Goal: Task Accomplishment & Management: Manage account settings

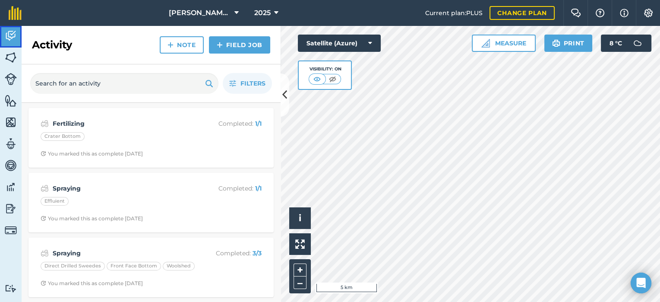
click at [10, 35] on img at bounding box center [11, 35] width 12 height 13
click at [9, 60] on img at bounding box center [11, 57] width 12 height 13
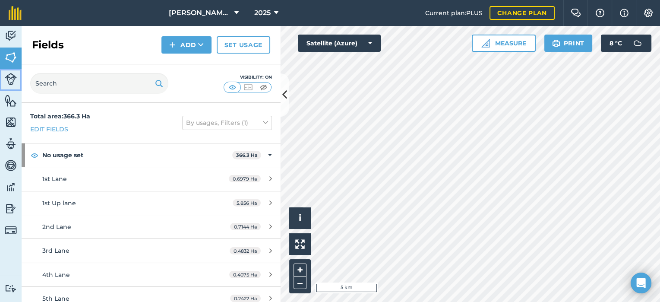
click at [5, 75] on img at bounding box center [11, 79] width 12 height 12
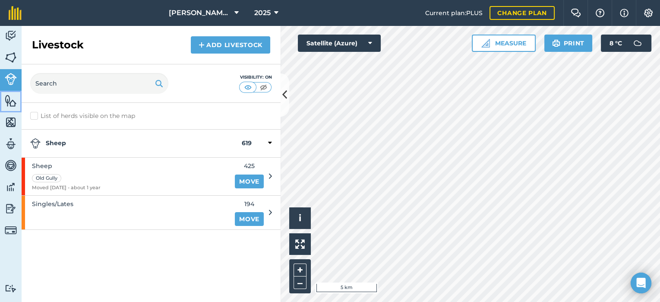
click at [13, 103] on img at bounding box center [11, 100] width 12 height 13
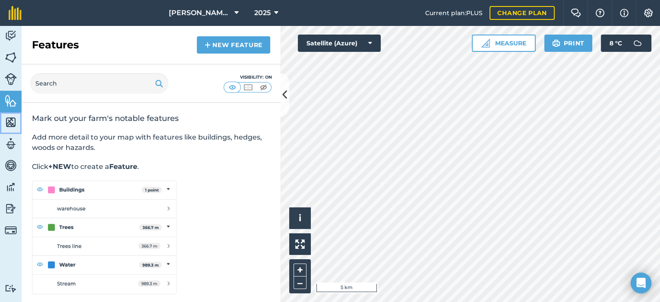
click at [12, 124] on img at bounding box center [11, 122] width 12 height 13
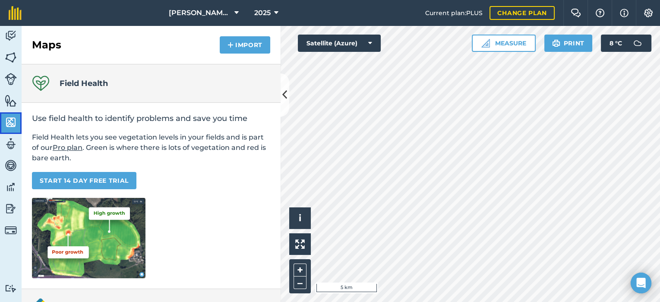
scroll to position [108, 0]
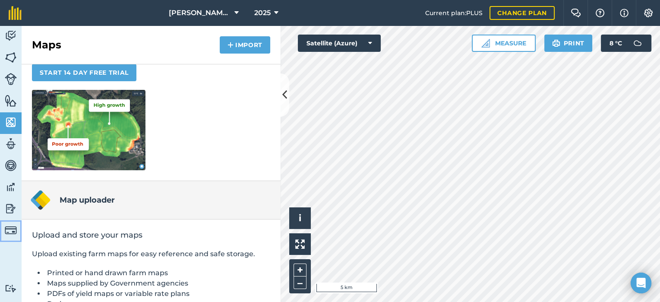
click at [0, 230] on link "Billing" at bounding box center [11, 231] width 22 height 22
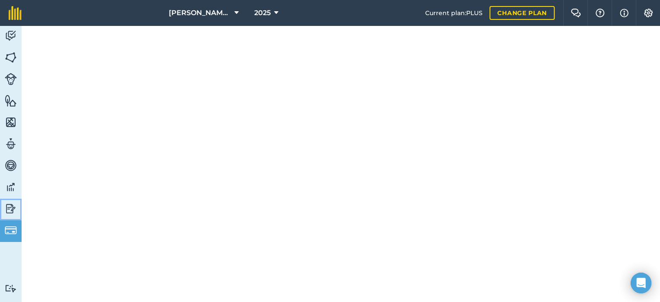
click at [14, 202] on img at bounding box center [11, 208] width 12 height 13
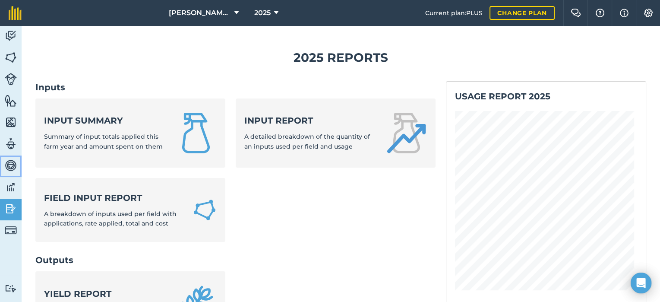
click at [9, 165] on img at bounding box center [11, 165] width 12 height 13
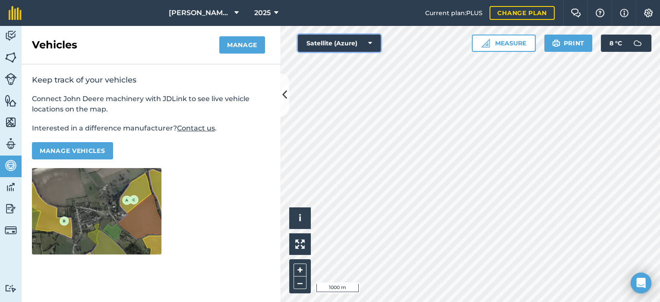
click at [367, 42] on button "Satellite (Azure)" at bounding box center [339, 43] width 83 height 17
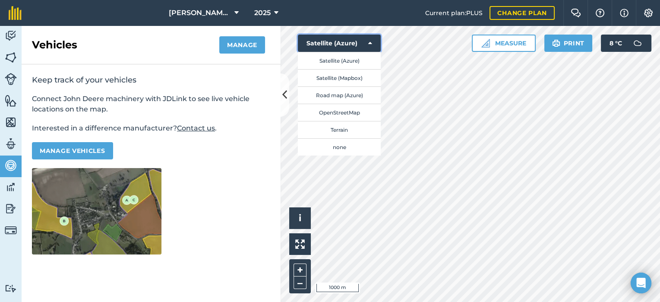
click at [322, 41] on button "Satellite (Azure)" at bounding box center [339, 43] width 83 height 17
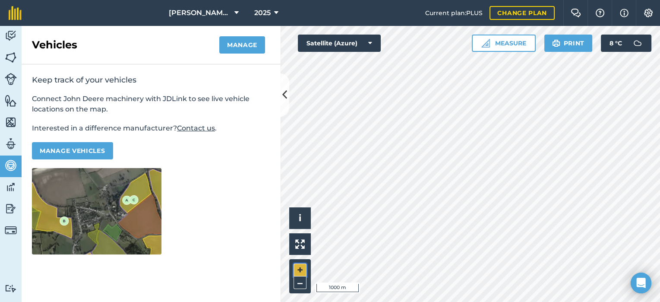
click at [301, 269] on button "+" at bounding box center [300, 269] width 13 height 13
click at [10, 287] on img at bounding box center [11, 288] width 12 height 8
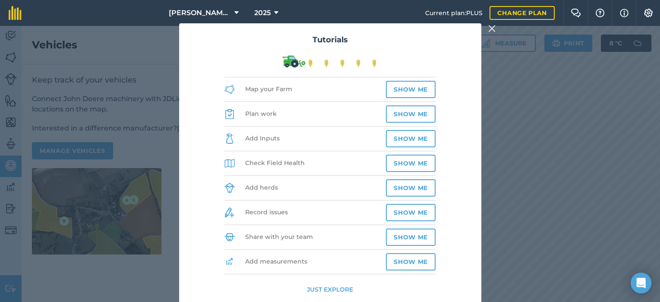
click at [491, 31] on img at bounding box center [492, 28] width 8 height 10
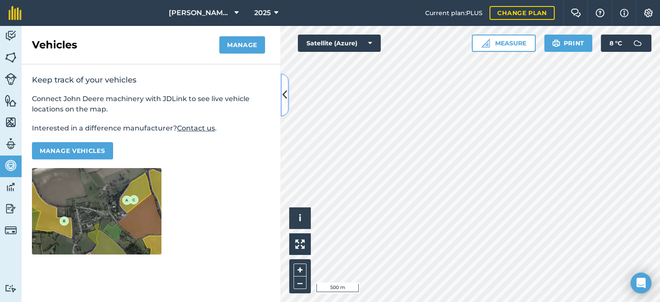
click at [283, 92] on icon at bounding box center [284, 94] width 5 height 15
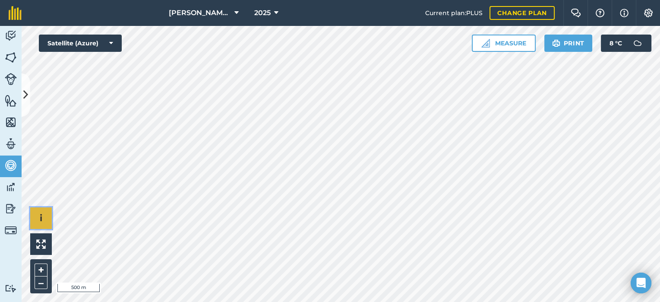
click at [44, 215] on button "i" at bounding box center [41, 218] width 22 height 22
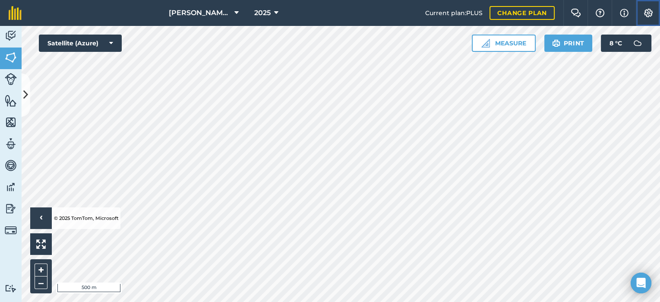
click at [651, 14] on img at bounding box center [648, 13] width 10 height 9
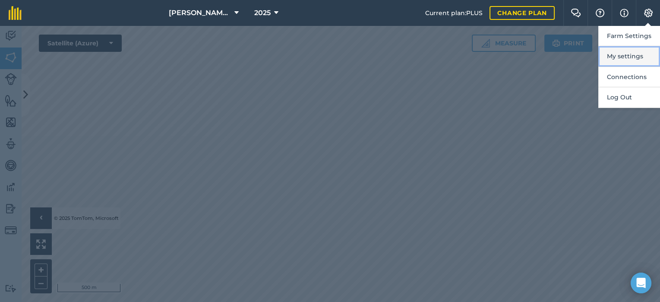
click at [631, 52] on button "My settings" at bounding box center [630, 56] width 62 height 20
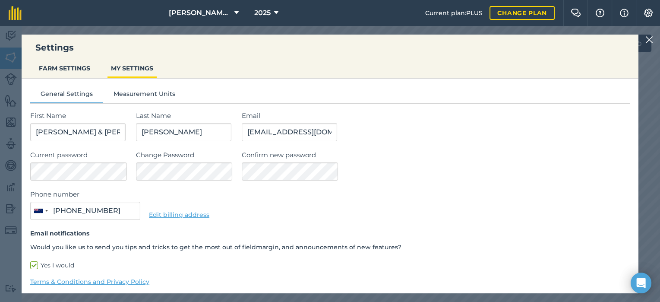
type input "022 415 7687"
click at [84, 65] on button "FARM SETTINGS" at bounding box center [64, 68] width 58 height 16
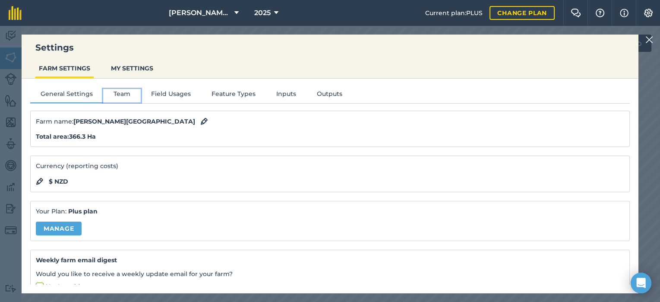
click at [115, 90] on button "Team" at bounding box center [122, 95] width 38 height 13
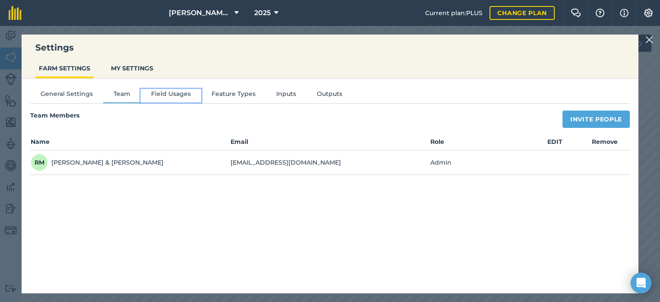
click at [172, 91] on button "Field Usages" at bounding box center [171, 95] width 60 height 13
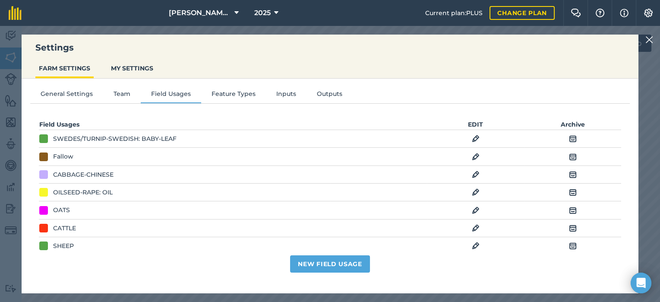
click at [44, 210] on div at bounding box center [43, 210] width 9 height 9
click at [43, 209] on div at bounding box center [43, 210] width 9 height 9
click at [472, 210] on img at bounding box center [476, 210] width 8 height 10
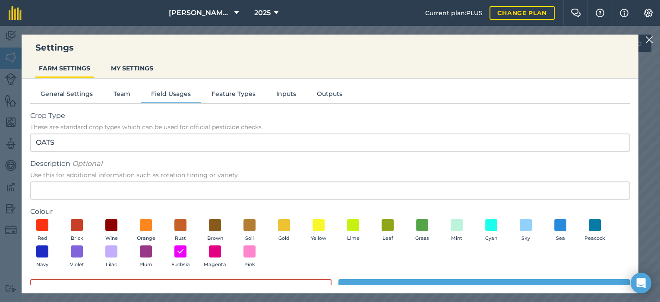
scroll to position [19, 0]
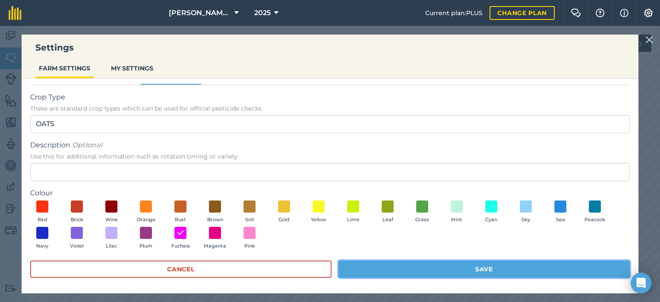
click at [454, 270] on button "Save" at bounding box center [484, 268] width 291 height 17
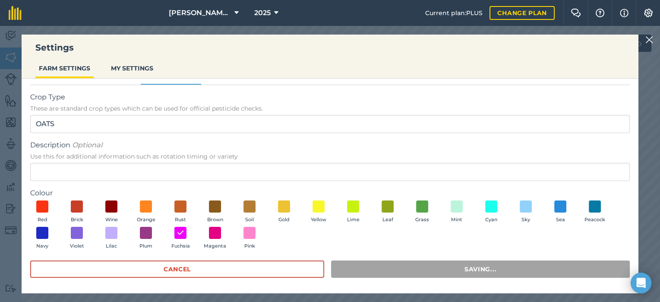
scroll to position [0, 0]
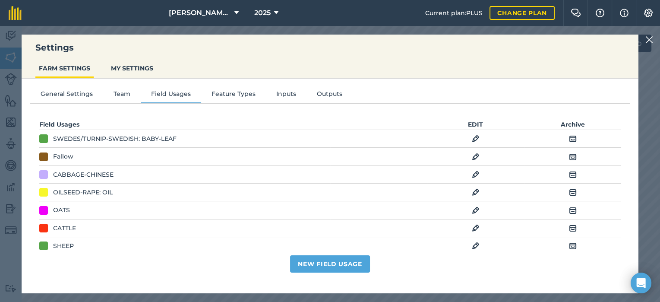
click at [452, 265] on div "New Field Usage" at bounding box center [330, 261] width 583 height 22
click at [235, 93] on button "Feature Types" at bounding box center [233, 95] width 65 height 13
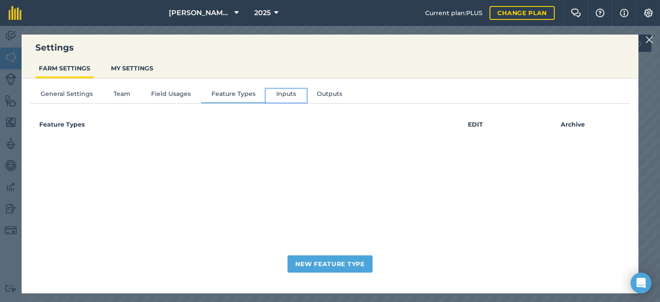
click at [266, 98] on button "Inputs" at bounding box center [286, 95] width 41 height 13
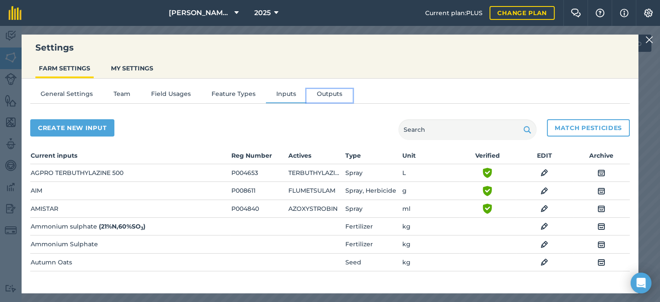
click at [323, 95] on button "Outputs" at bounding box center [330, 95] width 46 height 13
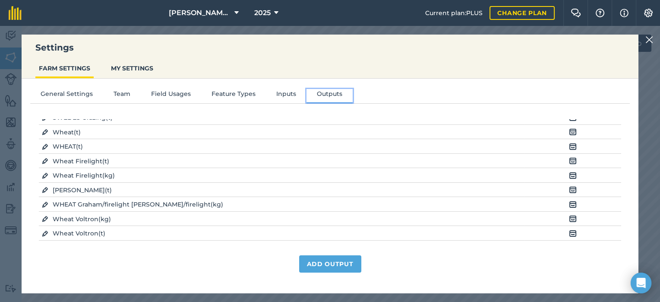
scroll to position [183, 0]
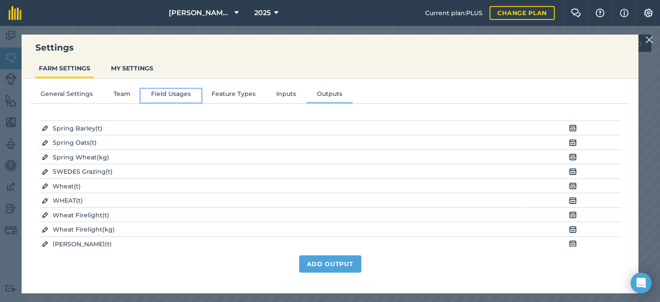
click at [185, 91] on button "Field Usages" at bounding box center [171, 95] width 60 height 13
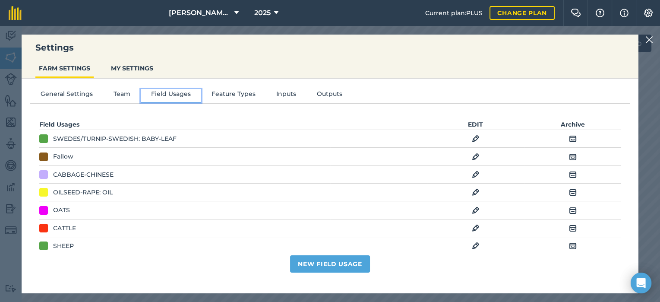
scroll to position [48, 0]
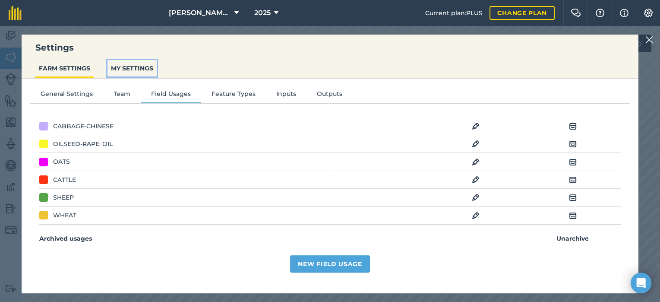
click at [125, 66] on button "MY SETTINGS" at bounding box center [132, 68] width 49 height 16
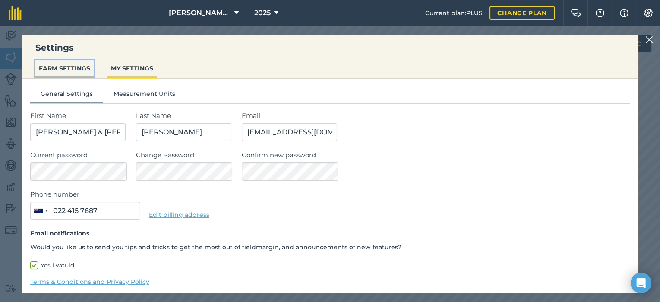
click at [66, 71] on button "FARM SETTINGS" at bounding box center [64, 68] width 58 height 16
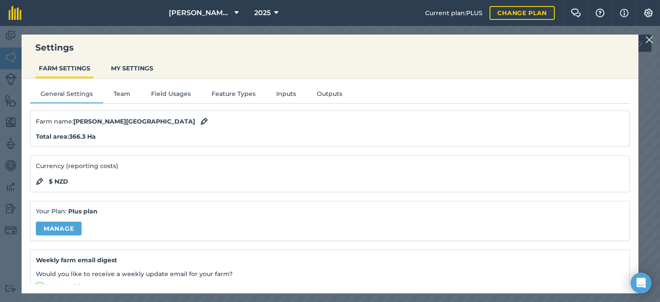
click at [650, 37] on img at bounding box center [650, 40] width 8 height 10
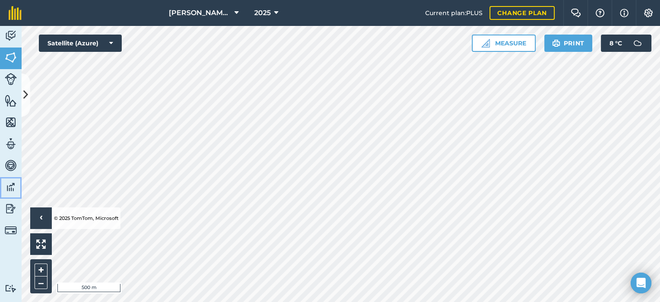
click at [10, 189] on img at bounding box center [11, 187] width 12 height 13
click at [13, 210] on img at bounding box center [11, 208] width 12 height 13
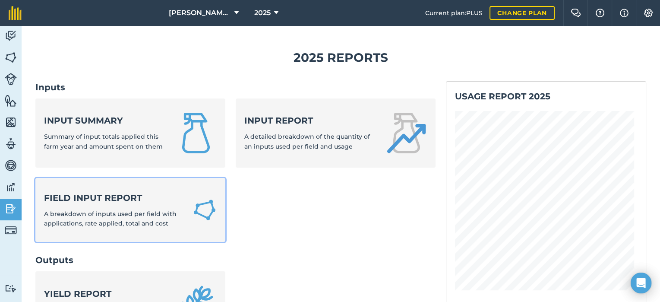
click at [118, 203] on div "Field Input Report A breakdown of inputs used per field with applications, rate…" at bounding box center [113, 210] width 138 height 37
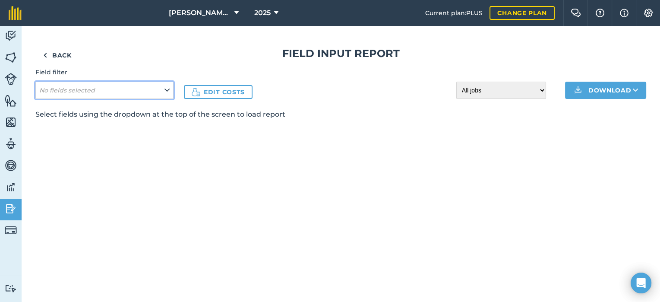
click at [171, 91] on button "No fields selected" at bounding box center [104, 90] width 138 height 17
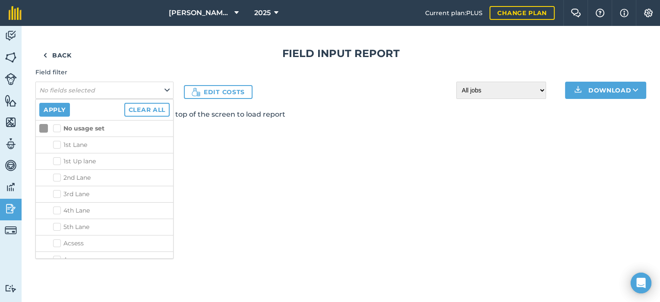
click at [57, 130] on label "No usage set" at bounding box center [78, 128] width 51 height 9
click at [57, 130] on input "No usage set" at bounding box center [56, 127] width 6 height 6
checkbox input "true"
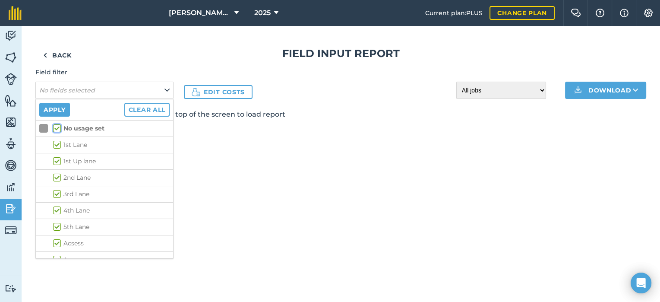
checkbox input "true"
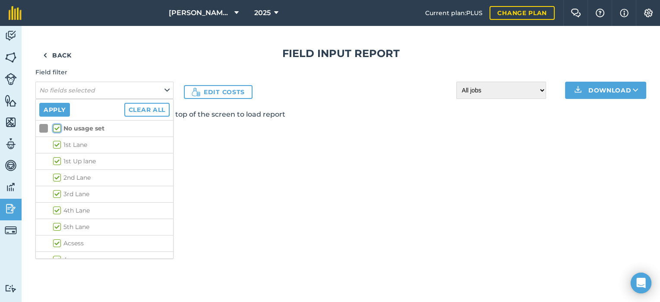
checkbox input "true"
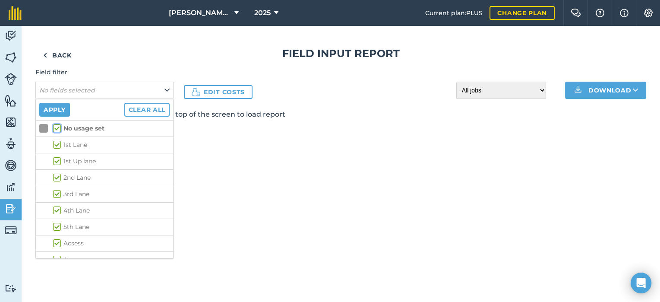
checkbox input "true"
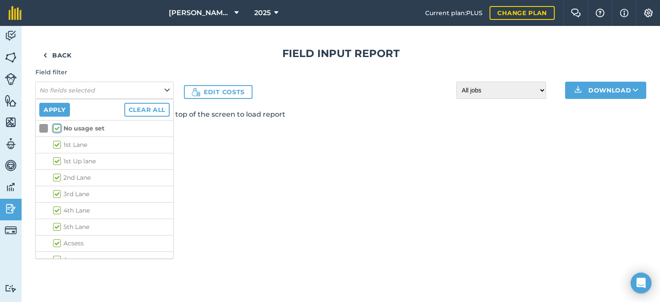
checkbox input "true"
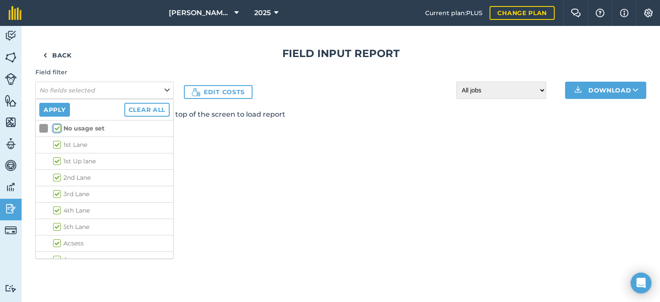
checkbox input "true"
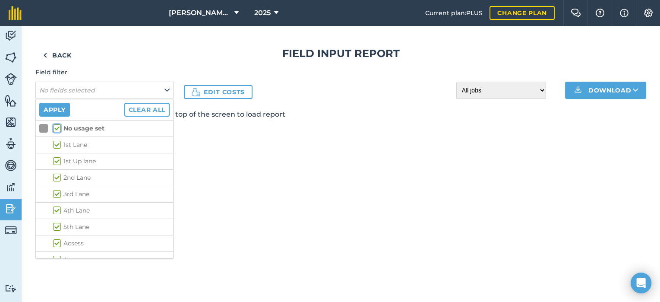
checkbox input "true"
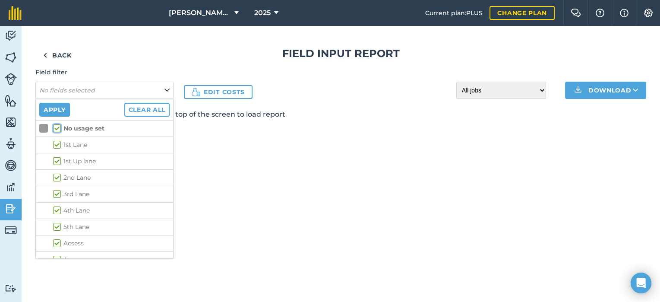
checkbox input "true"
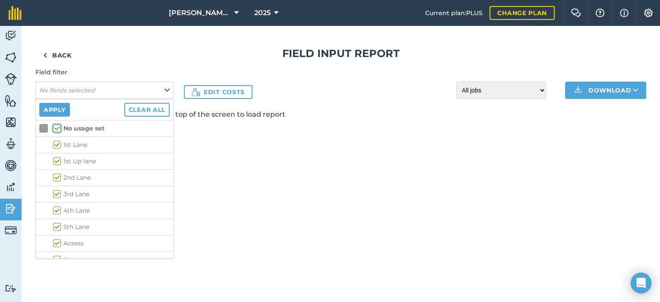
checkbox input "true"
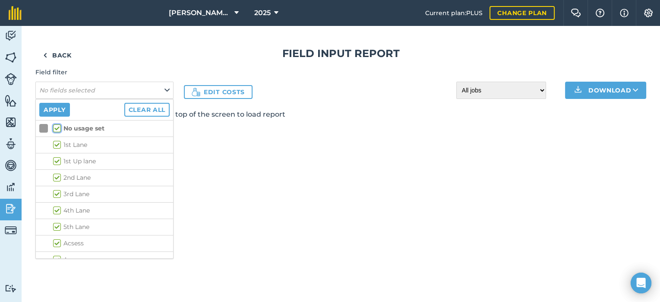
checkbox input "true"
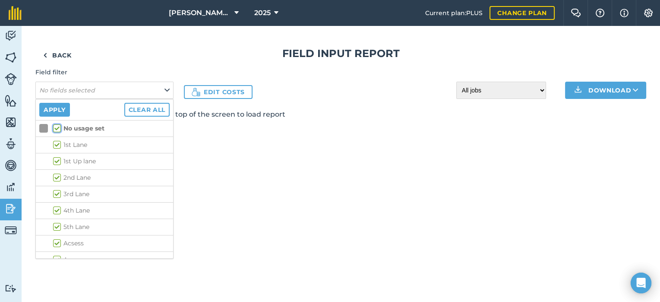
checkbox input "true"
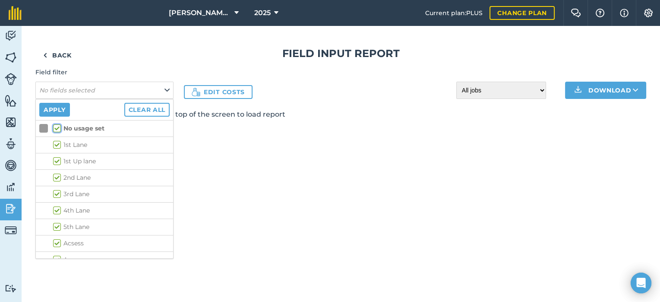
checkbox input "true"
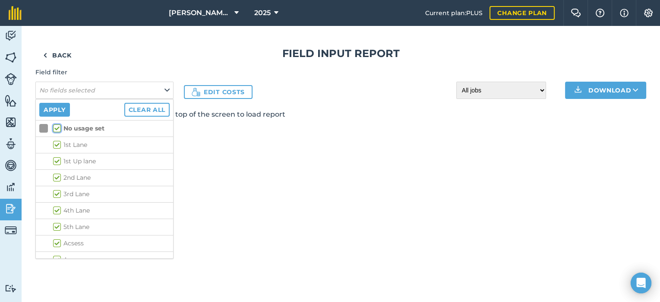
checkbox input "true"
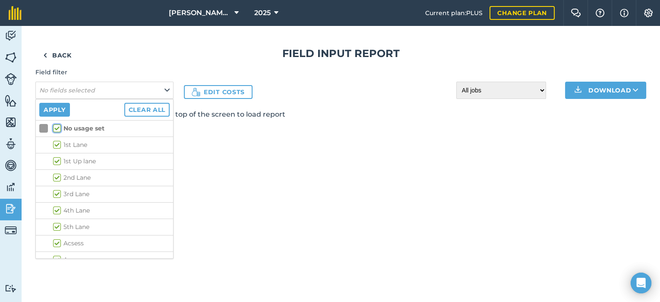
checkbox input "true"
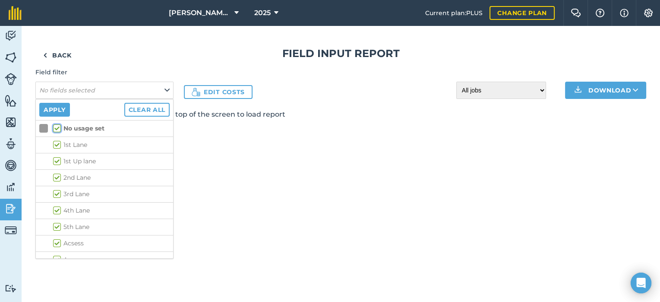
checkbox input "true"
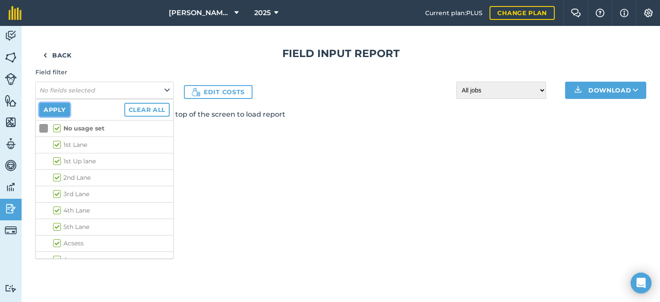
click at [58, 109] on button "Apply" at bounding box center [54, 110] width 31 height 14
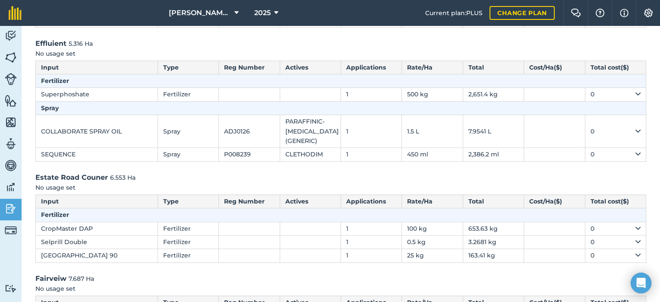
scroll to position [1727, 0]
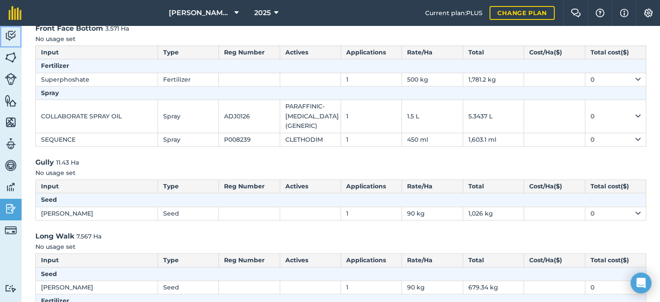
click at [14, 36] on img at bounding box center [11, 35] width 12 height 13
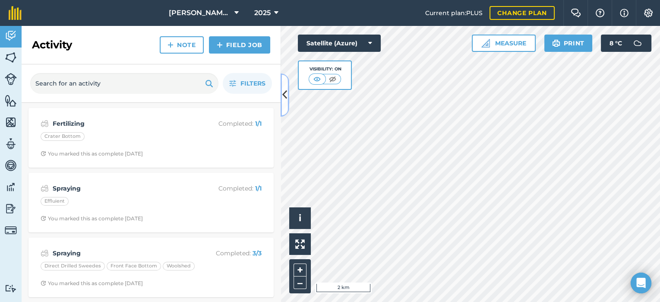
click at [282, 92] on button at bounding box center [285, 94] width 9 height 43
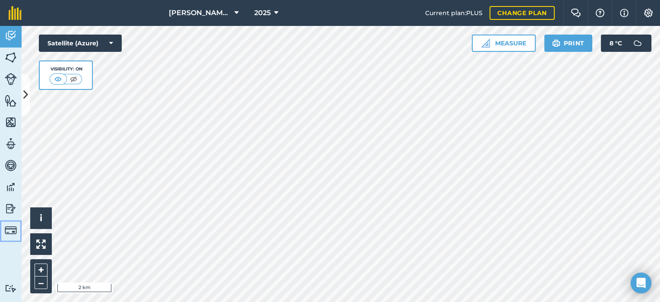
click at [10, 226] on img at bounding box center [11, 230] width 12 height 12
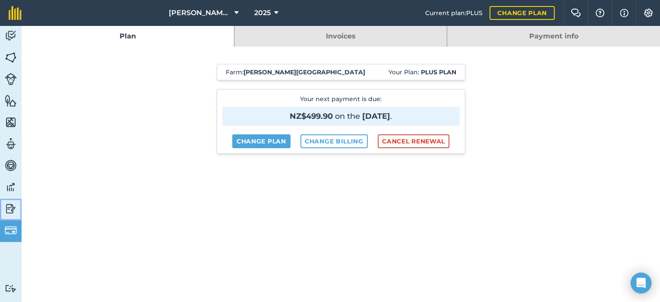
click at [10, 207] on img at bounding box center [11, 208] width 12 height 13
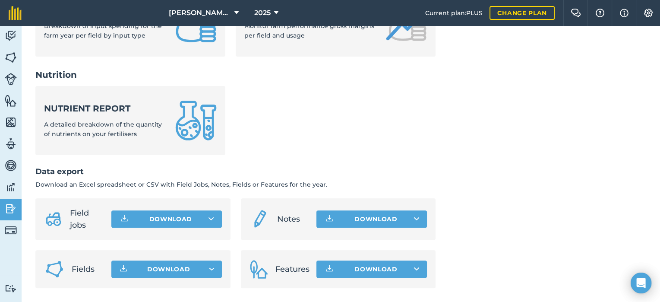
scroll to position [11, 0]
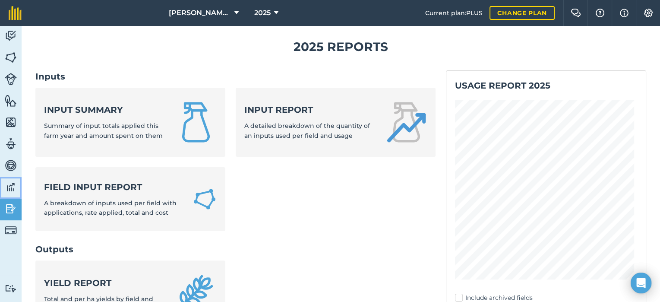
click at [6, 184] on img at bounding box center [11, 187] width 12 height 13
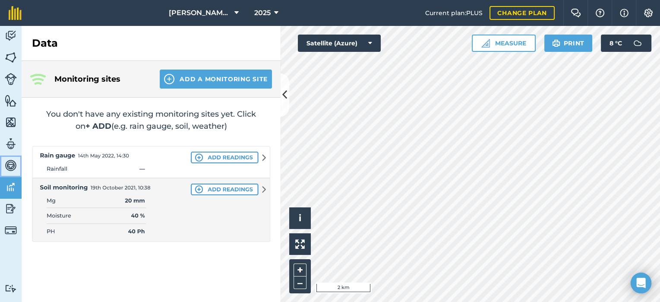
click at [9, 166] on img at bounding box center [11, 165] width 12 height 13
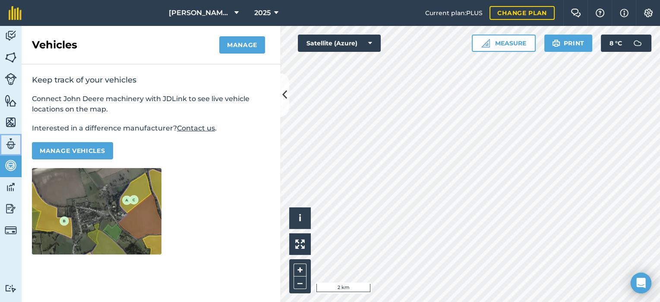
click at [8, 142] on img at bounding box center [11, 143] width 12 height 13
select select "MEMBER"
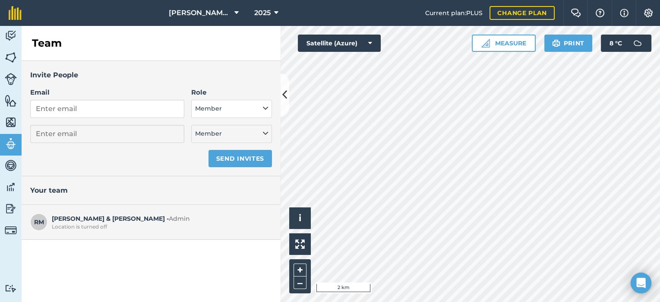
click at [91, 221] on span "Ross & Ruth M - Admin Location is turned off" at bounding box center [160, 222] width 216 height 16
click at [89, 225] on div "Location is turned off" at bounding box center [160, 226] width 216 height 7
drag, startPoint x: 90, startPoint y: 225, endPoint x: 79, endPoint y: 225, distance: 10.4
click at [79, 225] on div "Location is turned off" at bounding box center [160, 226] width 216 height 7
drag, startPoint x: 79, startPoint y: 225, endPoint x: 36, endPoint y: 219, distance: 44.1
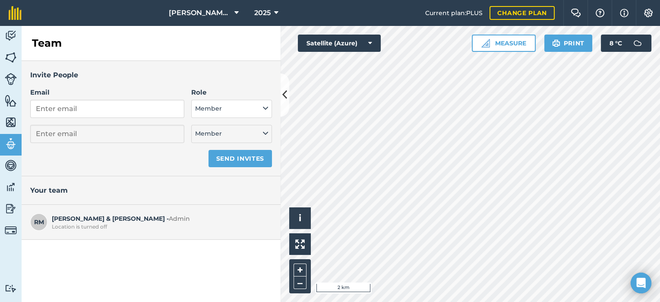
click at [35, 219] on span "RM" at bounding box center [38, 221] width 17 height 17
click at [13, 121] on img at bounding box center [11, 122] width 12 height 13
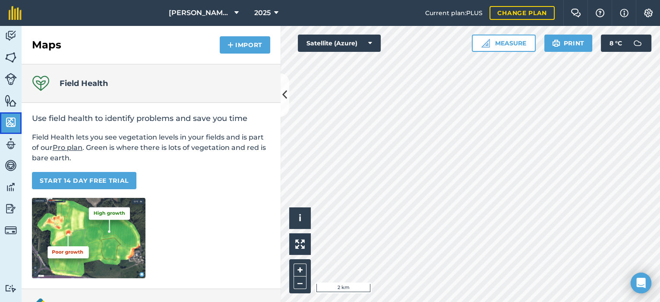
click at [16, 114] on link "Maps" at bounding box center [11, 123] width 22 height 22
click at [10, 105] on img at bounding box center [11, 100] width 12 height 13
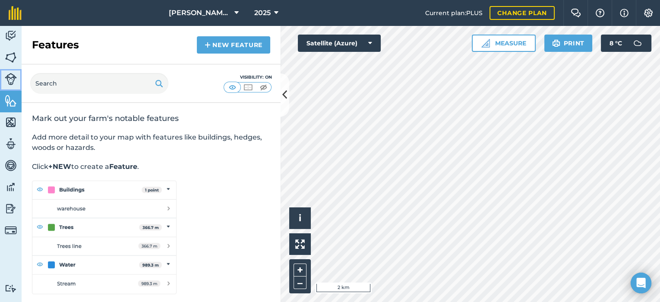
click at [13, 74] on img at bounding box center [11, 79] width 12 height 12
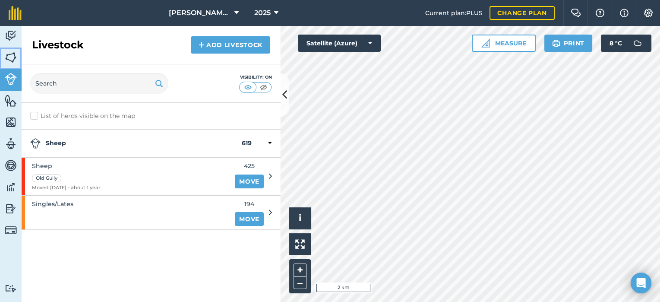
click at [5, 59] on img at bounding box center [11, 57] width 12 height 13
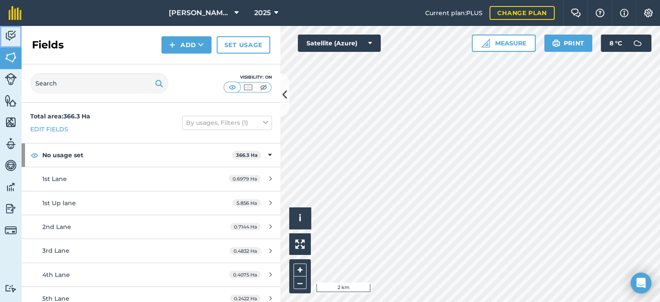
click at [14, 33] on img at bounding box center [11, 35] width 12 height 13
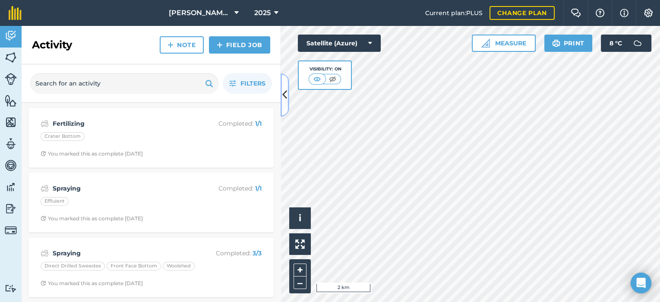
click at [283, 100] on icon at bounding box center [284, 94] width 5 height 15
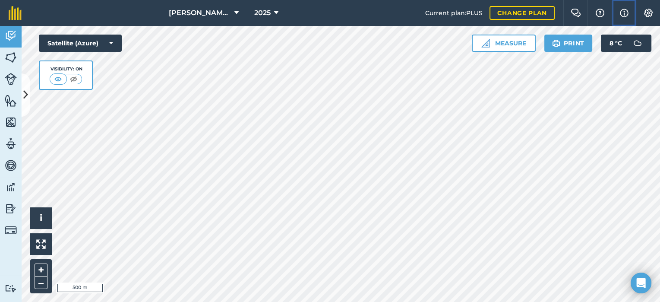
click at [626, 11] on img at bounding box center [624, 13] width 9 height 10
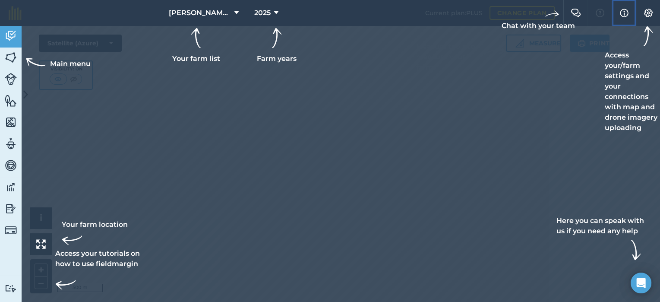
click at [616, 10] on button "Info" at bounding box center [624, 13] width 24 height 26
click at [646, 10] on img at bounding box center [648, 13] width 10 height 9
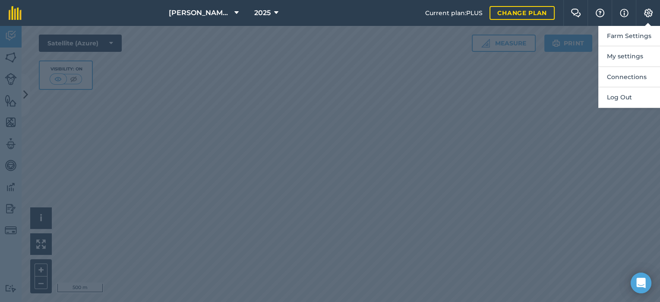
click at [561, 78] on div at bounding box center [330, 164] width 660 height 276
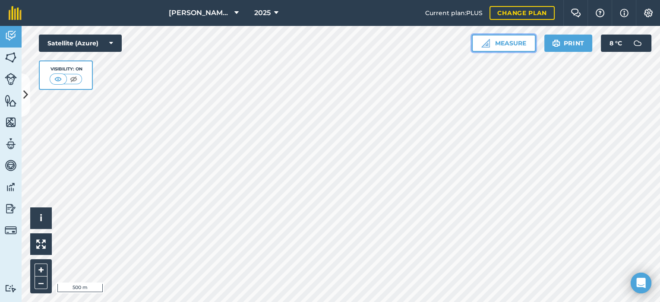
click at [511, 48] on button "Measure" at bounding box center [504, 43] width 64 height 17
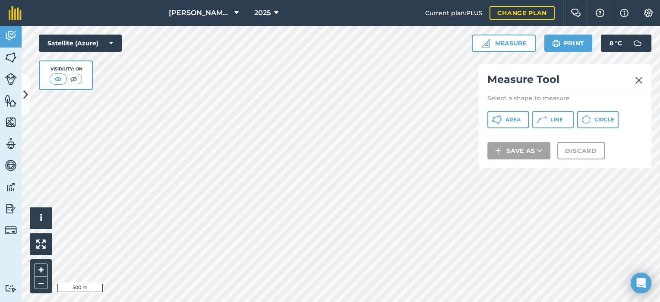
click at [637, 83] on img at bounding box center [639, 80] width 8 height 10
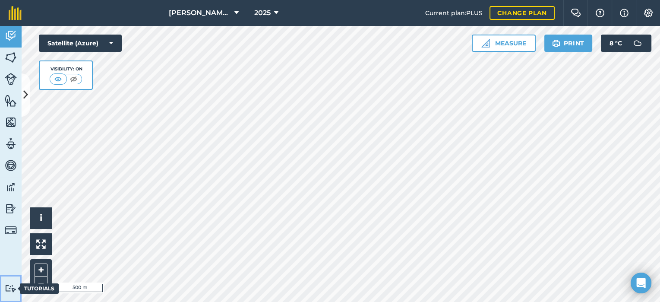
click at [11, 286] on img at bounding box center [11, 288] width 12 height 8
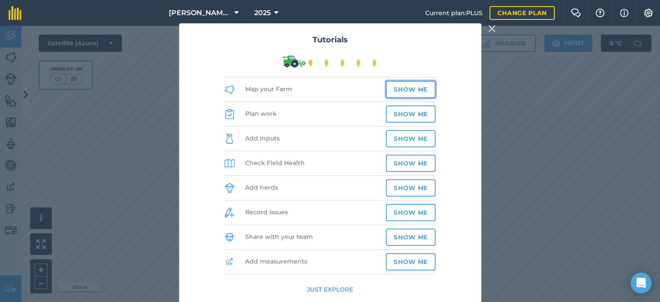
click at [417, 89] on button "Show me" at bounding box center [411, 89] width 50 height 17
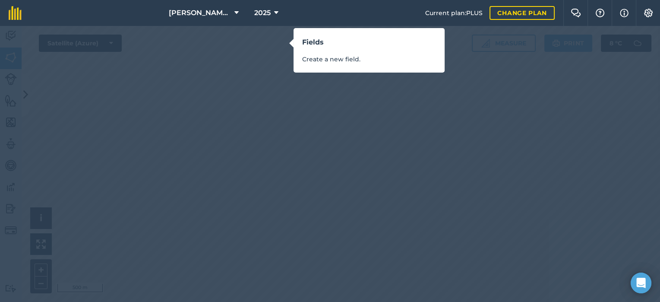
click at [323, 57] on p "Create a new field." at bounding box center [369, 59] width 134 height 10
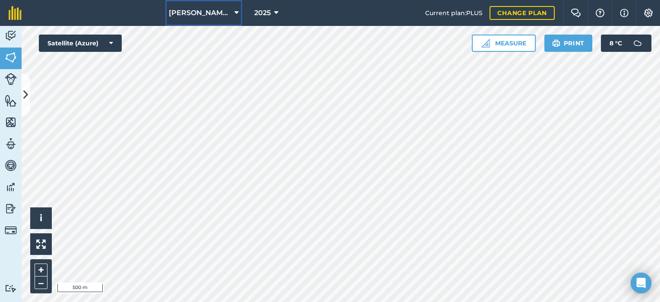
click at [238, 12] on icon at bounding box center [236, 13] width 4 height 10
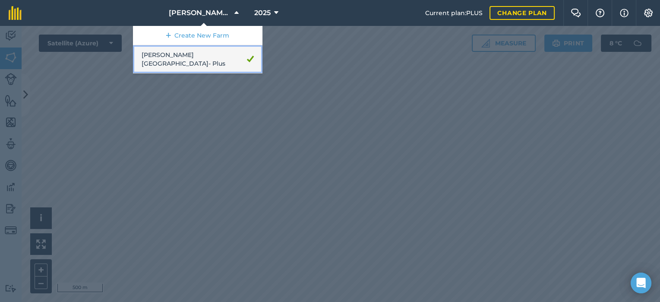
click at [209, 56] on link "Ashton Glen Farms - Plus" at bounding box center [198, 59] width 130 height 28
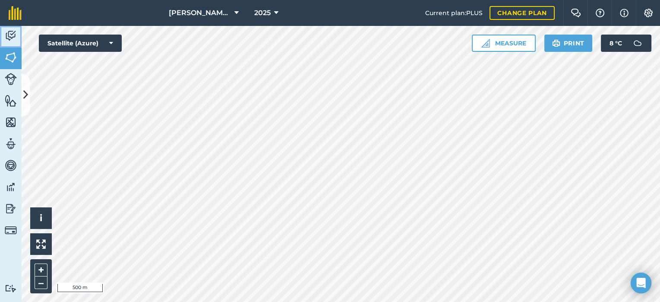
click at [14, 34] on img at bounding box center [11, 35] width 12 height 13
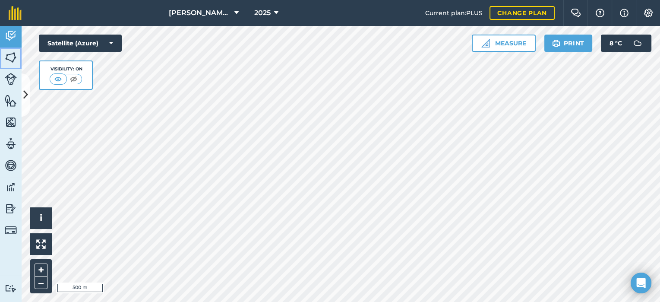
click at [8, 58] on img at bounding box center [11, 57] width 12 height 13
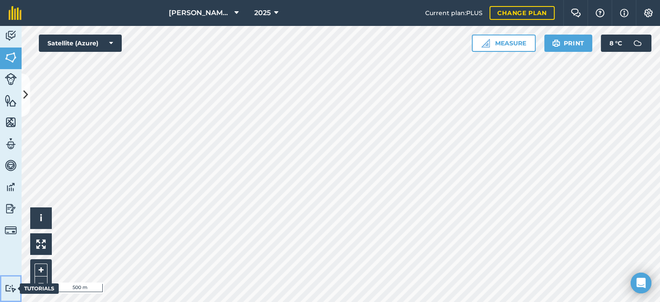
click at [10, 290] on img at bounding box center [11, 288] width 12 height 8
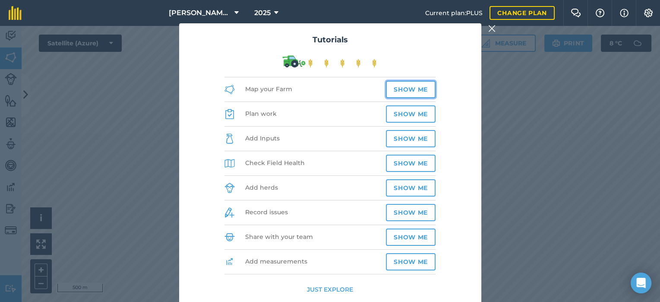
click at [413, 88] on button "Show me" at bounding box center [411, 89] width 50 height 17
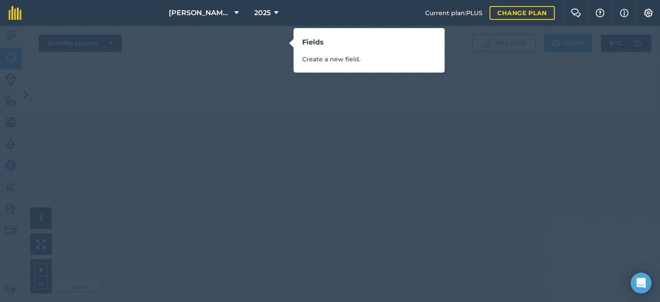
click at [288, 97] on div "Fields Create a new field." at bounding box center [330, 151] width 660 height 302
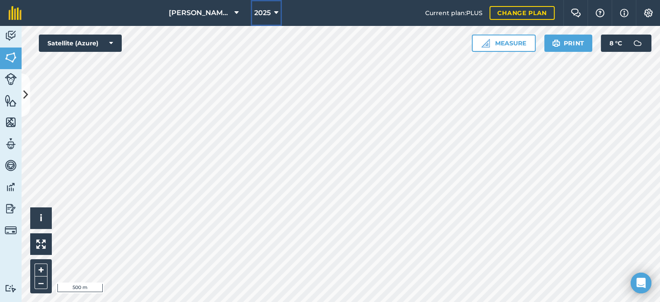
click at [276, 14] on icon at bounding box center [276, 13] width 4 height 10
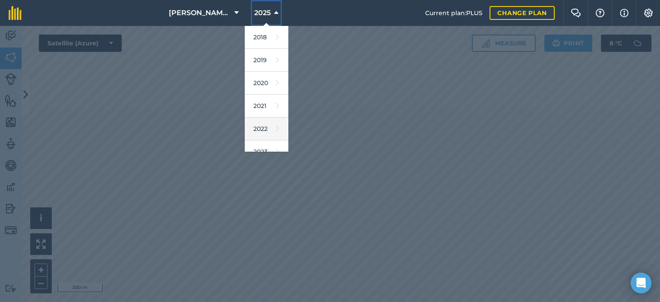
scroll to position [102, 0]
click at [343, 69] on div at bounding box center [330, 164] width 660 height 276
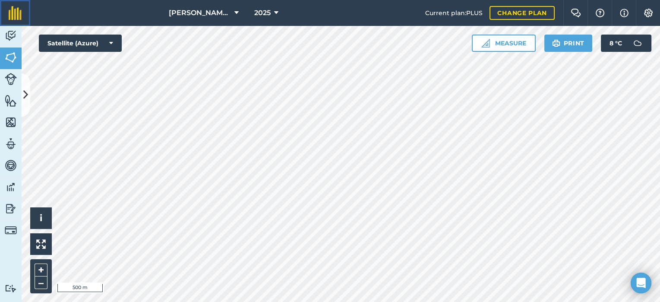
click at [14, 13] on img at bounding box center [15, 13] width 13 height 14
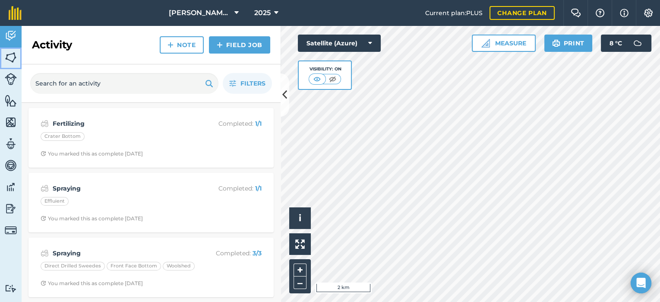
click at [7, 56] on img at bounding box center [11, 57] width 12 height 13
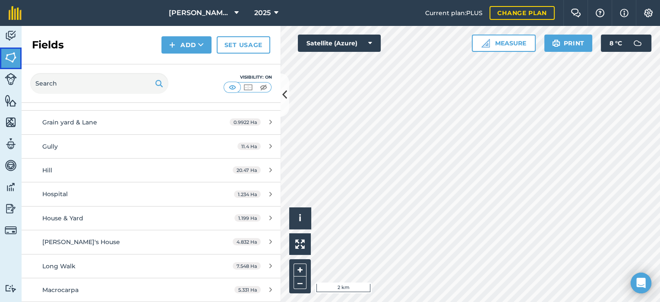
scroll to position [972, 0]
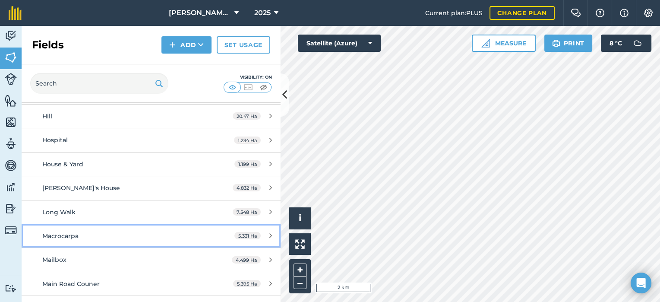
click at [236, 227] on link "Macrocarpa 5.331 Ha" at bounding box center [151, 235] width 259 height 23
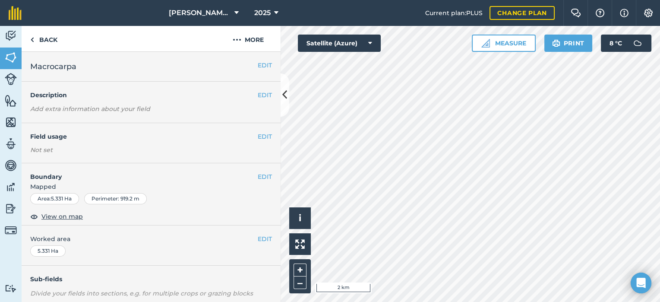
click at [59, 149] on div "Not set" at bounding box center [151, 150] width 242 height 9
click at [258, 135] on button "EDIT" at bounding box center [265, 137] width 14 height 10
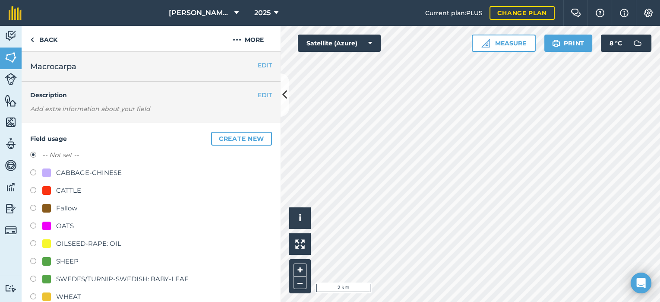
scroll to position [54, 0]
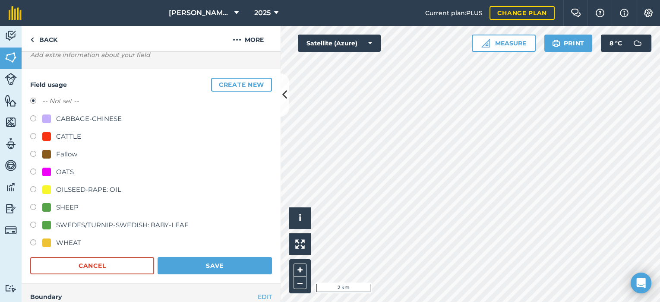
click at [38, 242] on label at bounding box center [36, 243] width 12 height 9
radio input "true"
radio input "false"
click at [252, 266] on button "Save" at bounding box center [215, 265] width 114 height 17
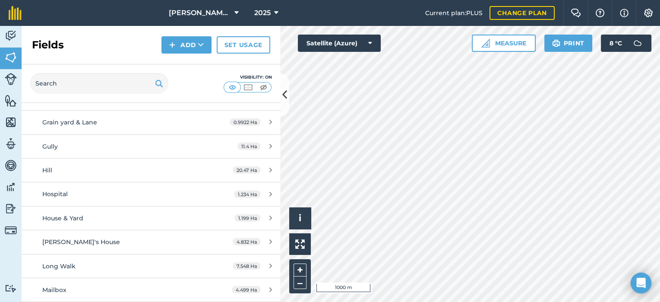
scroll to position [972, 0]
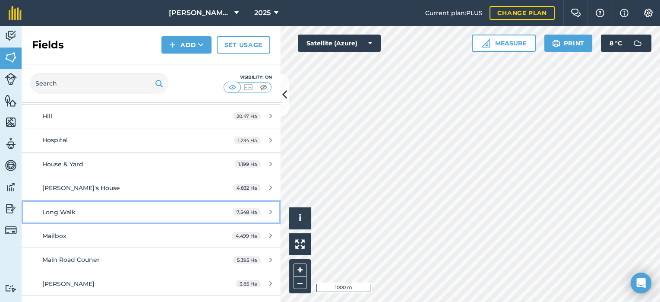
click at [84, 207] on div "Long Walk" at bounding box center [123, 212] width 162 height 10
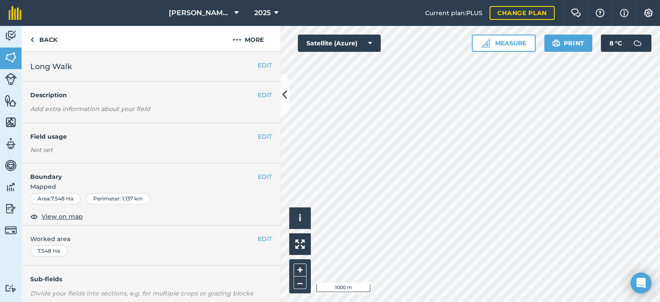
click at [49, 151] on div "Not set" at bounding box center [151, 150] width 242 height 9
click at [259, 134] on button "EDIT" at bounding box center [265, 137] width 14 height 10
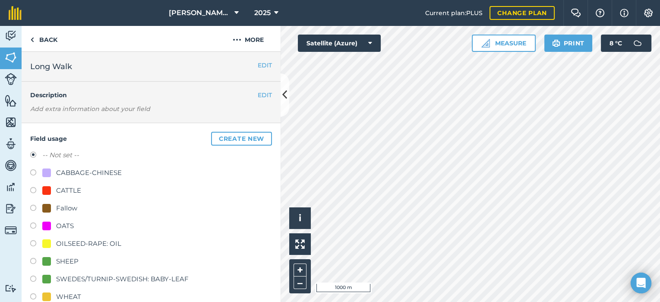
click at [49, 296] on div at bounding box center [46, 296] width 9 height 9
radio input "true"
radio input "false"
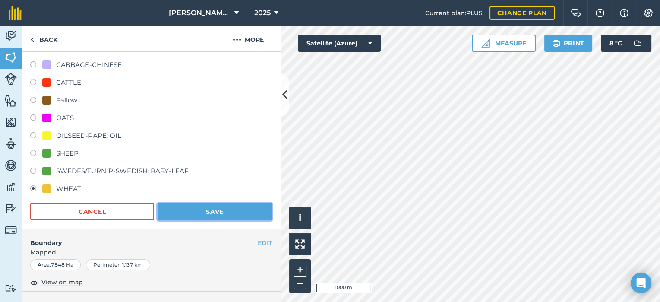
click at [217, 208] on button "Save" at bounding box center [215, 211] width 114 height 17
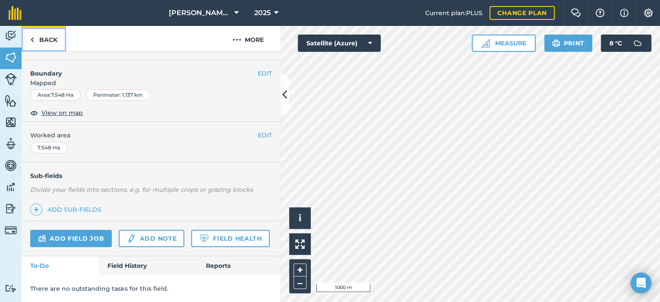
click at [32, 41] on img at bounding box center [32, 40] width 4 height 10
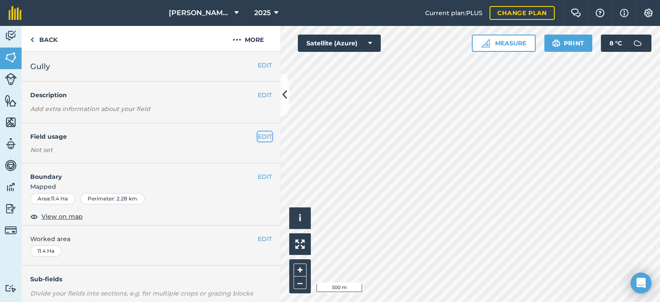
click at [259, 137] on button "EDIT" at bounding box center [265, 137] width 14 height 10
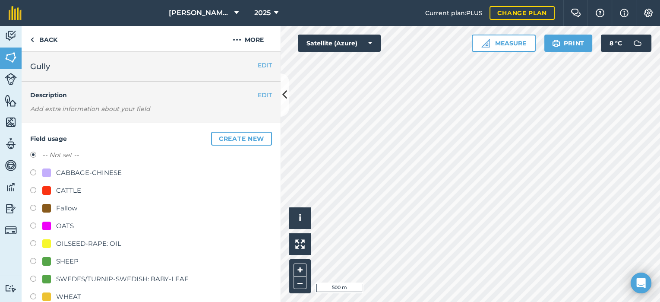
click at [48, 293] on div at bounding box center [46, 296] width 9 height 9
radio input "true"
radio input "false"
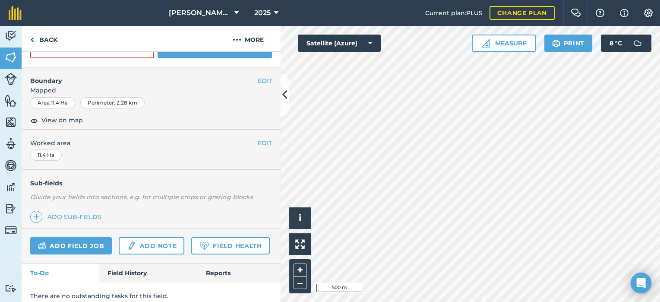
scroll to position [216, 0]
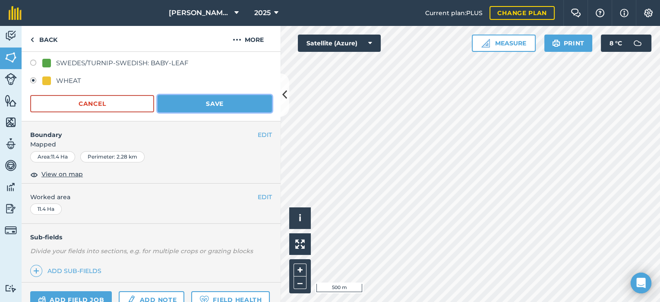
click at [217, 105] on button "Save" at bounding box center [215, 103] width 114 height 17
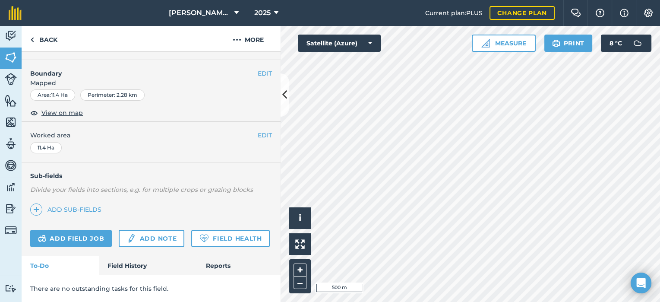
scroll to position [127, 0]
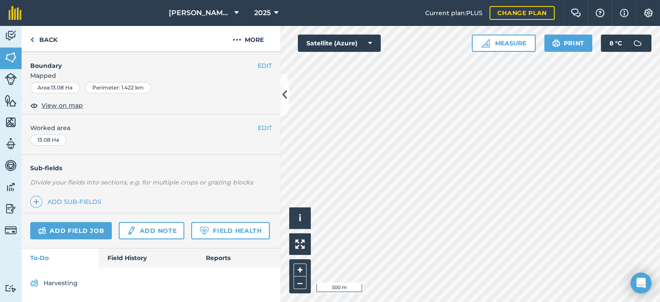
scroll to position [134, 0]
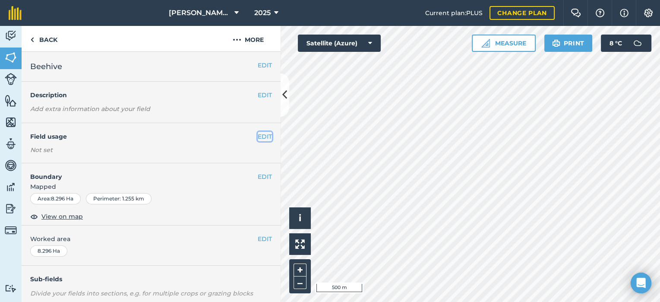
click at [258, 133] on button "EDIT" at bounding box center [265, 137] width 14 height 10
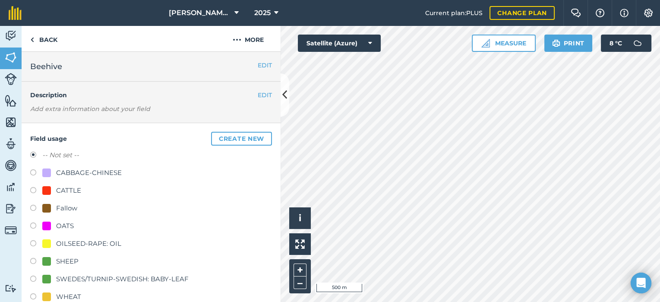
click at [51, 296] on div "WHEAT" at bounding box center [61, 296] width 39 height 10
radio input "true"
radio input "false"
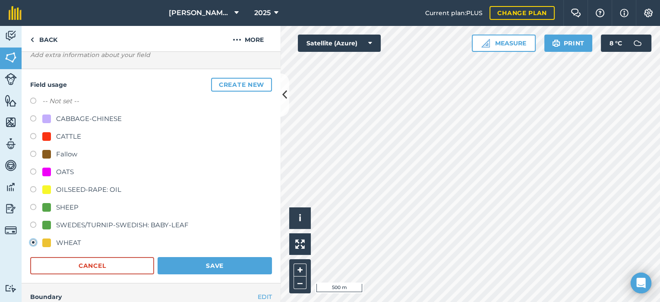
scroll to position [108, 0]
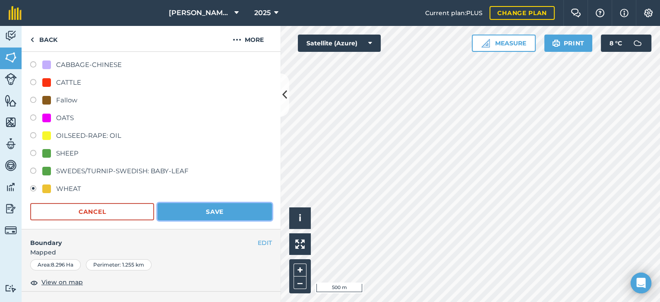
click at [200, 210] on button "Save" at bounding box center [215, 211] width 114 height 17
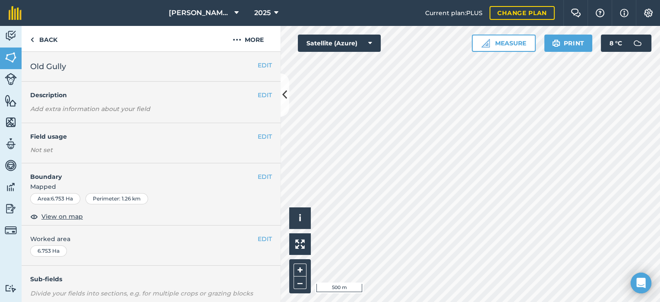
click at [97, 149] on div "Not set" at bounding box center [151, 150] width 242 height 9
click at [258, 136] on button "EDIT" at bounding box center [265, 137] width 14 height 10
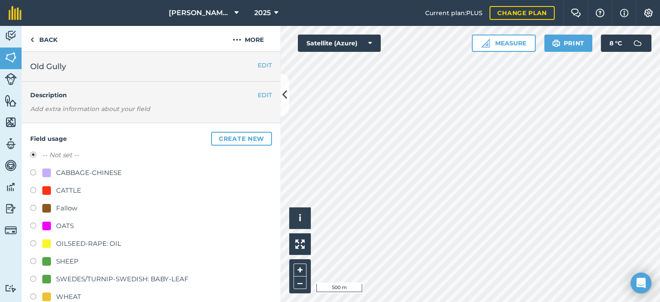
click at [30, 295] on label at bounding box center [36, 297] width 12 height 9
radio input "true"
radio input "false"
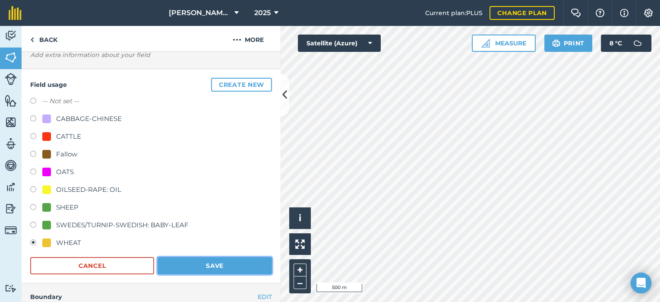
click at [226, 260] on button "Save" at bounding box center [215, 265] width 114 height 17
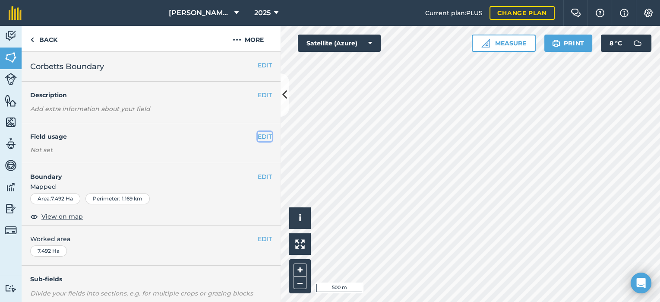
click at [259, 134] on button "EDIT" at bounding box center [265, 137] width 14 height 10
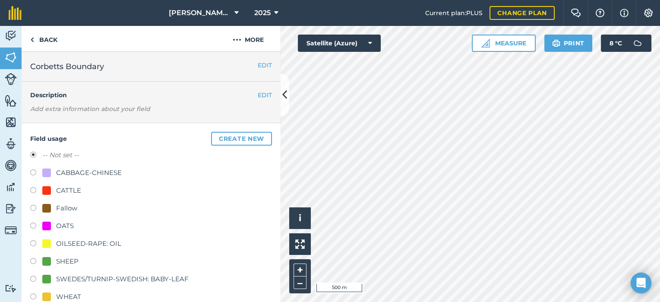
click at [29, 295] on div "Field usage Create new -- Not set -- CABBAGE-CHINESE CATTLE Fallow OATS OILSEED…" at bounding box center [151, 230] width 259 height 214
click at [32, 297] on label at bounding box center [36, 297] width 12 height 9
radio input "true"
radio input "false"
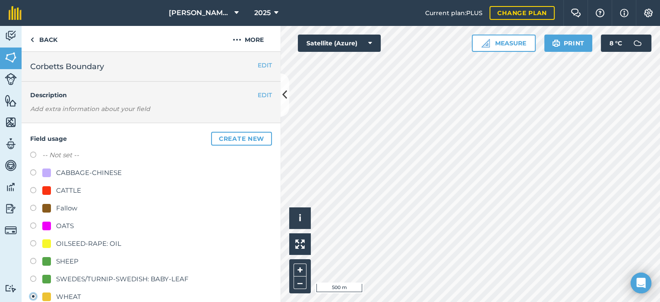
scroll to position [54, 0]
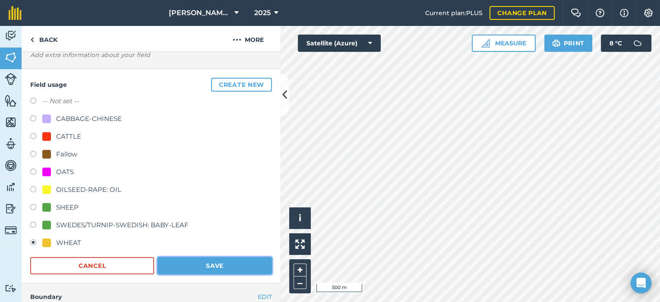
click at [213, 264] on button "Save" at bounding box center [215, 265] width 114 height 17
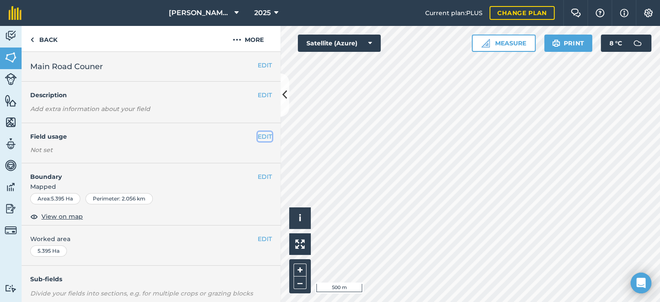
click at [258, 136] on button "EDIT" at bounding box center [265, 137] width 14 height 10
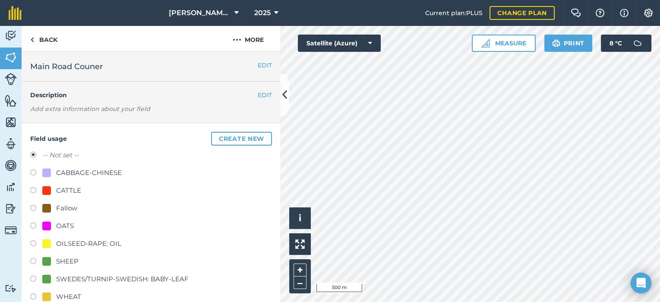
click at [32, 293] on label at bounding box center [36, 297] width 12 height 9
radio input "true"
radio input "false"
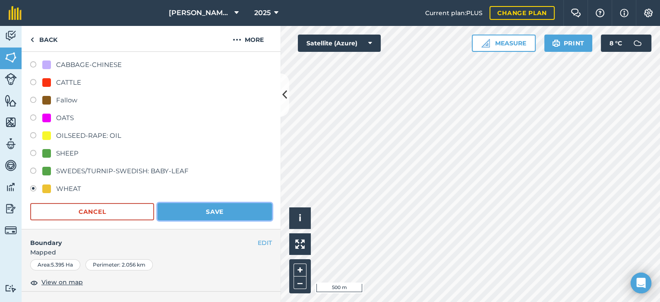
click at [235, 208] on button "Save" at bounding box center [215, 211] width 114 height 17
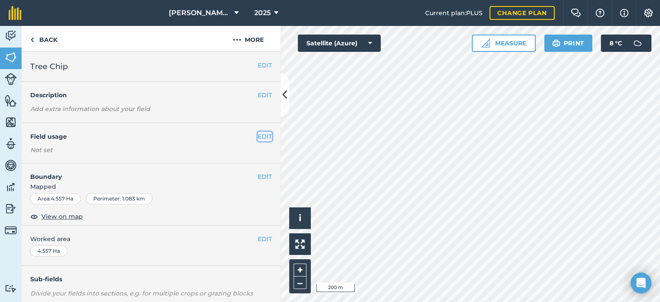
click at [261, 135] on button "EDIT" at bounding box center [265, 137] width 14 height 10
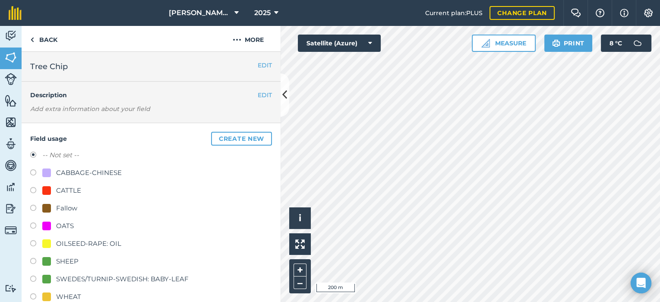
drag, startPoint x: 44, startPoint y: 297, endPoint x: 46, endPoint y: 293, distance: 5.0
click at [44, 297] on div at bounding box center [46, 296] width 9 height 9
radio input "true"
radio input "false"
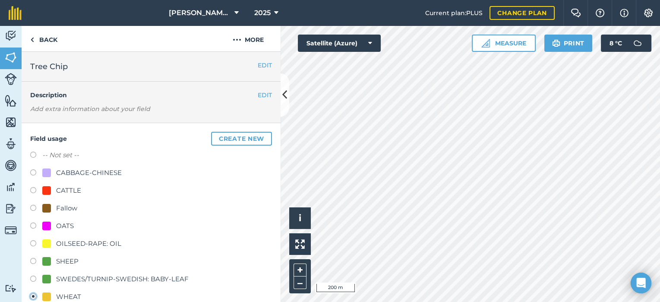
scroll to position [54, 0]
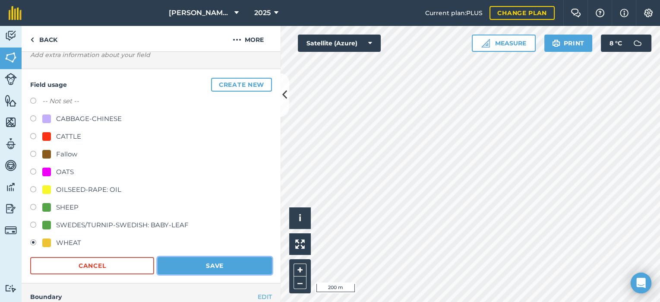
click at [241, 259] on button "Save" at bounding box center [215, 265] width 114 height 17
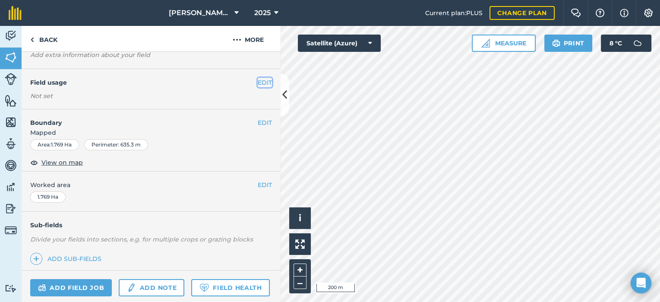
click at [260, 84] on button "EDIT" at bounding box center [265, 83] width 14 height 10
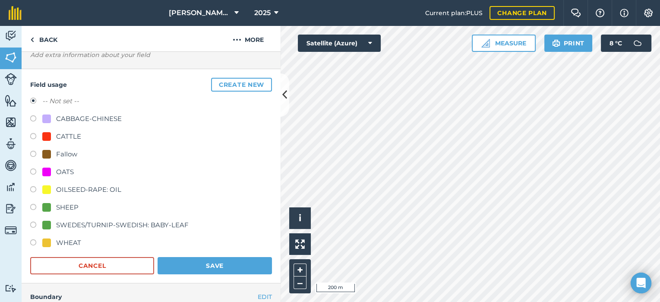
click at [34, 243] on label at bounding box center [36, 243] width 12 height 9
radio input "true"
radio input "false"
click at [186, 259] on button "Save" at bounding box center [215, 265] width 114 height 17
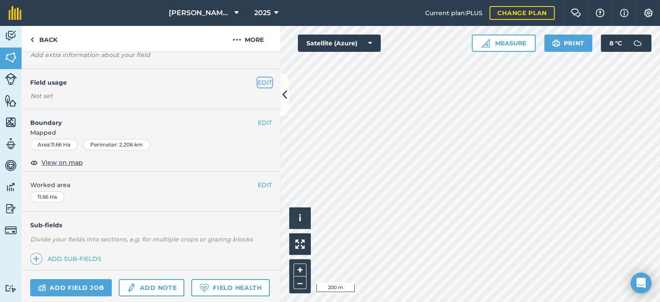
click at [258, 81] on button "EDIT" at bounding box center [265, 83] width 14 height 10
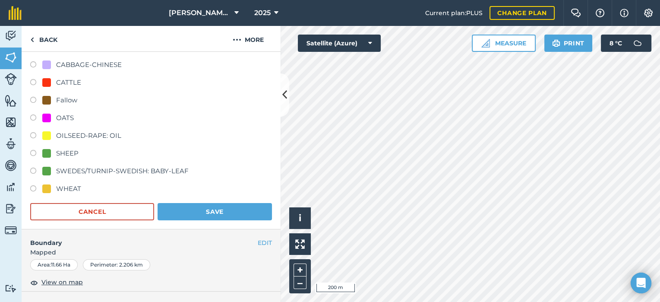
scroll to position [54, 0]
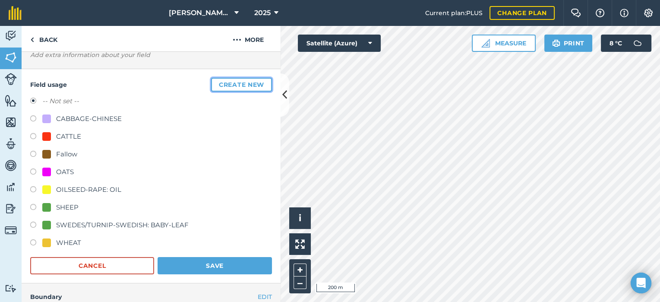
click at [234, 82] on button "Create new" at bounding box center [241, 85] width 61 height 14
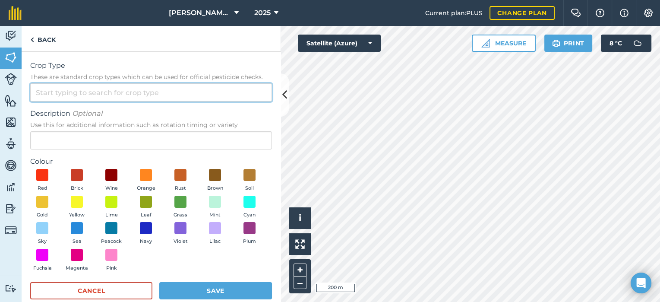
click at [98, 95] on input "Crop Type These are standard crop types which can be used for official pesticid…" at bounding box center [151, 92] width 242 height 18
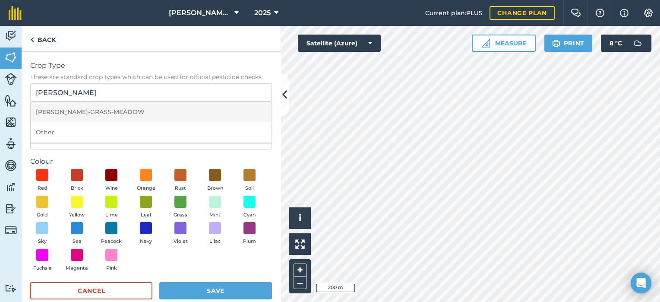
click at [123, 111] on li "[PERSON_NAME]-GRASS-MEADOW" at bounding box center [151, 112] width 241 height 20
type input "[PERSON_NAME]-GRASS-MEADOW"
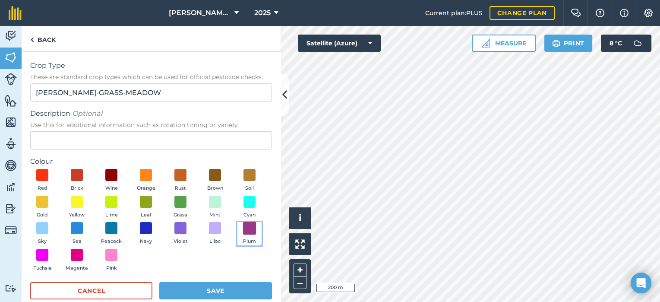
click at [243, 235] on span at bounding box center [249, 228] width 13 height 13
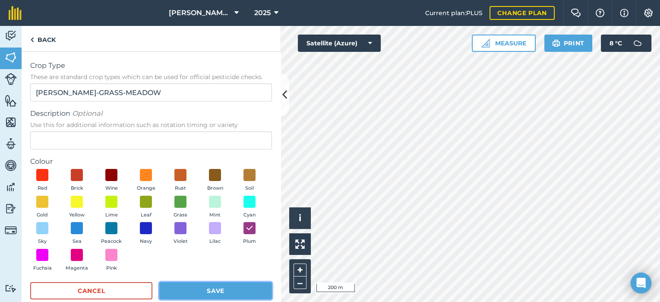
click at [184, 290] on button "Save" at bounding box center [215, 290] width 113 height 17
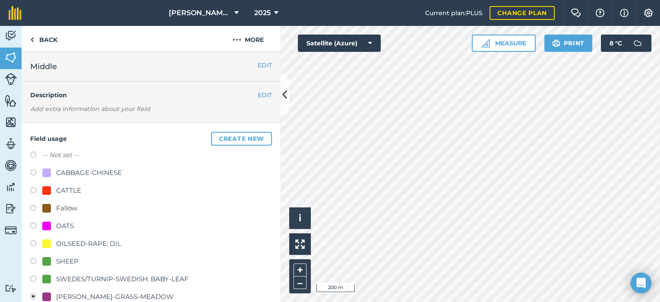
scroll to position [108, 0]
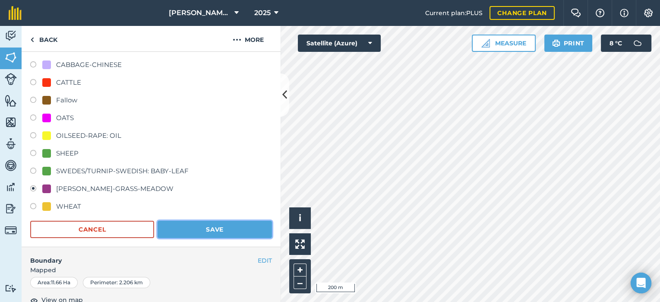
click at [200, 224] on button "Save" at bounding box center [215, 229] width 114 height 17
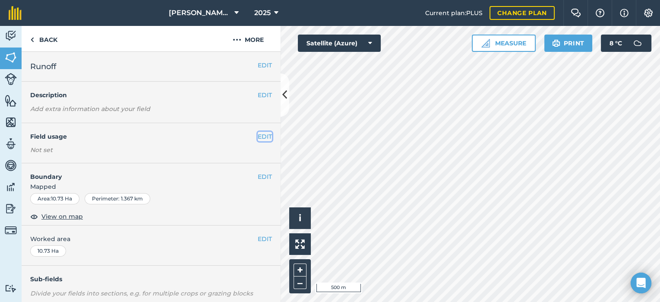
click at [258, 133] on button "EDIT" at bounding box center [265, 137] width 14 height 10
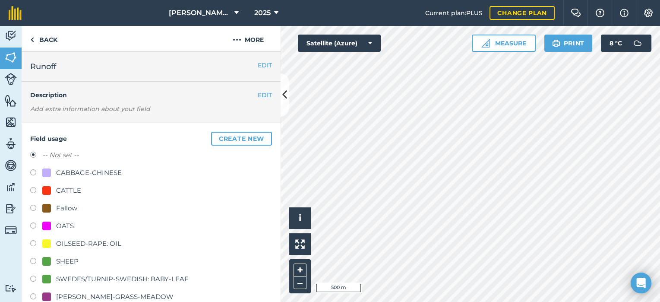
scroll to position [54, 0]
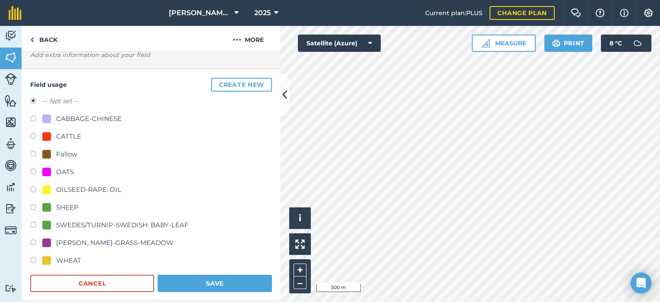
click at [33, 257] on label at bounding box center [36, 261] width 12 height 9
radio input "true"
radio input "false"
click at [215, 280] on button "Save" at bounding box center [215, 283] width 114 height 17
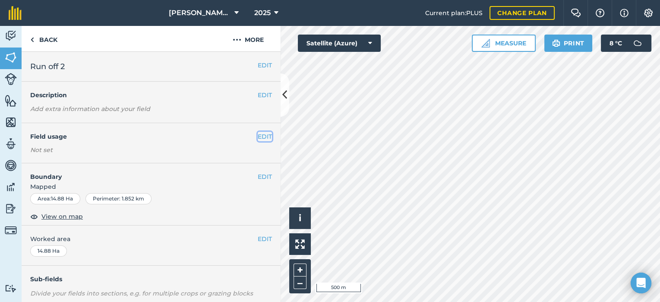
click at [259, 135] on button "EDIT" at bounding box center [265, 137] width 14 height 10
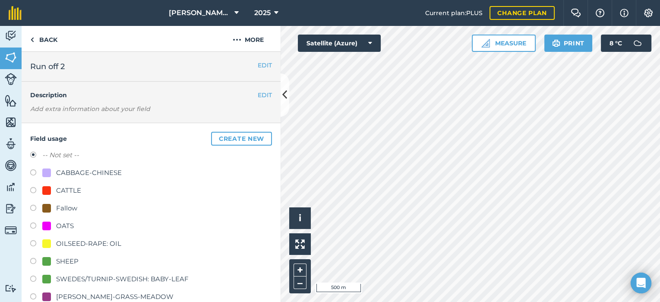
scroll to position [108, 0]
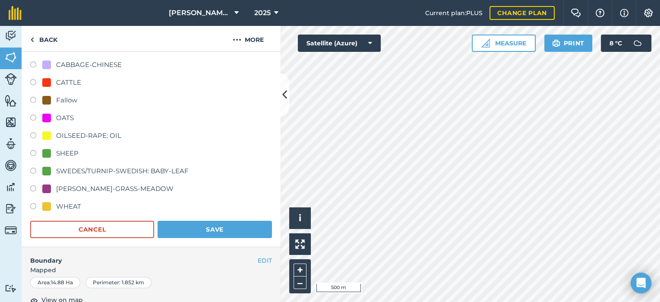
click at [31, 206] on label at bounding box center [36, 207] width 12 height 9
radio input "true"
radio input "false"
click at [186, 227] on button "Save" at bounding box center [215, 229] width 114 height 17
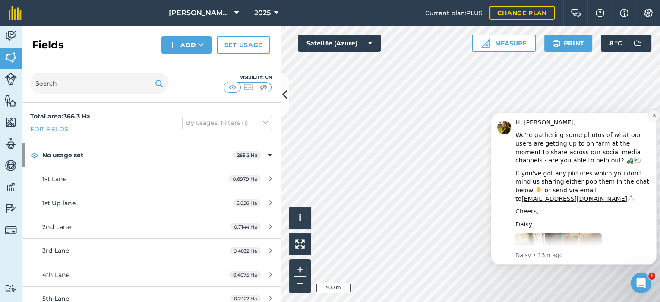
click at [653, 117] on icon "Dismiss notification" at bounding box center [654, 115] width 5 height 5
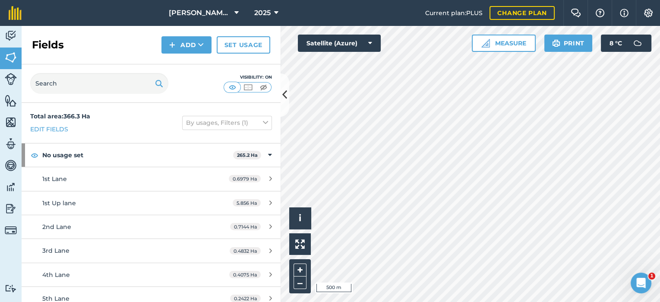
click at [206, 245] on div "Activity Fields Livestock Features Maps Team Vehicles Data Reporting Billing Tu…" at bounding box center [330, 164] width 660 height 276
drag, startPoint x: 189, startPoint y: 250, endPoint x: 661, endPoint y: 189, distance: 475.5
click at [660, 189] on html "[PERSON_NAME][GEOGRAPHIC_DATA] 2025 Current plan : PLUS Change plan Farm Chat H…" at bounding box center [330, 151] width 660 height 302
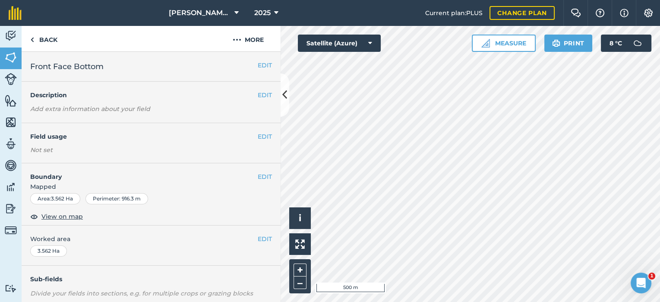
click at [252, 130] on div "EDIT Field usage Not set" at bounding box center [151, 143] width 259 height 40
click at [258, 134] on button "EDIT" at bounding box center [265, 137] width 14 height 10
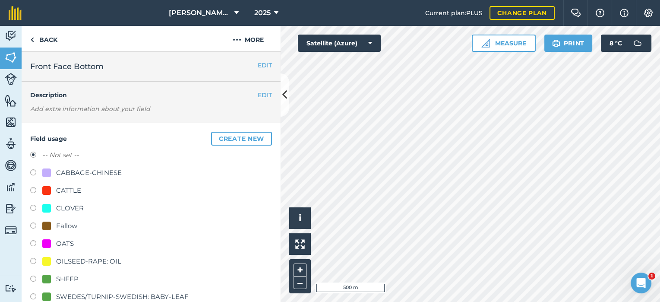
drag, startPoint x: 32, startPoint y: 206, endPoint x: 36, endPoint y: 205, distance: 4.5
click at [32, 206] on label at bounding box center [36, 209] width 12 height 9
radio input "true"
radio input "false"
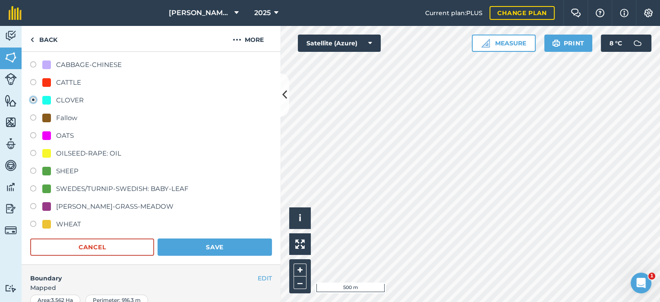
scroll to position [216, 0]
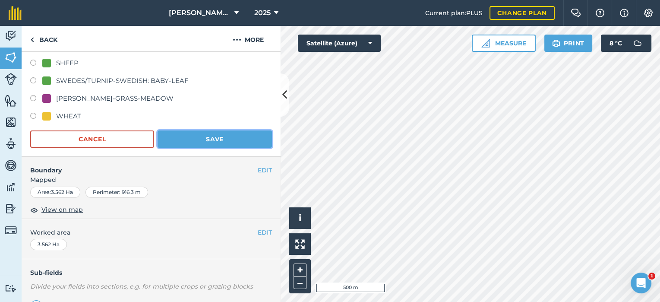
click at [250, 139] on button "Save" at bounding box center [215, 138] width 114 height 17
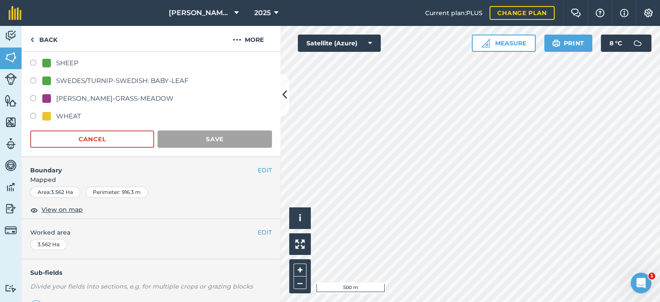
scroll to position [127, 0]
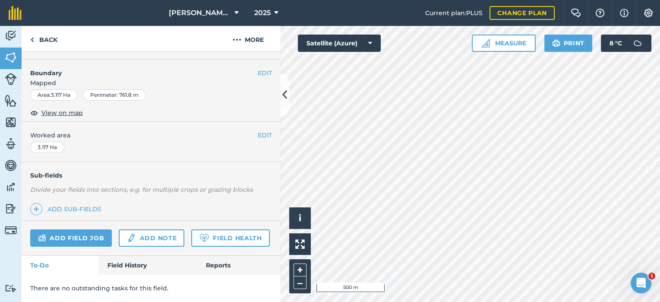
scroll to position [19, 0]
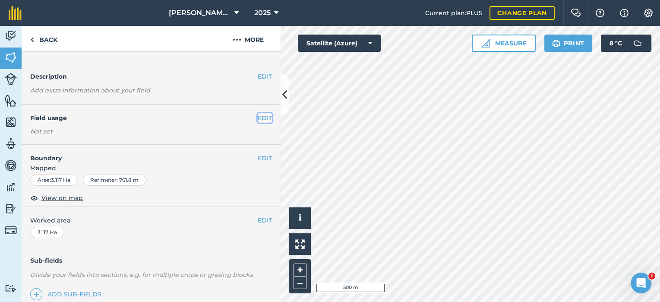
click at [258, 115] on button "EDIT" at bounding box center [265, 118] width 14 height 10
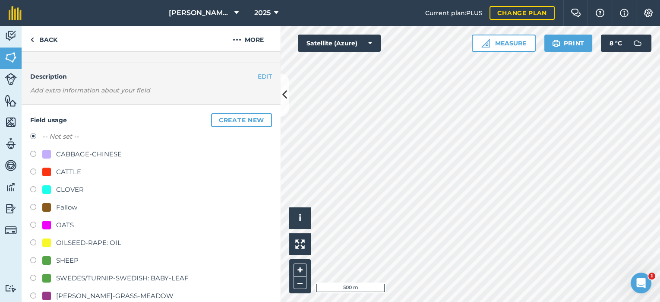
click at [31, 190] on label at bounding box center [36, 190] width 12 height 9
radio input "true"
radio input "false"
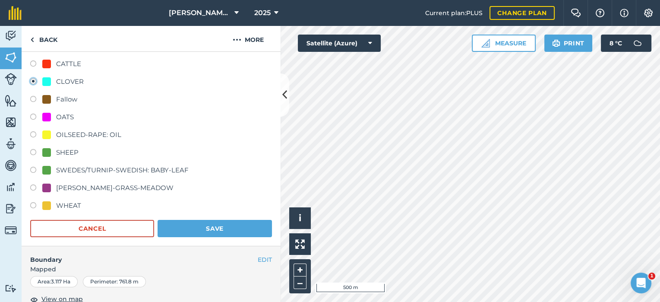
scroll to position [181, 0]
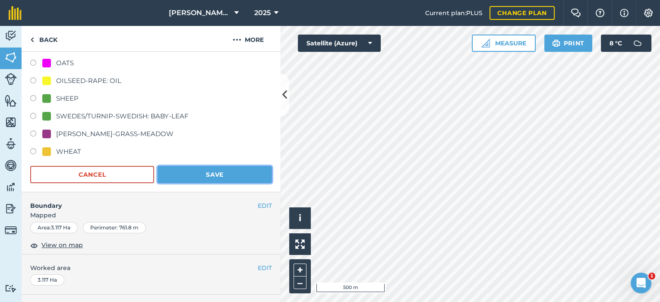
click at [208, 172] on button "Save" at bounding box center [215, 174] width 114 height 17
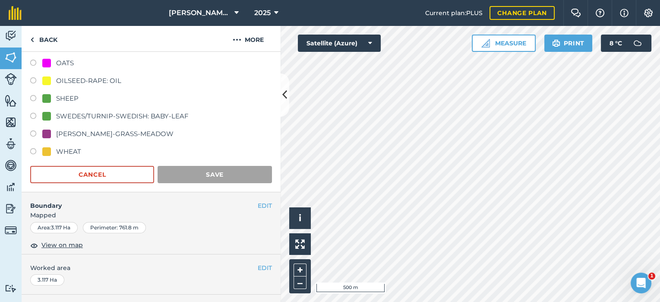
scroll to position [127, 0]
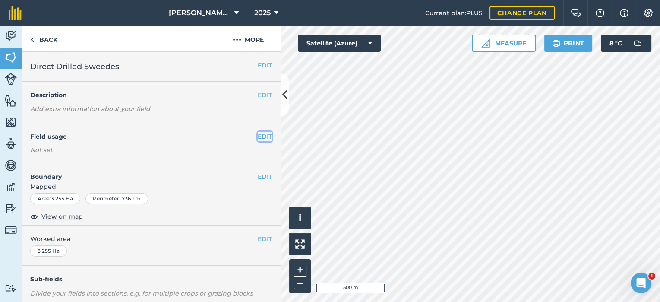
click at [259, 135] on button "EDIT" at bounding box center [265, 137] width 14 height 10
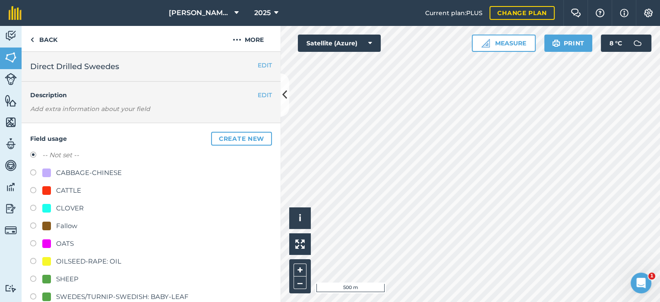
click at [34, 205] on label at bounding box center [36, 209] width 12 height 9
radio input "true"
radio input "false"
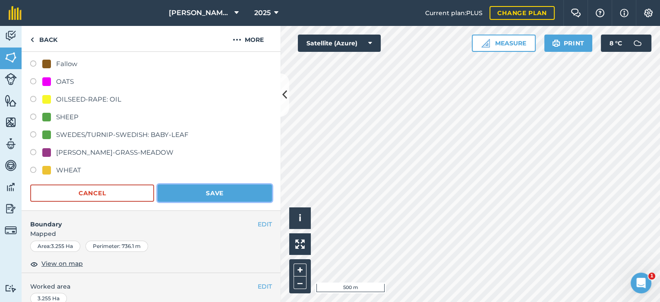
click at [184, 190] on button "Save" at bounding box center [215, 192] width 114 height 17
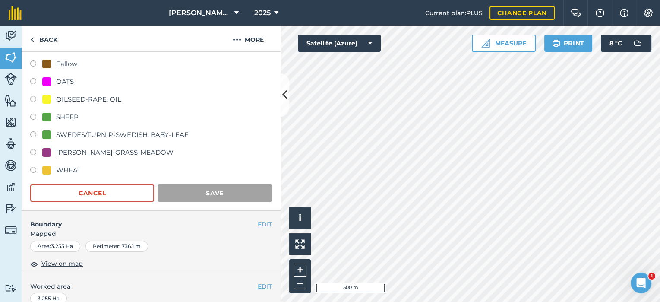
scroll to position [127, 0]
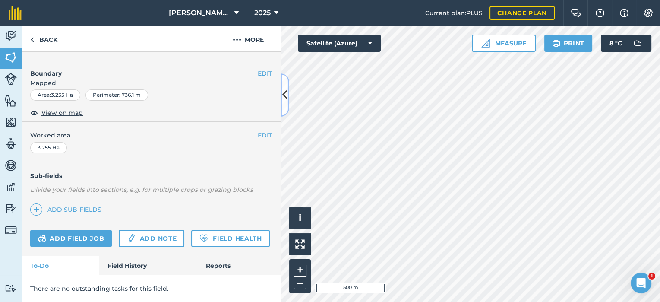
click at [283, 99] on icon at bounding box center [284, 94] width 5 height 15
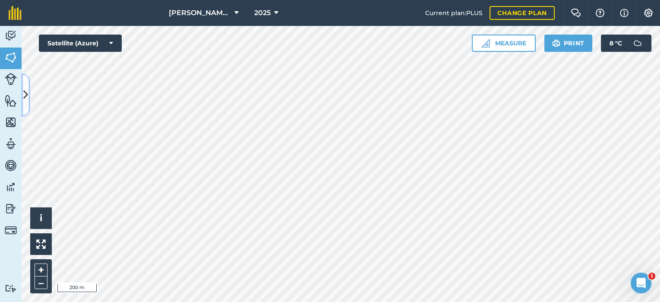
click at [25, 89] on icon at bounding box center [25, 94] width 5 height 15
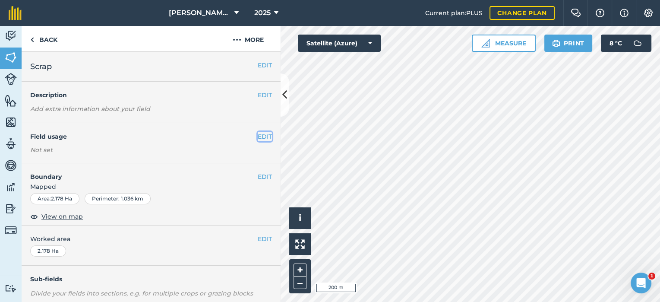
click at [258, 133] on button "EDIT" at bounding box center [265, 137] width 14 height 10
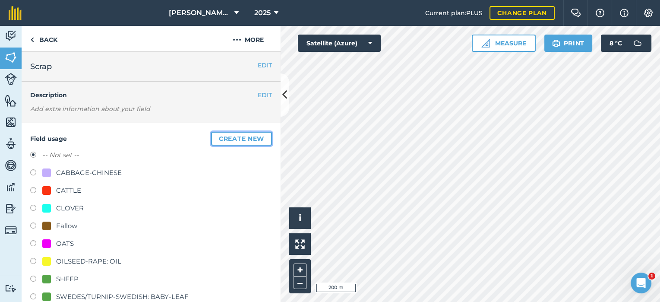
click at [252, 137] on button "Create new" at bounding box center [241, 139] width 61 height 14
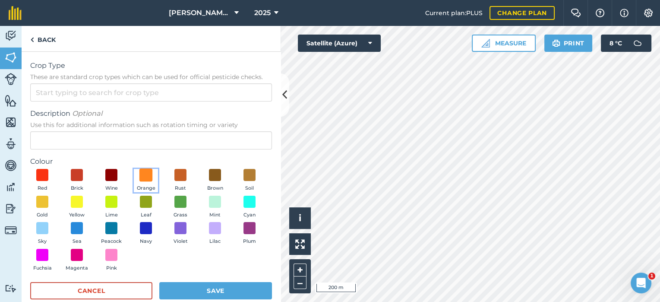
click at [148, 172] on span at bounding box center [145, 174] width 13 height 13
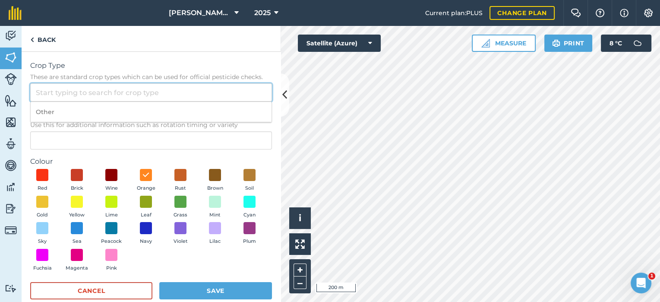
click at [52, 95] on input "Crop Type These are standard crop types which can be used for official pesticid…" at bounding box center [151, 92] width 242 height 18
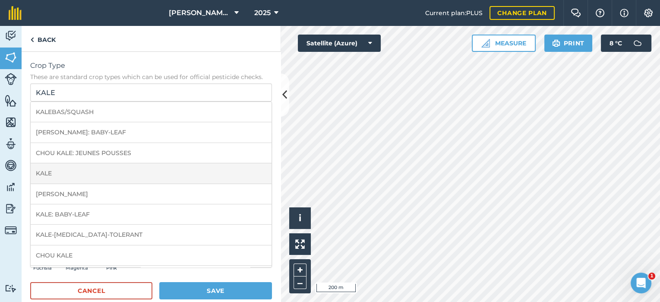
click at [132, 184] on li "[PERSON_NAME]" at bounding box center [151, 194] width 241 height 20
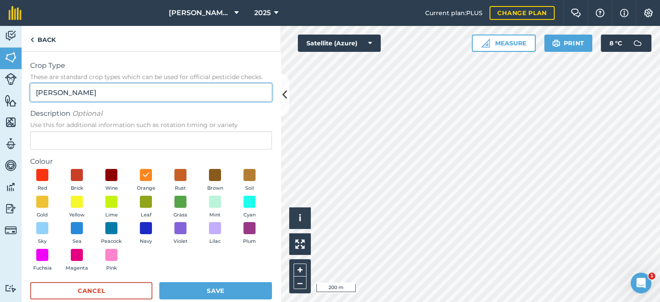
click at [101, 98] on input "[PERSON_NAME]" at bounding box center [151, 92] width 242 height 18
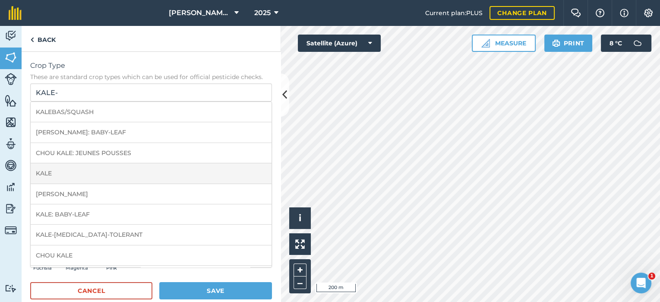
click at [50, 171] on li "KALE" at bounding box center [151, 173] width 241 height 20
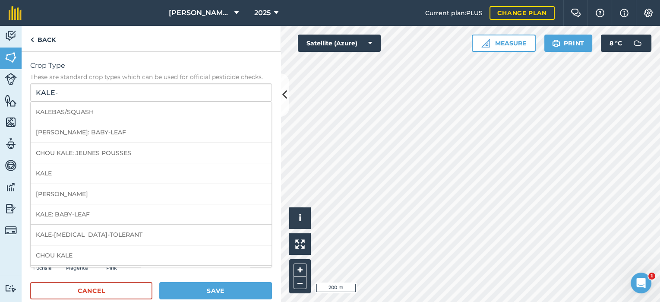
type input "KALE"
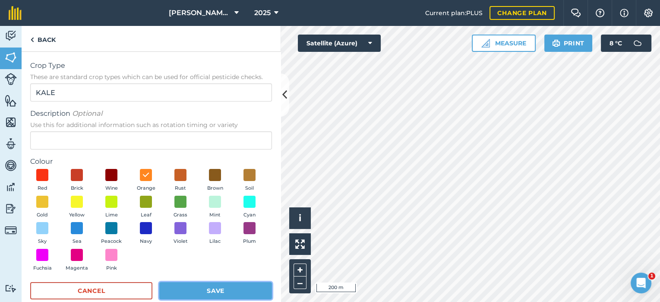
click at [189, 291] on button "Save" at bounding box center [215, 290] width 113 height 17
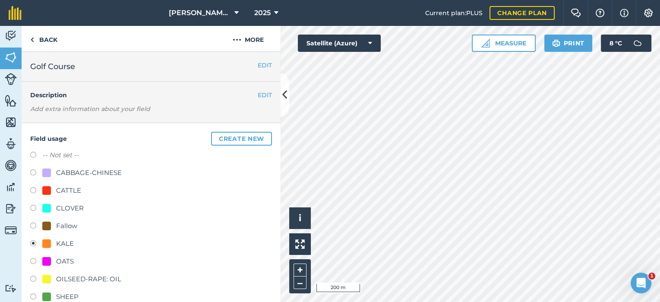
scroll to position [162, 0]
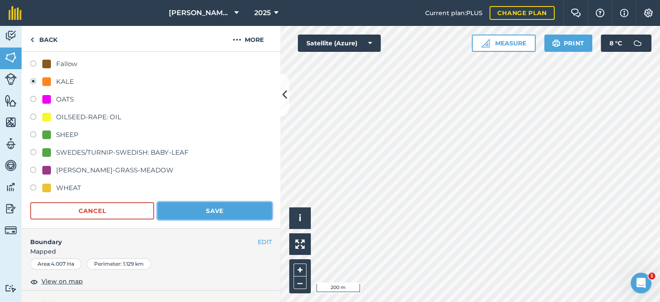
drag, startPoint x: 192, startPoint y: 215, endPoint x: 195, endPoint y: 211, distance: 5.3
click at [193, 215] on button "Save" at bounding box center [215, 210] width 114 height 17
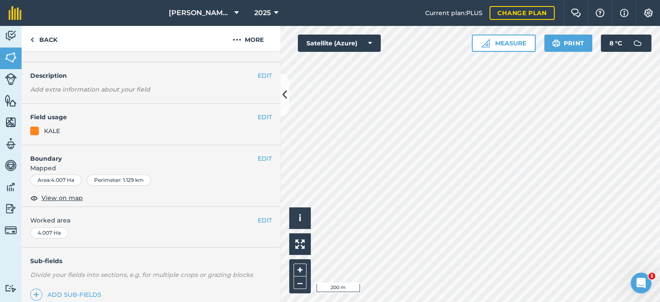
scroll to position [0, 0]
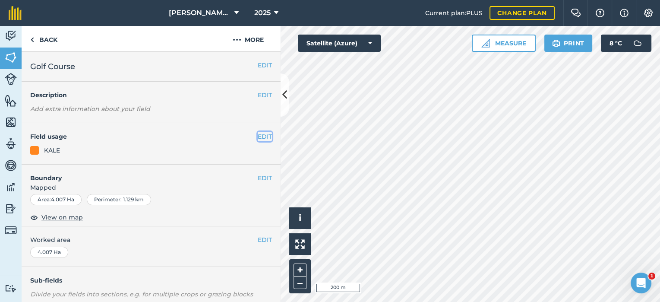
click at [259, 136] on button "EDIT" at bounding box center [265, 137] width 14 height 10
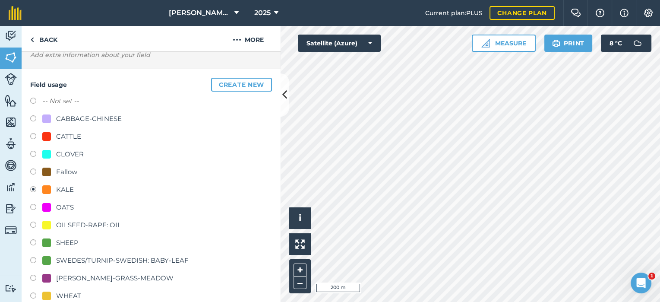
scroll to position [108, 0]
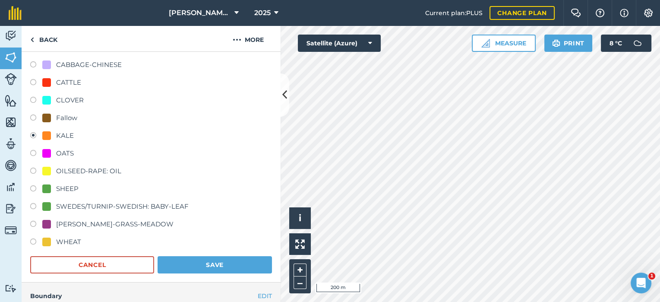
click at [64, 186] on div "SHEEP" at bounding box center [67, 189] width 22 height 10
radio input "true"
radio input "false"
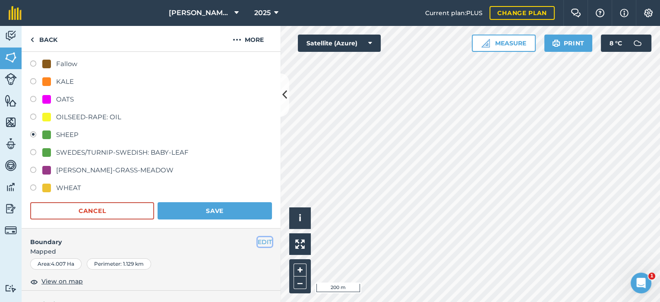
click at [258, 240] on button "EDIT" at bounding box center [265, 242] width 14 height 10
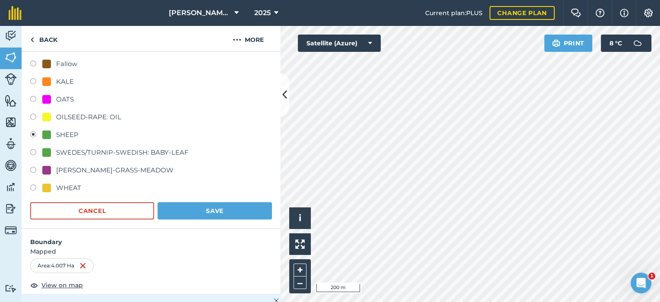
click at [209, 154] on div "SWEDES/TURNIP-SWEDISH: BABY-LEAF" at bounding box center [151, 153] width 242 height 13
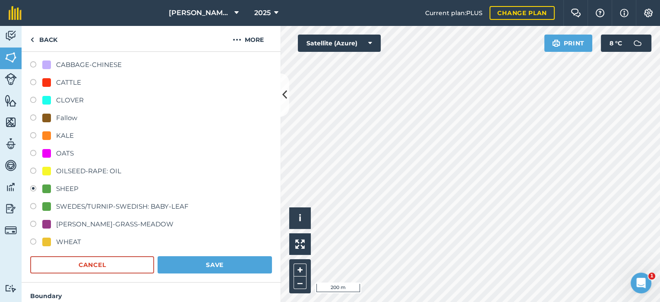
scroll to position [0, 0]
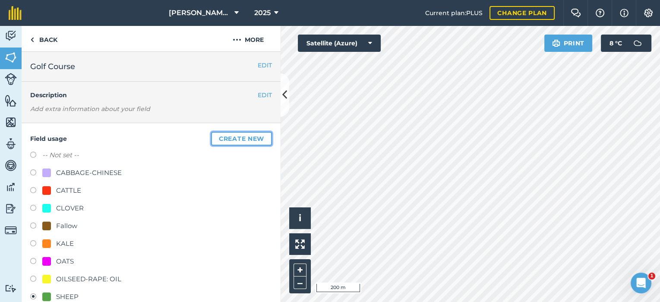
click at [255, 140] on button "Create new" at bounding box center [241, 139] width 61 height 14
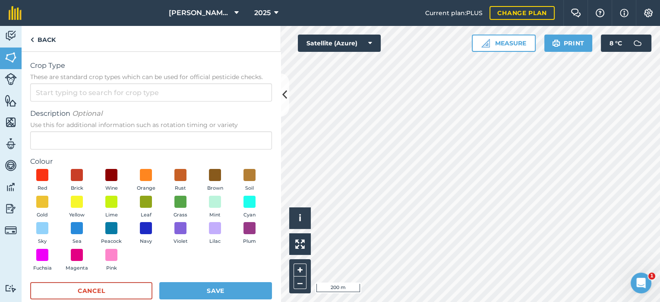
scroll to position [14, 0]
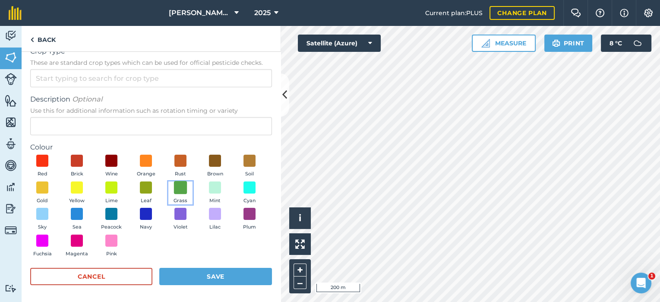
click at [187, 188] on span at bounding box center [180, 187] width 13 height 13
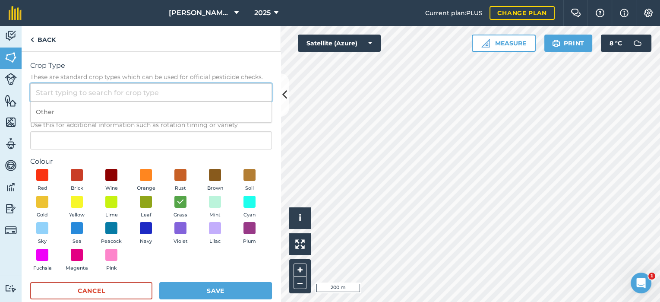
click at [85, 98] on input "Crop Type These are standard crop types which can be used for official pesticid…" at bounding box center [151, 92] width 242 height 18
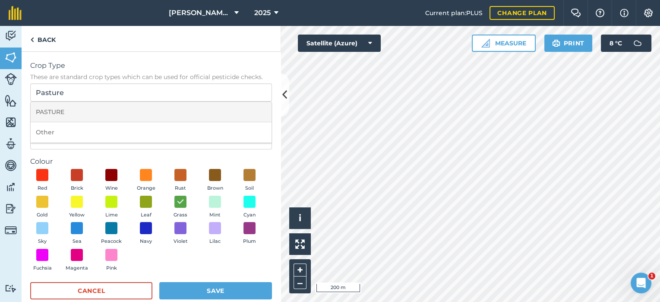
click at [88, 119] on li "PASTURE" at bounding box center [151, 112] width 241 height 20
type input "PASTURE"
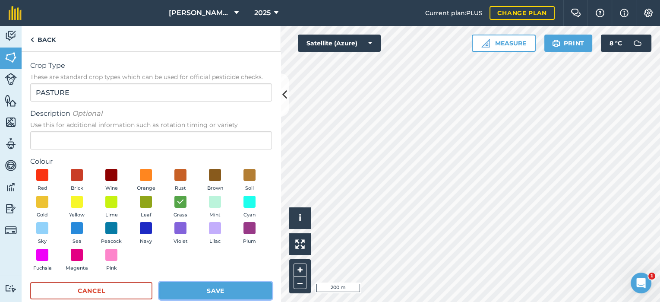
click at [214, 290] on button "Save" at bounding box center [215, 290] width 113 height 17
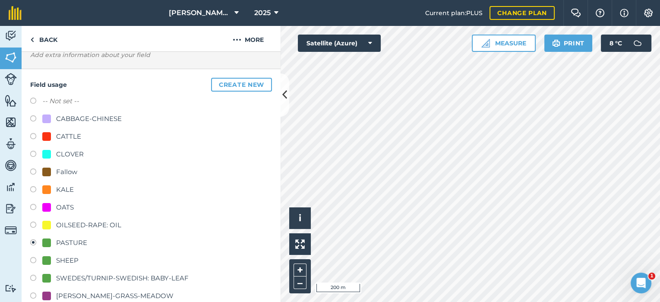
scroll to position [162, 0]
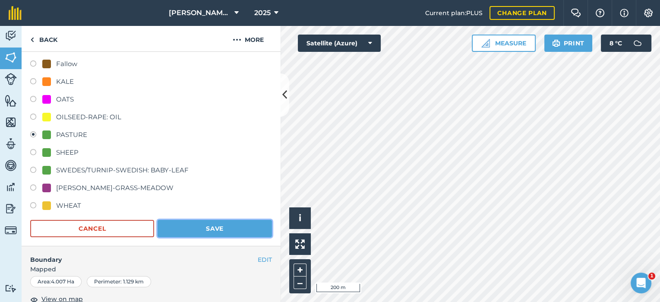
click at [201, 226] on button "Save" at bounding box center [215, 228] width 114 height 17
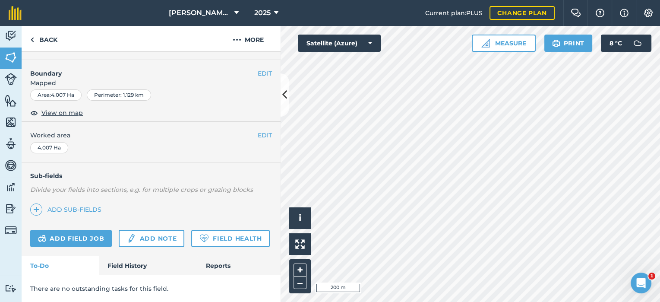
scroll to position [127, 0]
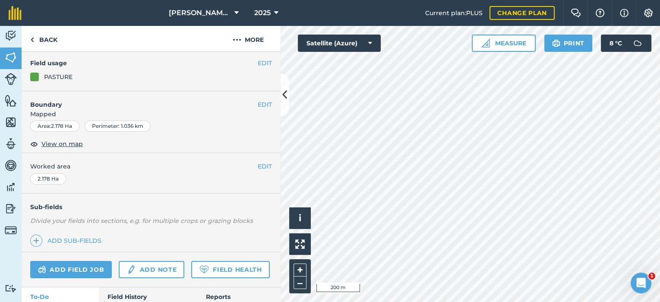
scroll to position [19, 0]
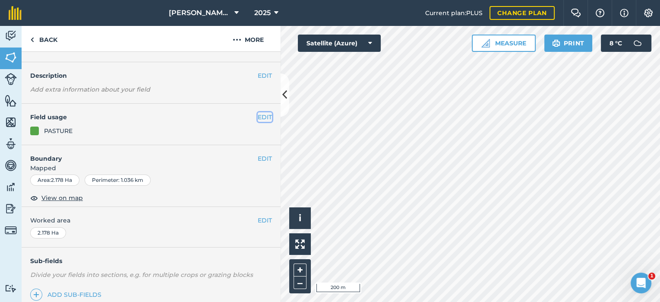
click at [258, 119] on button "EDIT" at bounding box center [265, 117] width 14 height 10
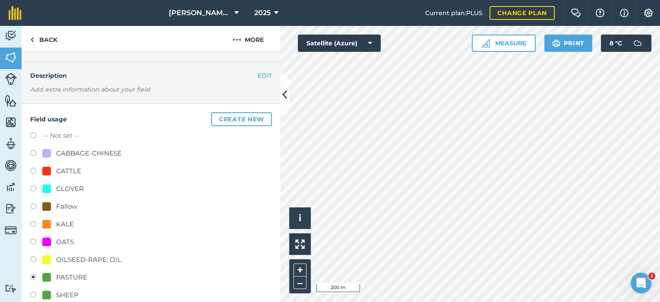
click at [54, 223] on div "KALE" at bounding box center [58, 224] width 32 height 10
radio input "true"
radio input "false"
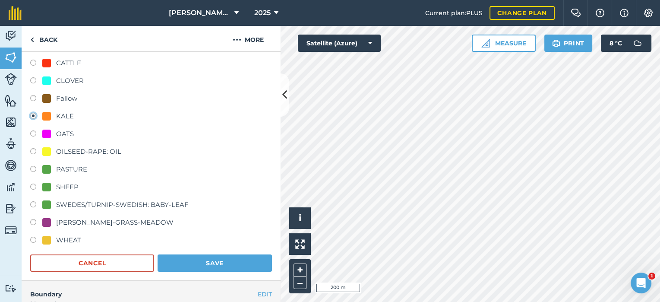
scroll to position [181, 0]
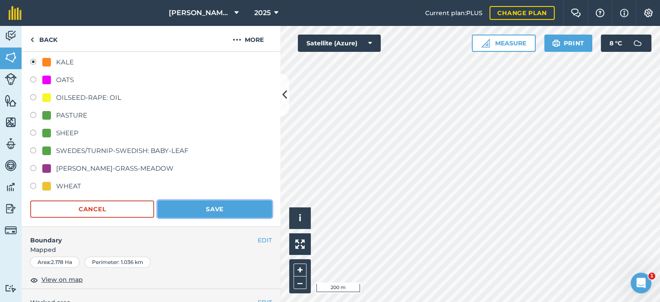
click at [242, 206] on button "Save" at bounding box center [215, 208] width 114 height 17
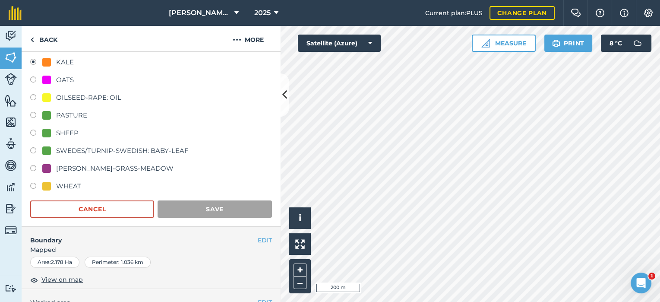
scroll to position [127, 0]
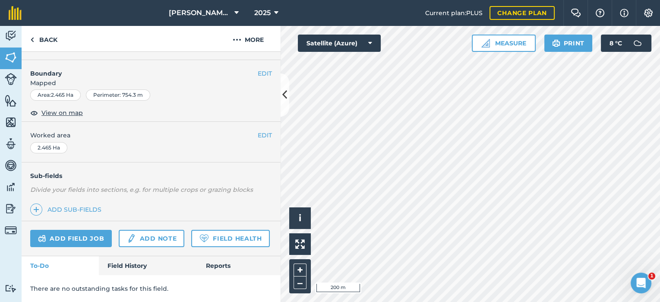
scroll to position [73, 0]
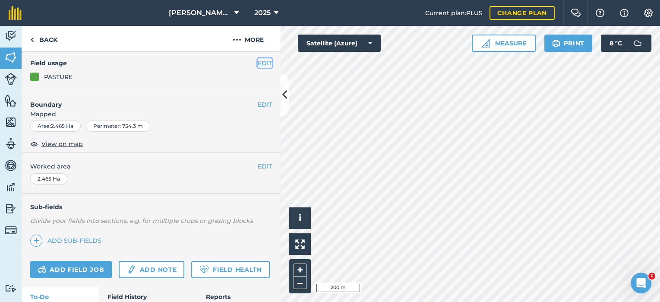
click at [258, 63] on button "EDIT" at bounding box center [265, 63] width 14 height 10
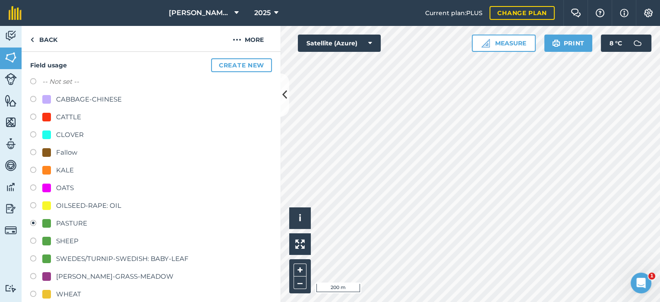
click at [30, 170] on label at bounding box center [36, 171] width 12 height 9
radio input "true"
radio input "false"
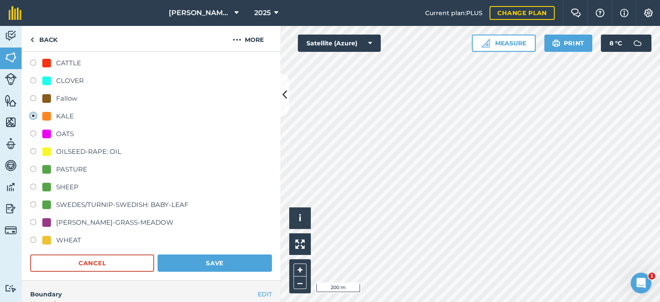
scroll to position [181, 0]
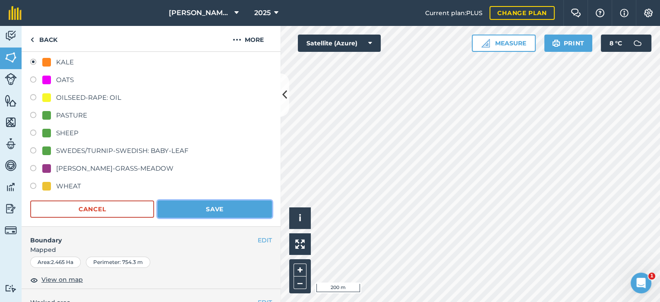
click at [244, 203] on button "Save" at bounding box center [215, 208] width 114 height 17
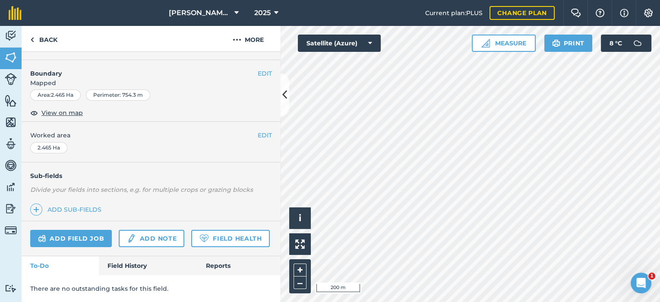
scroll to position [127, 0]
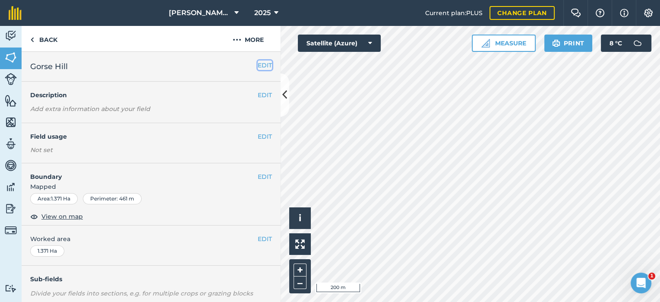
click at [259, 67] on button "EDIT" at bounding box center [265, 65] width 14 height 10
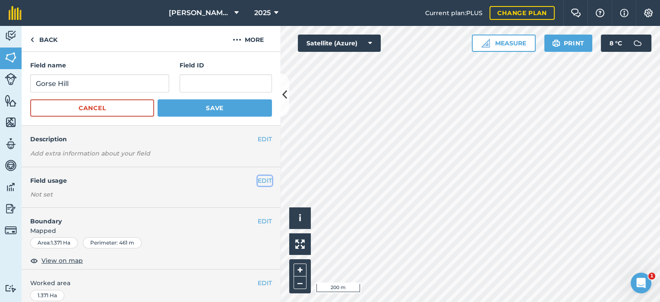
click at [258, 180] on button "EDIT" at bounding box center [265, 181] width 14 height 10
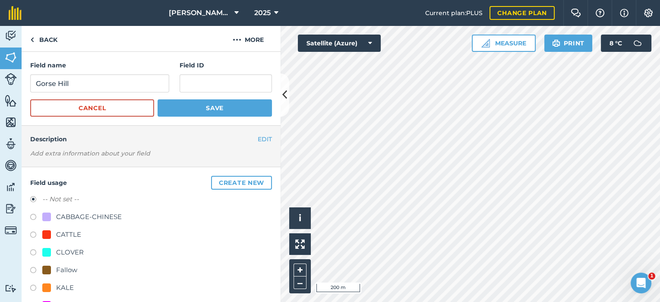
click at [30, 287] on label at bounding box center [36, 289] width 12 height 9
radio input "true"
radio input "false"
click at [30, 287] on label at bounding box center [36, 289] width 12 height 9
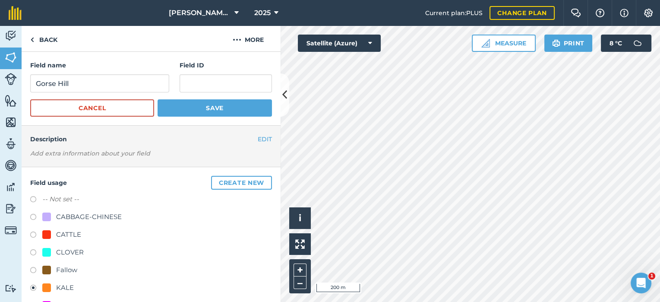
click at [231, 105] on button "Save" at bounding box center [215, 107] width 114 height 17
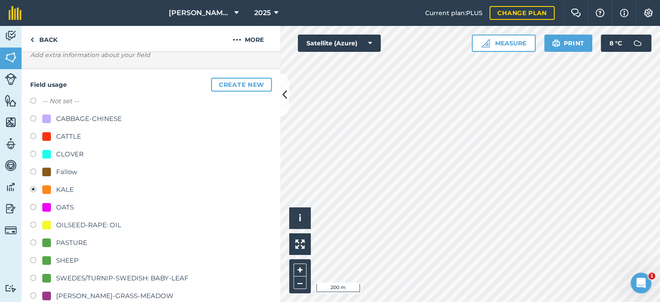
scroll to position [108, 0]
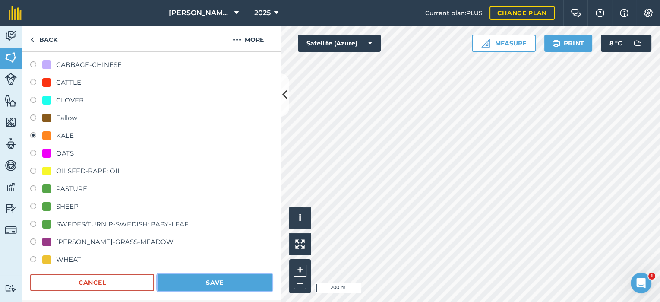
click at [213, 279] on button "Save" at bounding box center [215, 282] width 114 height 17
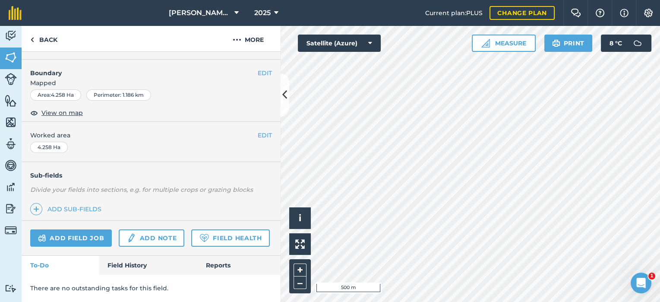
click at [221, 152] on div "Activity Fields Livestock Features Maps Team Vehicles Data Reporting Billing Tu…" at bounding box center [330, 164] width 660 height 276
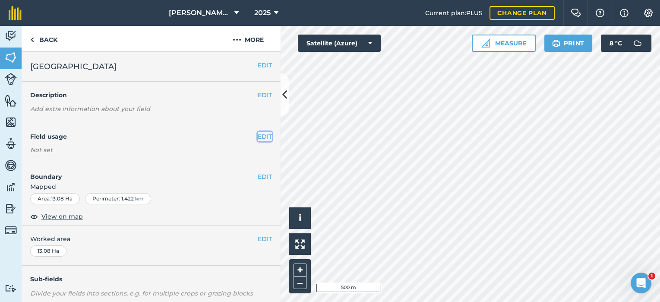
click at [258, 135] on button "EDIT" at bounding box center [265, 137] width 14 height 10
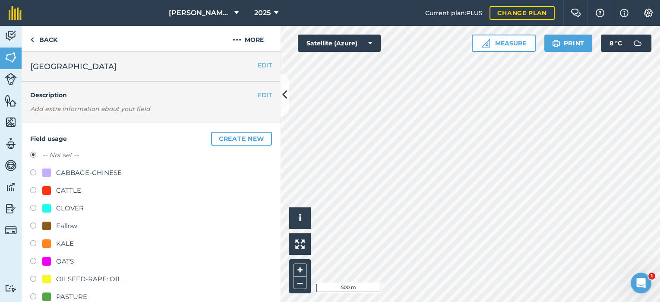
scroll to position [54, 0]
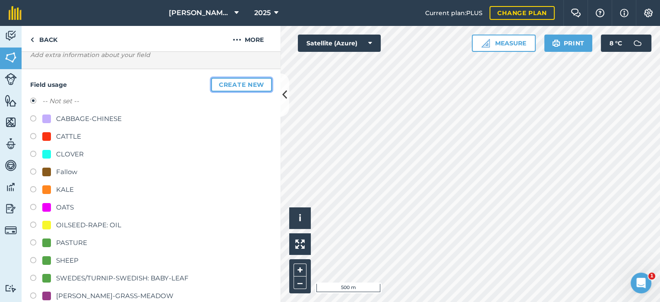
click at [251, 85] on button "Create new" at bounding box center [241, 85] width 61 height 14
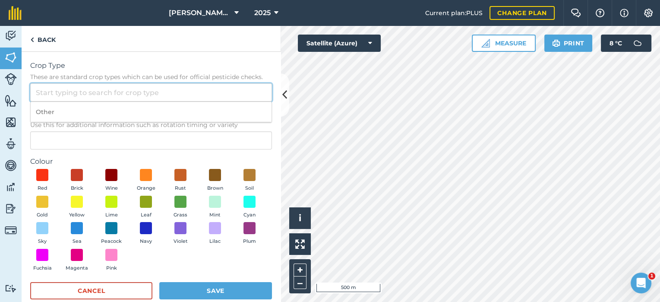
click at [57, 95] on input "Crop Type These are standard crop types which can be used for official pesticid…" at bounding box center [151, 92] width 242 height 18
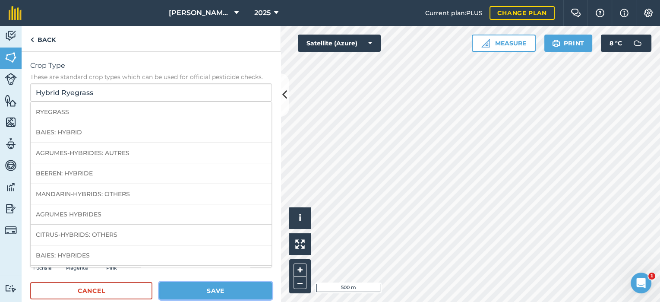
click at [192, 291] on button "Save" at bounding box center [215, 290] width 113 height 17
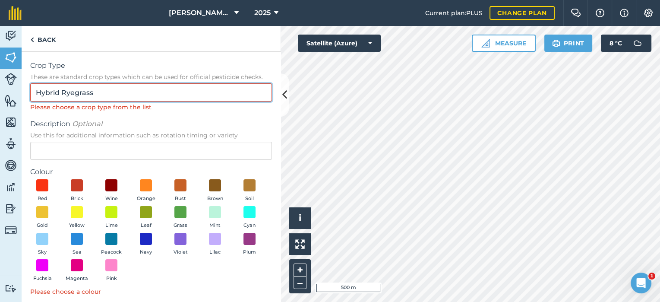
click at [131, 96] on input "Hybrid Ryegrass" at bounding box center [151, 92] width 242 height 18
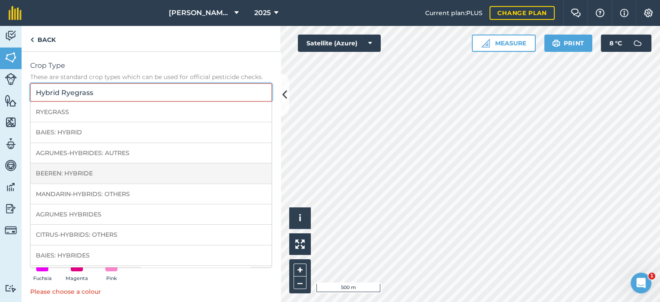
scroll to position [38, 0]
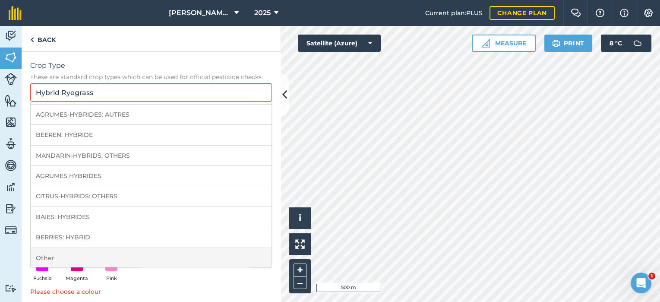
click at [55, 259] on li "Other" at bounding box center [151, 258] width 241 height 20
type input "Other"
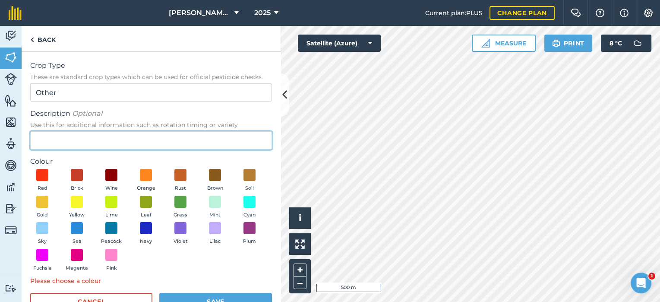
click at [91, 138] on input "Description Optional Use this for additional information such as rotation timin…" at bounding box center [151, 140] width 242 height 18
type input "Hybrid Ryegrass"
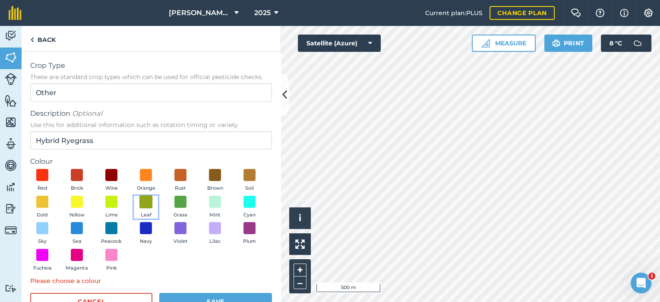
click at [153, 205] on span at bounding box center [145, 201] width 13 height 13
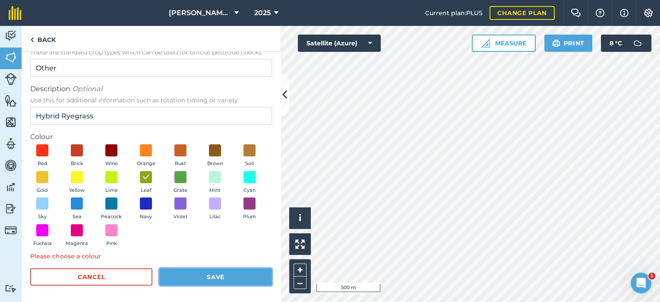
click at [231, 272] on button "Save" at bounding box center [215, 276] width 113 height 17
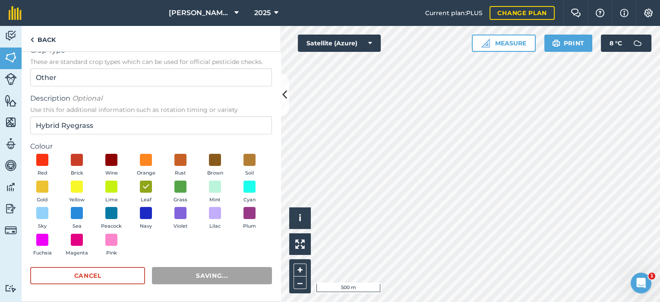
scroll to position [14, 0]
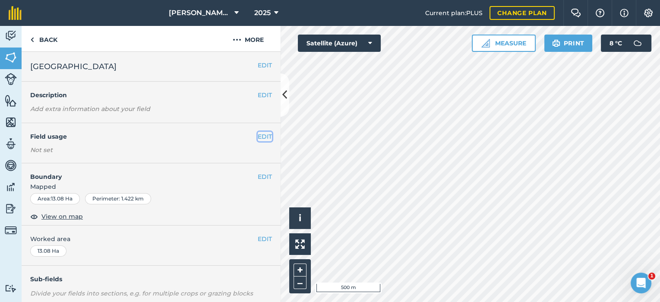
click at [259, 133] on button "EDIT" at bounding box center [265, 137] width 14 height 10
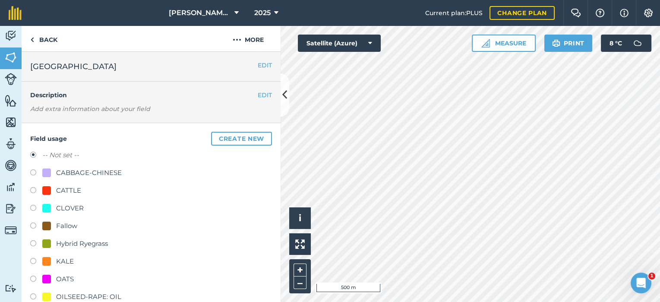
scroll to position [108, 0]
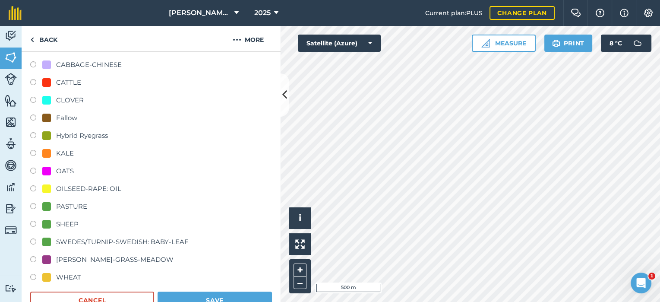
click at [81, 132] on div "Hybrid Ryegrass" at bounding box center [82, 135] width 52 height 10
radio input "true"
radio input "false"
click at [240, 295] on button "Save" at bounding box center [215, 299] width 114 height 17
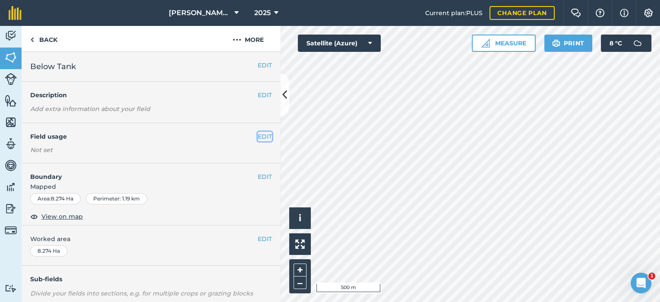
click at [258, 136] on button "EDIT" at bounding box center [265, 137] width 14 height 10
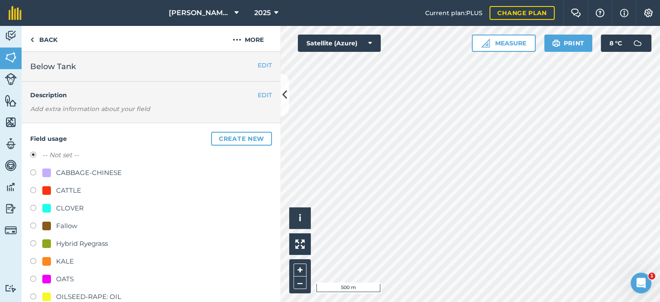
click at [26, 242] on div "Field usage Create new -- Not set -- CABBAGE-CHINESE CATTLE CLOVER Fallow Hybri…" at bounding box center [151, 274] width 259 height 303
click at [31, 241] on label at bounding box center [36, 244] width 12 height 9
radio input "true"
radio input "false"
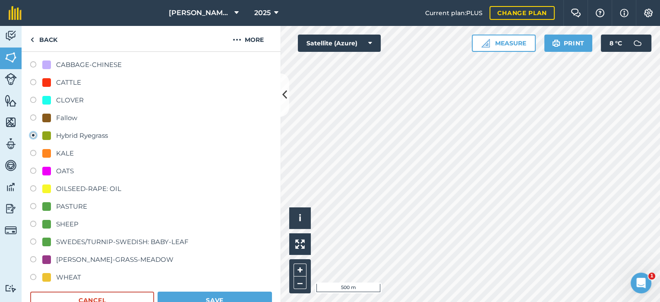
scroll to position [162, 0]
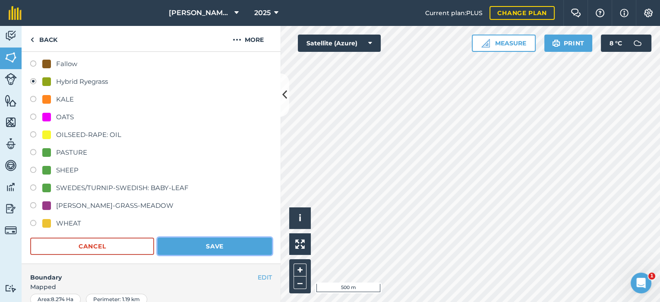
click at [231, 240] on button "Save" at bounding box center [215, 246] width 114 height 17
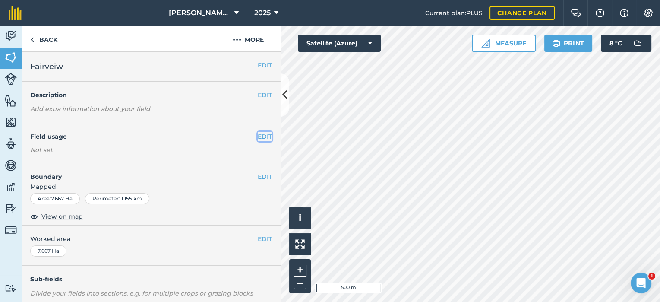
click at [259, 135] on button "EDIT" at bounding box center [265, 137] width 14 height 10
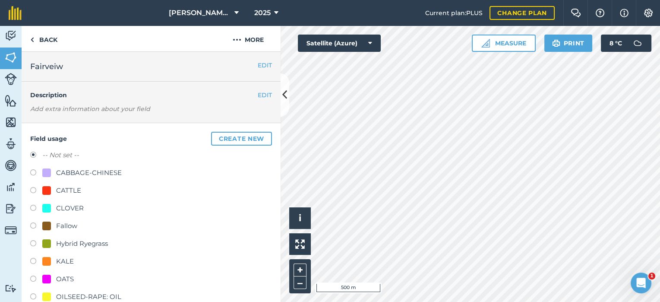
click at [31, 243] on label at bounding box center [36, 244] width 12 height 9
radio input "true"
radio input "false"
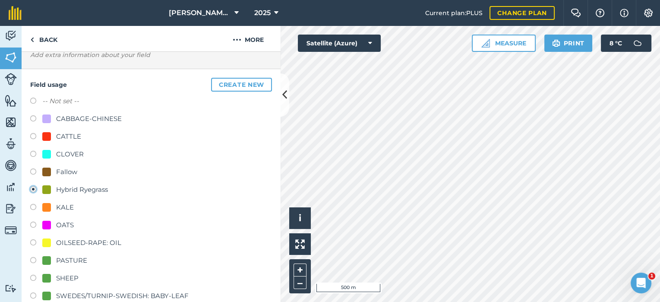
scroll to position [162, 0]
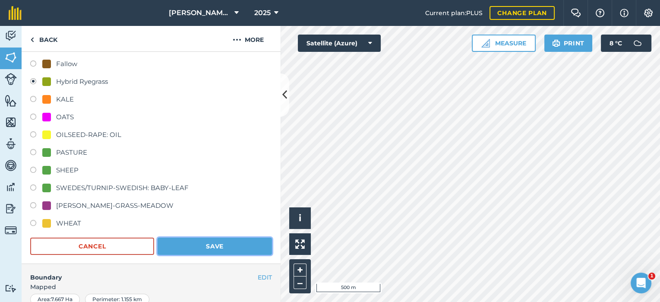
click at [208, 247] on button "Save" at bounding box center [215, 246] width 114 height 17
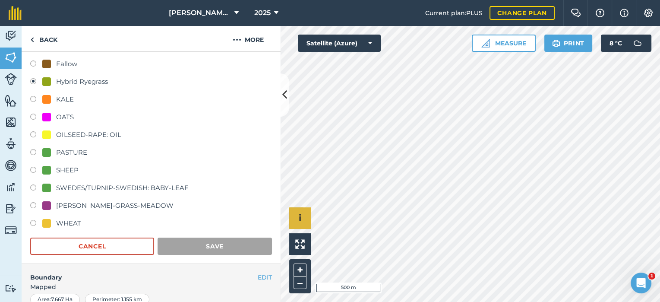
scroll to position [127, 0]
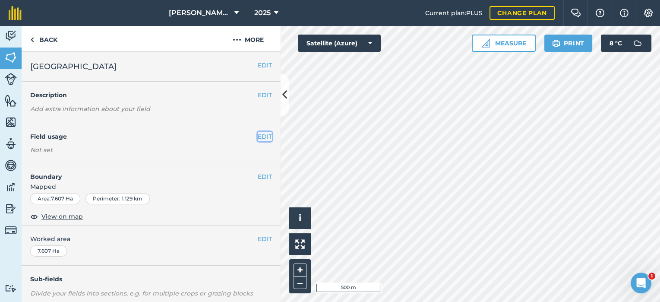
click at [262, 136] on button "EDIT" at bounding box center [265, 137] width 14 height 10
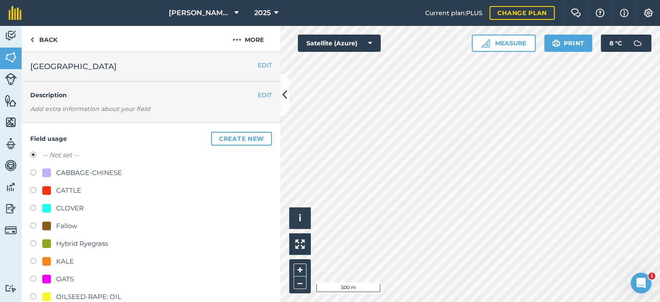
click at [31, 242] on label at bounding box center [36, 244] width 12 height 9
radio input "true"
radio input "false"
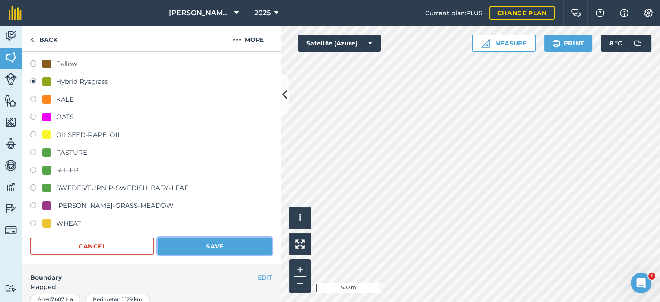
click at [200, 247] on button "Save" at bounding box center [215, 246] width 114 height 17
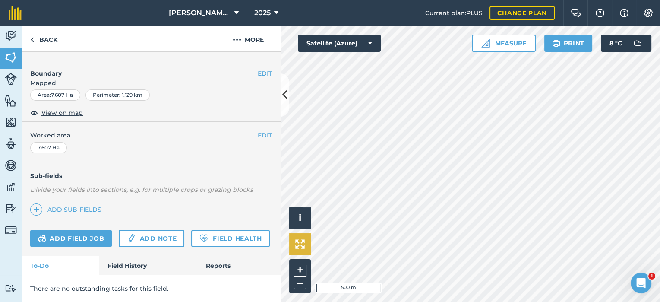
scroll to position [127, 0]
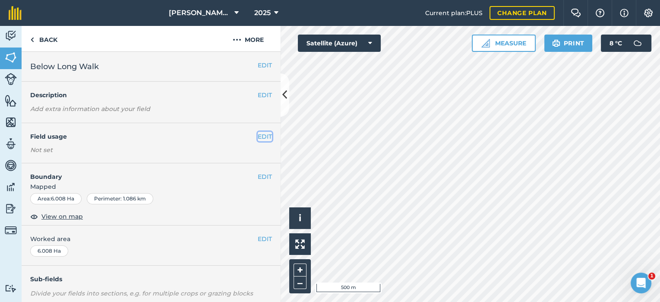
click at [259, 135] on button "EDIT" at bounding box center [265, 137] width 14 height 10
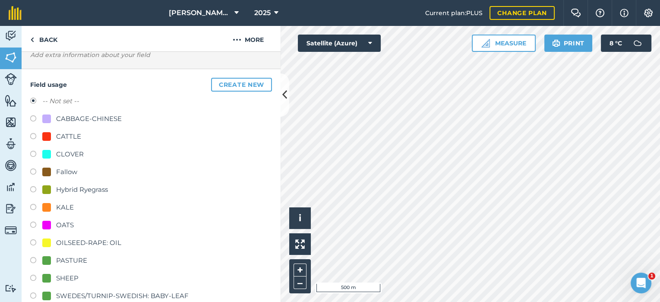
scroll to position [108, 0]
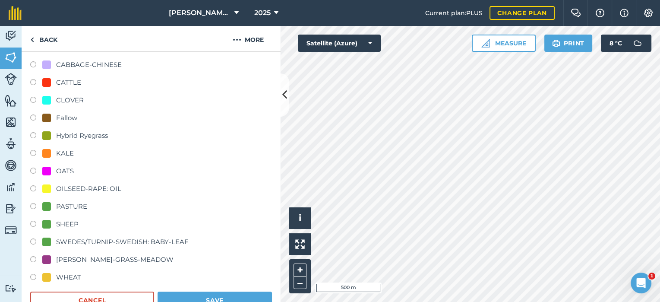
click at [31, 205] on label at bounding box center [36, 207] width 12 height 9
radio input "true"
radio input "false"
click at [180, 297] on button "Save" at bounding box center [215, 299] width 114 height 17
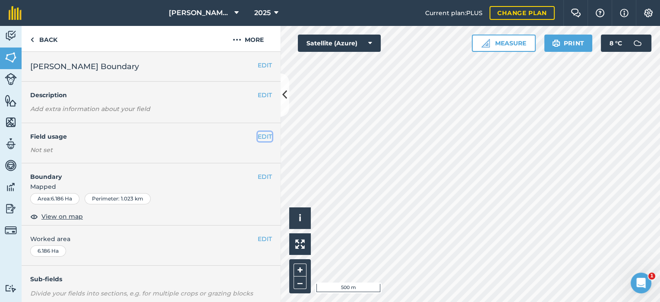
click at [258, 134] on button "EDIT" at bounding box center [265, 137] width 14 height 10
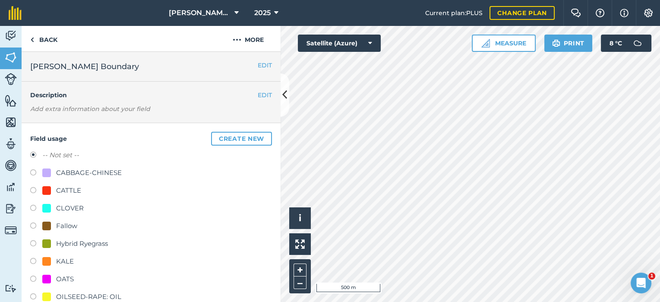
scroll to position [108, 0]
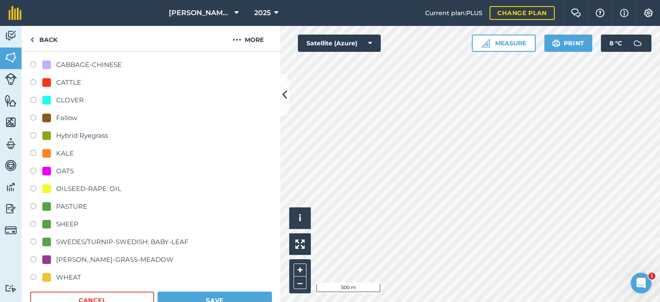
click at [33, 204] on label at bounding box center [36, 207] width 12 height 9
radio input "true"
radio input "false"
click at [187, 299] on button "Save" at bounding box center [215, 299] width 114 height 17
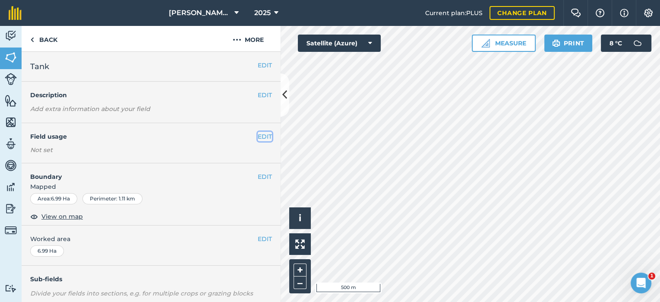
click at [263, 133] on button "EDIT" at bounding box center [265, 137] width 14 height 10
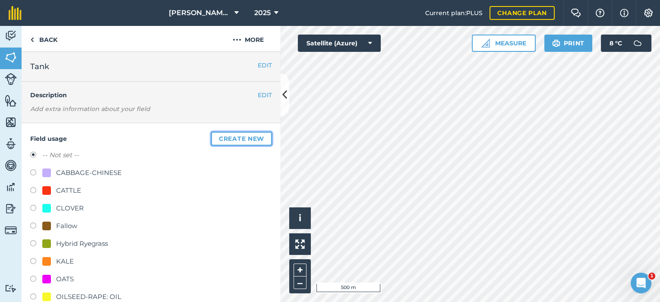
click at [242, 139] on button "Create new" at bounding box center [241, 139] width 61 height 14
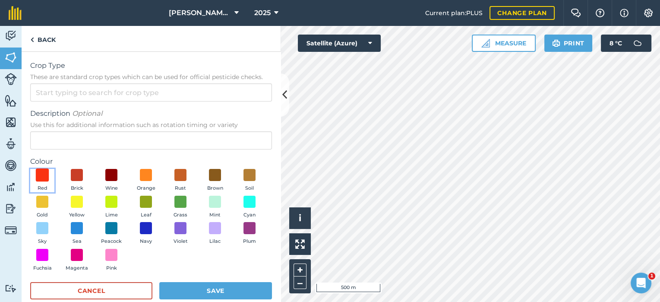
click at [44, 174] on span at bounding box center [42, 174] width 13 height 13
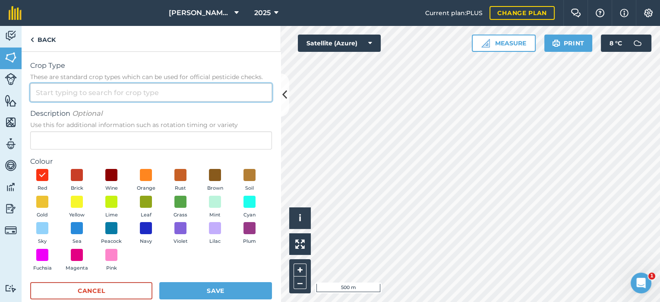
click at [78, 95] on input "Crop Type These are standard crop types which can be used for official pesticid…" at bounding box center [151, 92] width 242 height 18
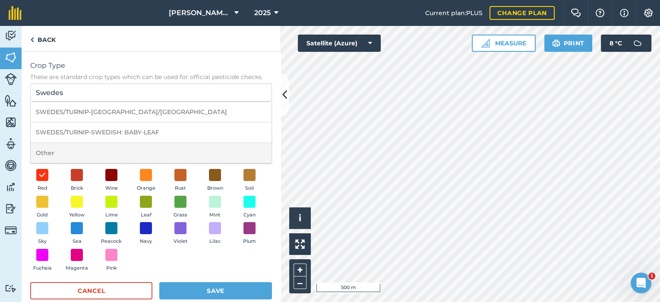
click at [67, 149] on li "Other" at bounding box center [151, 153] width 241 height 20
type input "Other"
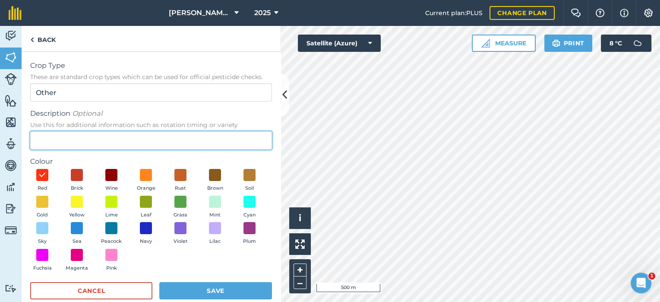
click at [65, 137] on input "Description Optional Use this for additional information such as rotation timin…" at bounding box center [151, 140] width 242 height 18
type input "Swedes"
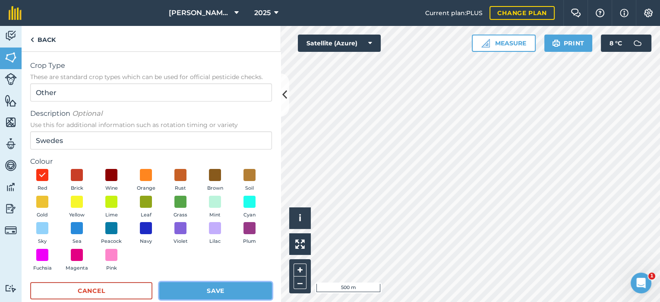
click at [206, 295] on button "Save" at bounding box center [215, 290] width 113 height 17
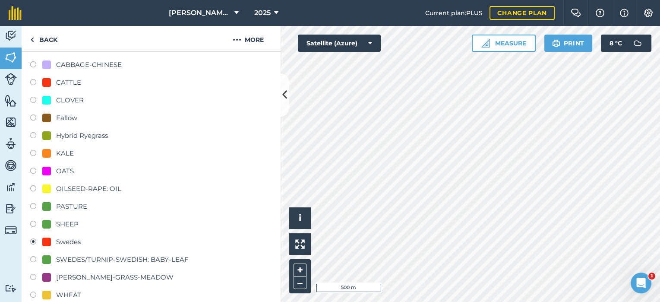
scroll to position [216, 0]
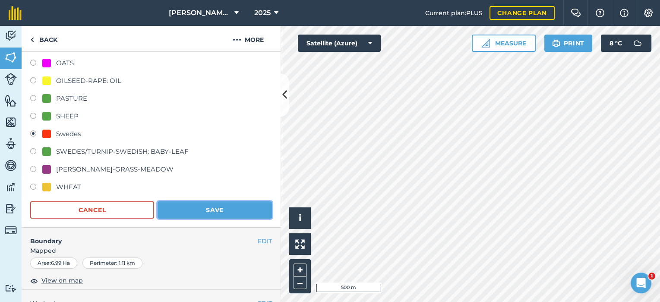
click at [225, 210] on button "Save" at bounding box center [215, 209] width 114 height 17
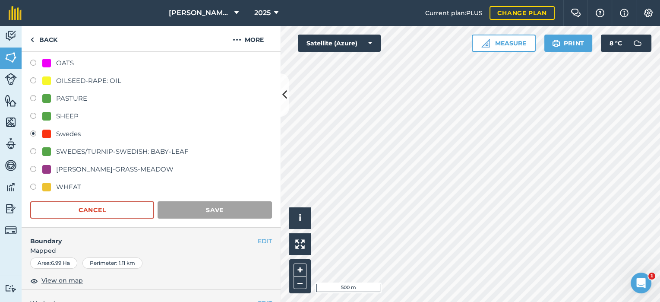
scroll to position [127, 0]
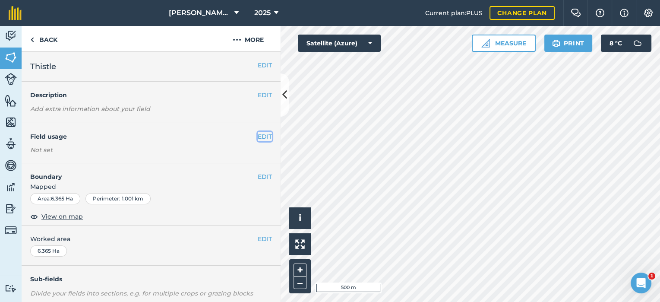
click at [258, 135] on button "EDIT" at bounding box center [265, 137] width 14 height 10
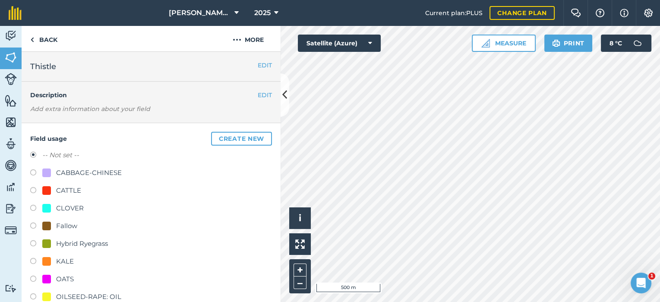
scroll to position [54, 0]
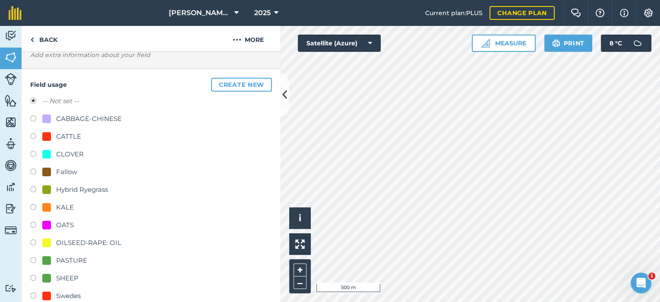
click at [37, 259] on label at bounding box center [36, 261] width 12 height 9
radio input "true"
radio input "false"
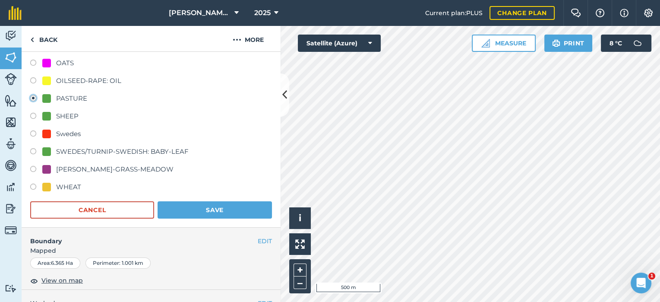
scroll to position [270, 0]
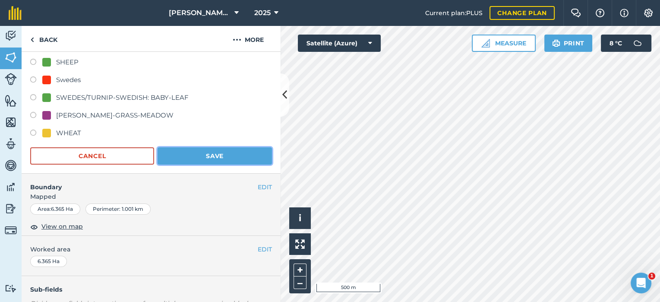
click at [217, 154] on button "Save" at bounding box center [215, 155] width 114 height 17
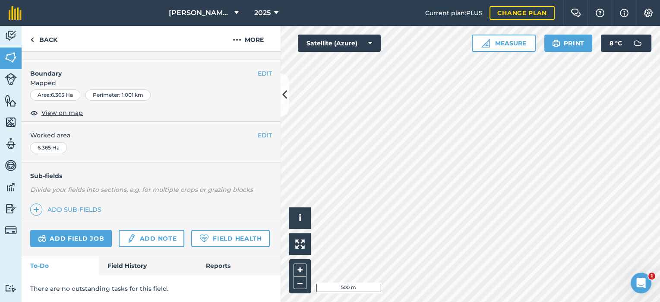
scroll to position [127, 0]
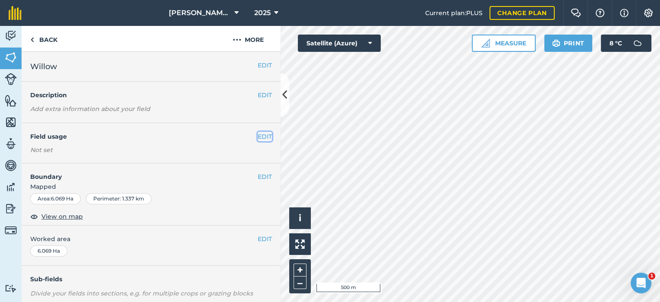
click at [260, 133] on button "EDIT" at bounding box center [265, 137] width 14 height 10
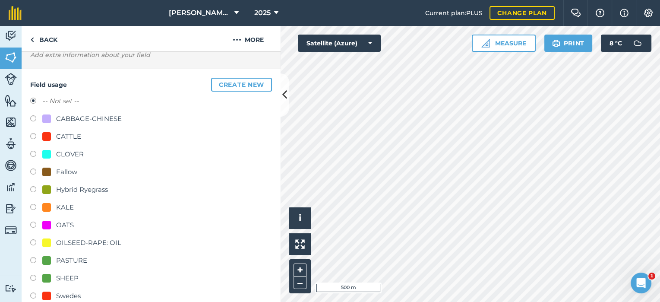
scroll to position [108, 0]
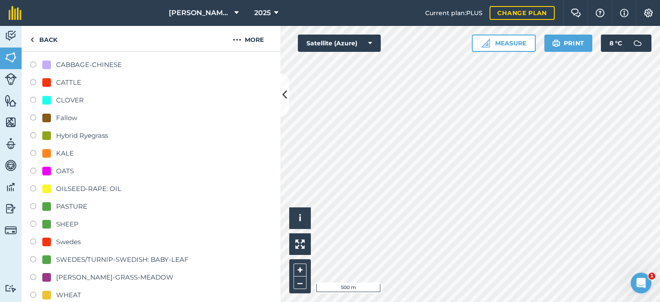
click at [35, 206] on label at bounding box center [36, 207] width 12 height 9
radio input "true"
radio input "false"
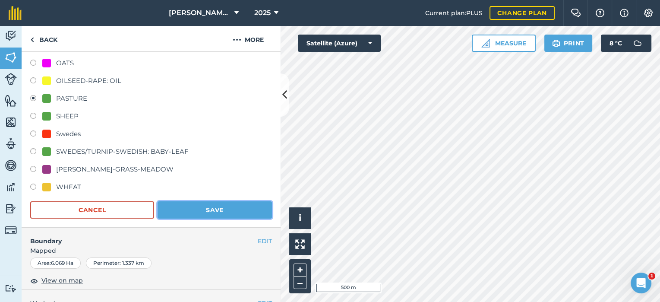
click at [202, 207] on button "Save" at bounding box center [215, 209] width 114 height 17
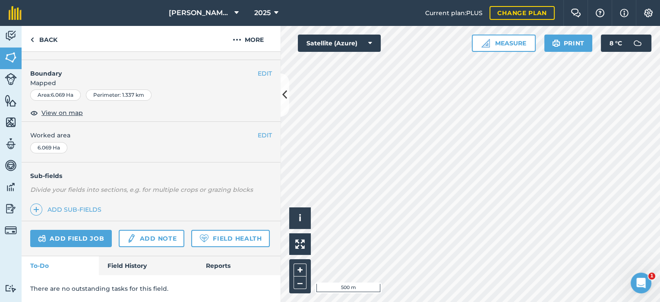
scroll to position [127, 0]
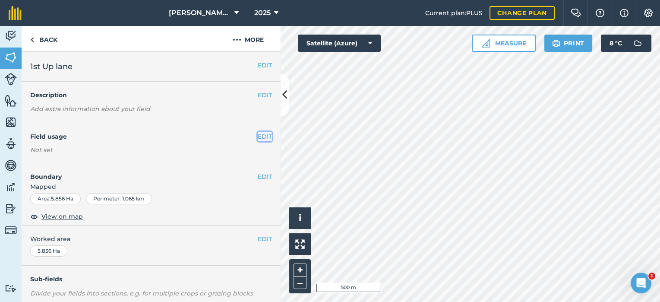
click at [260, 137] on button "EDIT" at bounding box center [265, 137] width 14 height 10
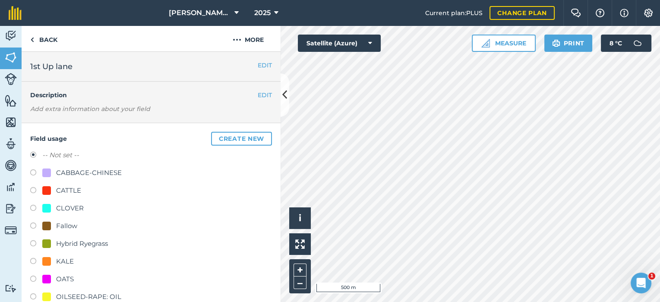
scroll to position [54, 0]
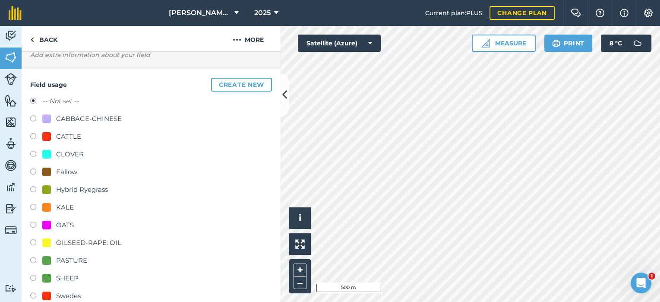
click at [30, 260] on label at bounding box center [36, 261] width 12 height 9
radio input "true"
radio input "false"
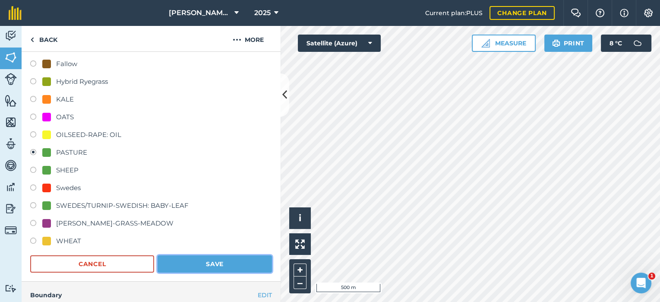
click at [202, 258] on button "Save" at bounding box center [215, 263] width 114 height 17
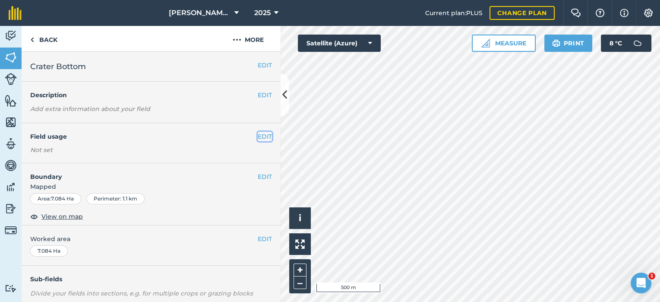
click at [258, 135] on button "EDIT" at bounding box center [265, 137] width 14 height 10
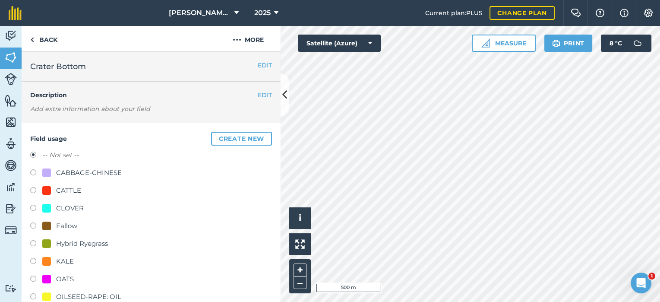
scroll to position [54, 0]
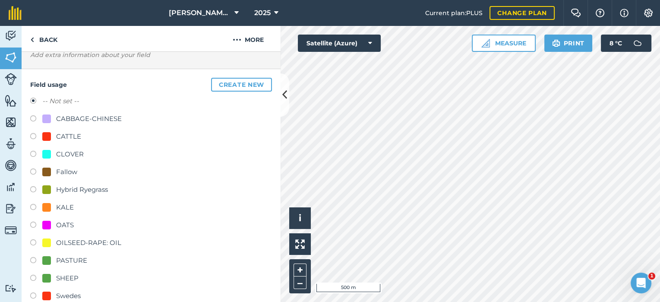
click at [32, 260] on label at bounding box center [36, 261] width 12 height 9
radio input "true"
radio input "false"
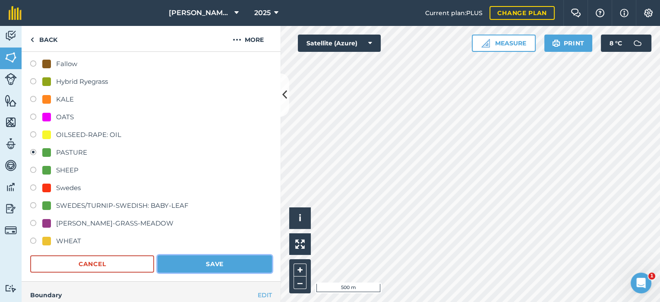
click at [186, 260] on button "Save" at bounding box center [215, 263] width 114 height 17
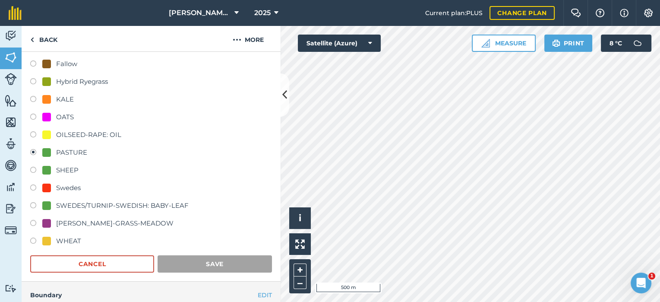
scroll to position [127, 0]
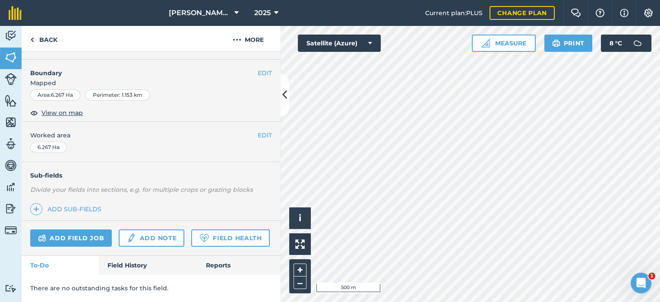
scroll to position [73, 0]
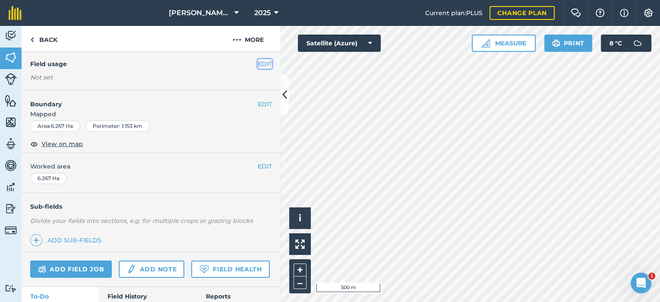
click at [258, 62] on button "EDIT" at bounding box center [265, 64] width 14 height 10
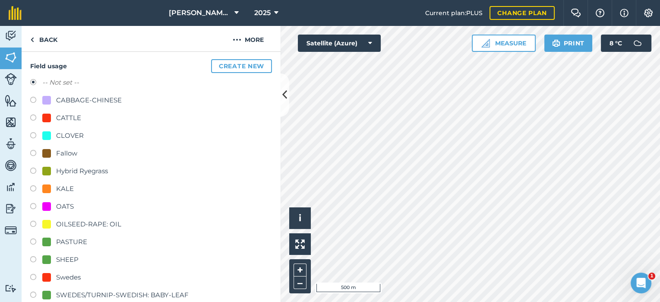
click at [32, 241] on label at bounding box center [36, 242] width 12 height 9
radio input "true"
radio input "false"
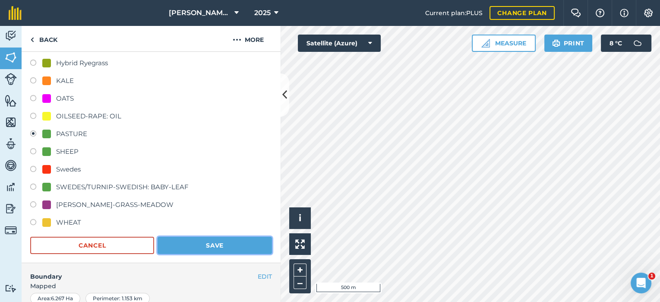
click at [184, 248] on button "Save" at bounding box center [215, 245] width 114 height 17
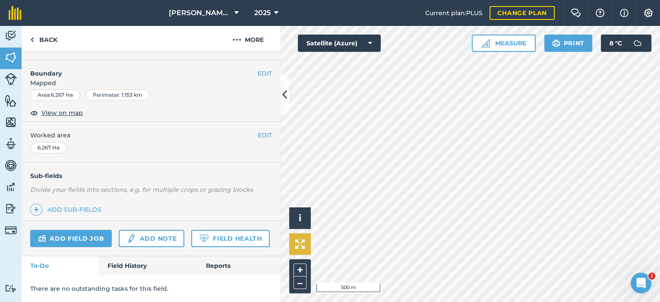
scroll to position [127, 0]
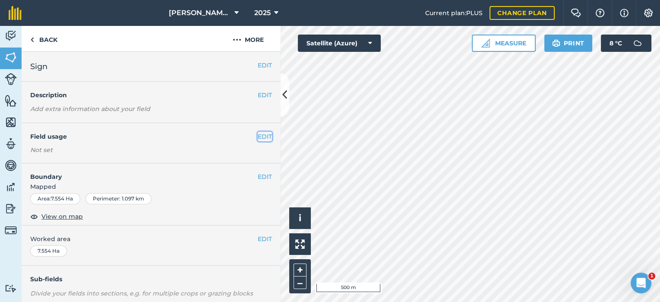
click at [258, 135] on button "EDIT" at bounding box center [265, 137] width 14 height 10
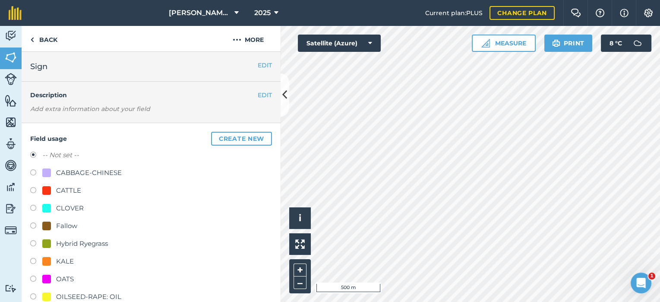
scroll to position [54, 0]
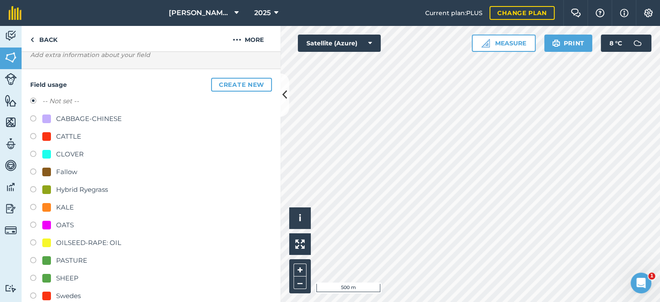
click at [34, 258] on label at bounding box center [36, 261] width 12 height 9
radio input "true"
radio input "false"
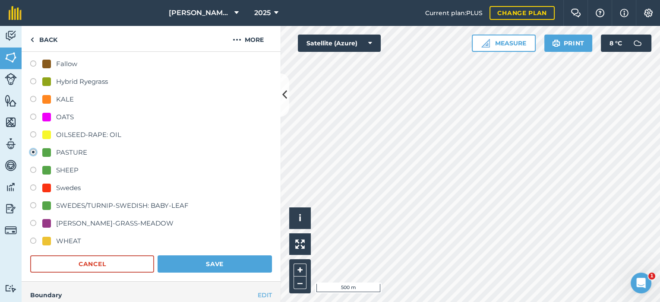
scroll to position [216, 0]
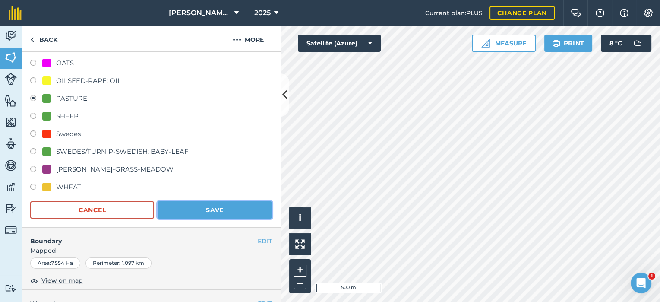
click at [250, 206] on button "Save" at bounding box center [215, 209] width 114 height 17
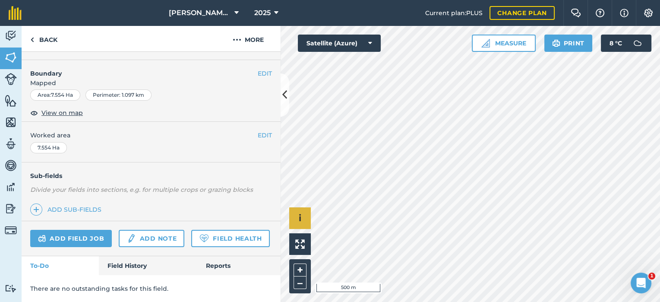
scroll to position [127, 0]
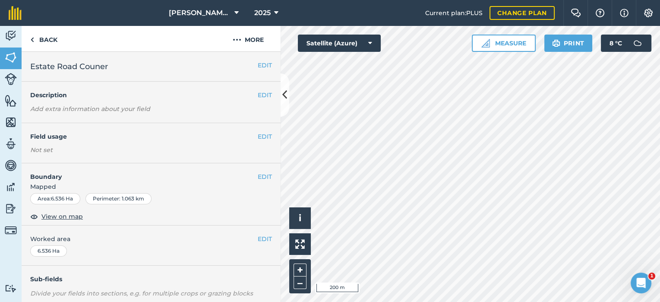
click at [265, 135] on div "EDIT Field usage Not set" at bounding box center [151, 143] width 259 height 40
click at [258, 135] on button "EDIT" at bounding box center [265, 137] width 14 height 10
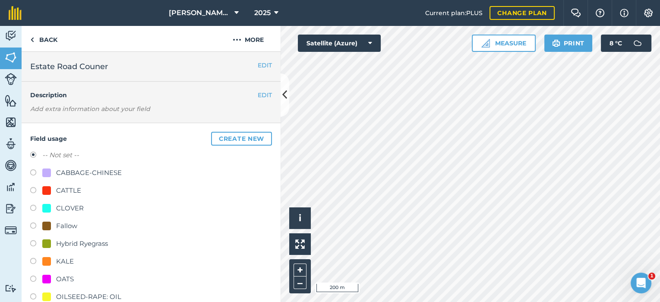
scroll to position [54, 0]
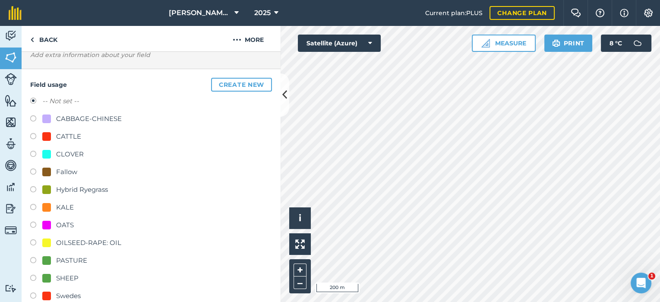
click at [31, 260] on label at bounding box center [36, 261] width 12 height 9
radio input "true"
radio input "false"
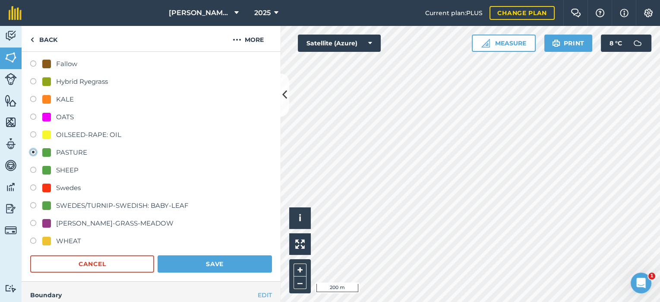
scroll to position [324, 0]
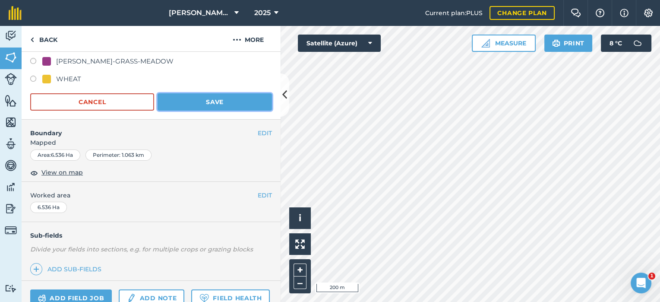
click at [243, 102] on button "Save" at bounding box center [215, 101] width 114 height 17
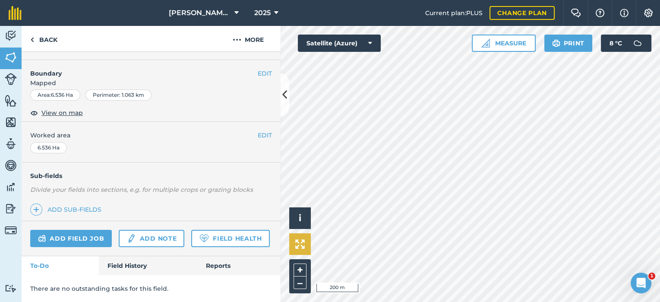
scroll to position [127, 0]
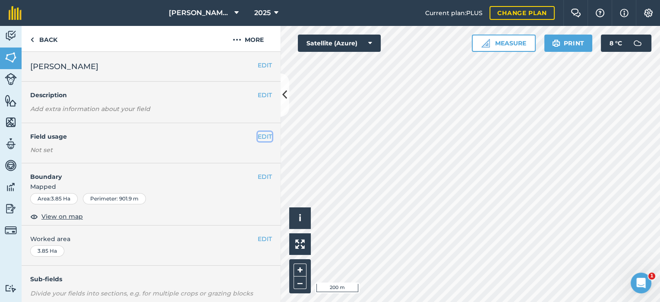
click at [258, 133] on button "EDIT" at bounding box center [265, 137] width 14 height 10
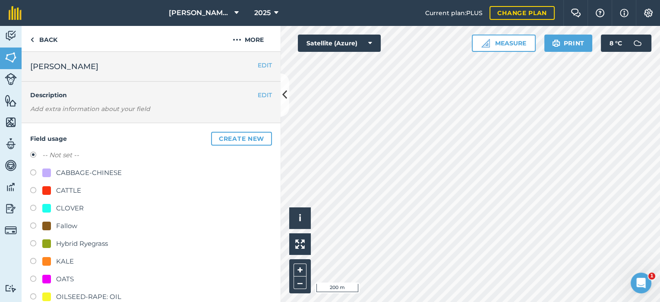
drag, startPoint x: 31, startPoint y: 243, endPoint x: 53, endPoint y: 229, distance: 26.1
click at [31, 242] on label at bounding box center [36, 244] width 12 height 9
radio input "true"
radio input "false"
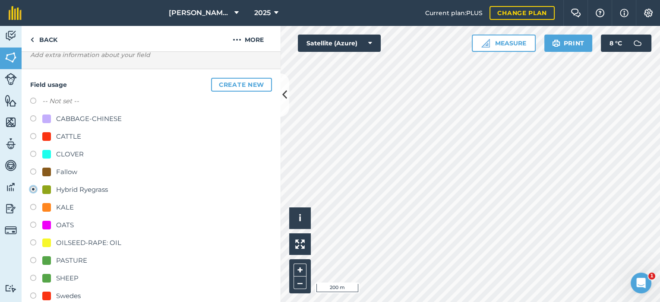
scroll to position [216, 0]
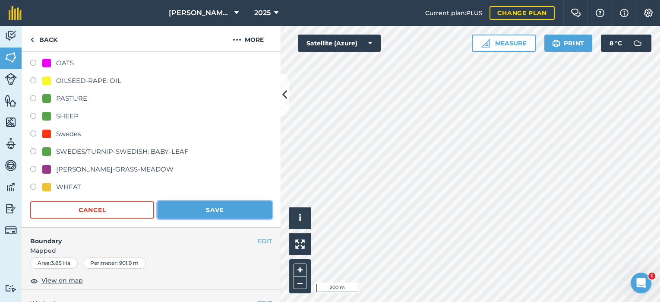
click at [228, 204] on button "Save" at bounding box center [215, 209] width 114 height 17
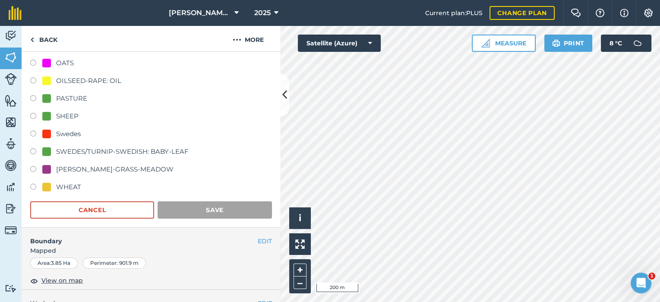
scroll to position [127, 0]
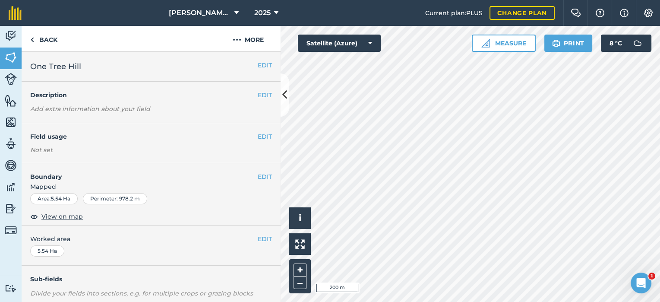
click at [266, 136] on div "EDIT Field usage Not set" at bounding box center [151, 143] width 259 height 40
click at [258, 137] on button "EDIT" at bounding box center [265, 137] width 14 height 10
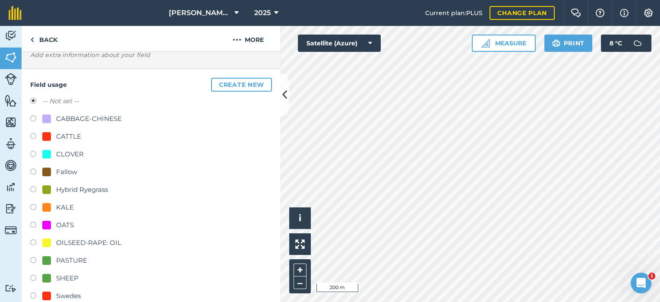
scroll to position [162, 0]
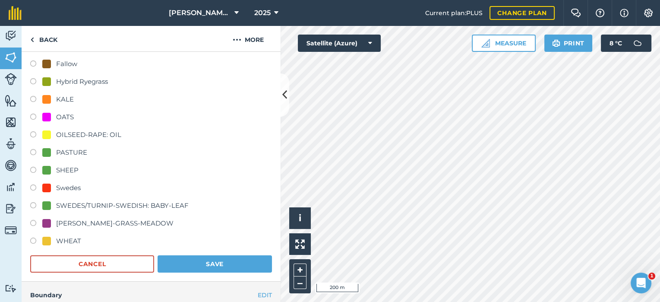
click at [35, 151] on label at bounding box center [36, 153] width 12 height 9
radio input "true"
radio input "false"
click at [225, 264] on button "Save" at bounding box center [215, 263] width 114 height 17
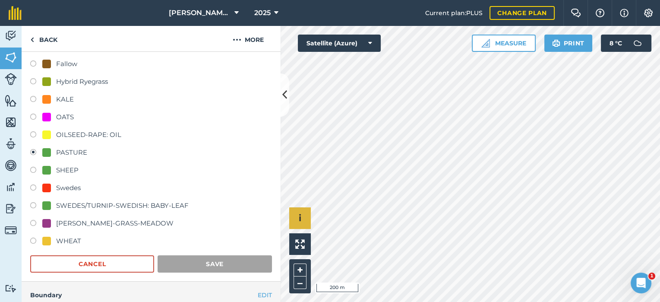
scroll to position [127, 0]
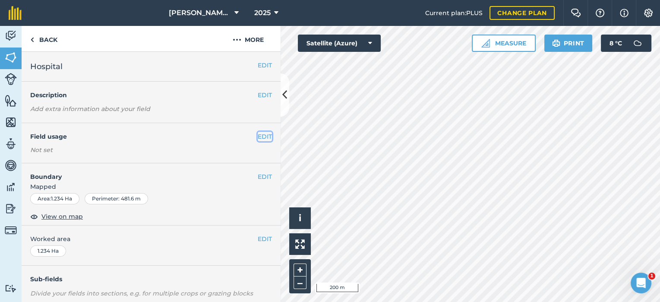
click at [263, 137] on button "EDIT" at bounding box center [265, 137] width 14 height 10
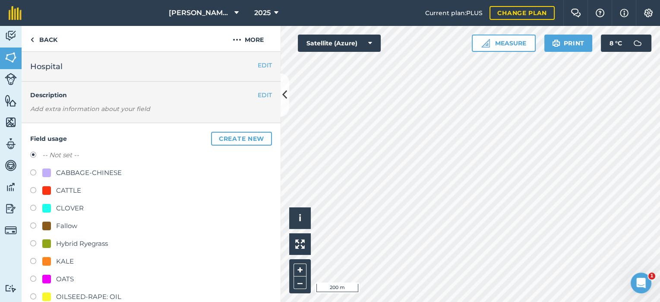
scroll to position [54, 0]
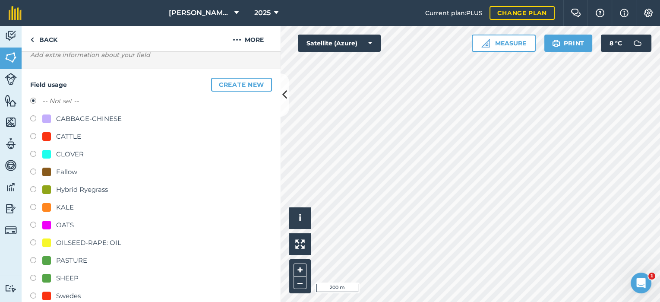
click at [34, 257] on label at bounding box center [36, 261] width 12 height 9
radio input "true"
radio input "false"
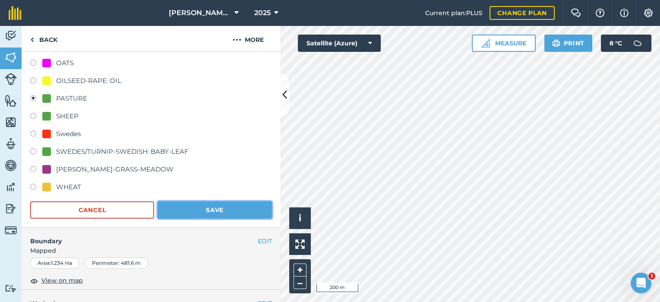
click at [202, 205] on button "Save" at bounding box center [215, 209] width 114 height 17
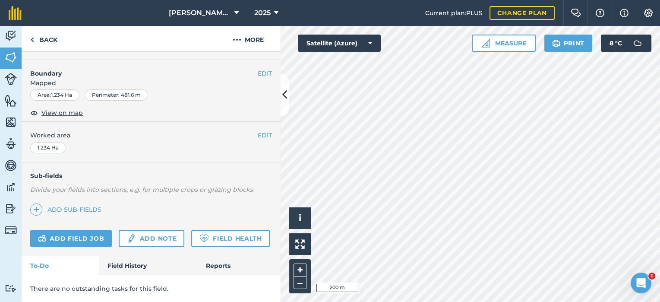
scroll to position [127, 0]
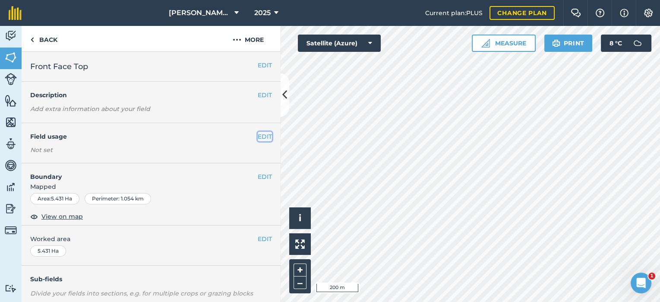
click at [258, 135] on button "EDIT" at bounding box center [265, 137] width 14 height 10
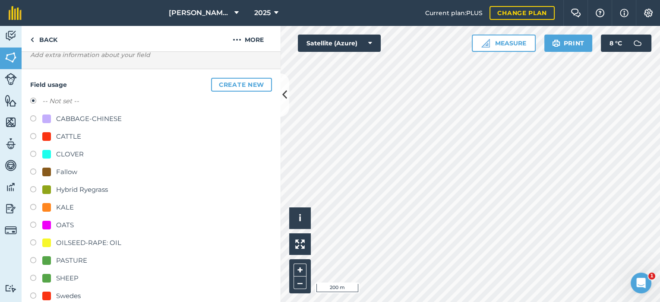
scroll to position [108, 0]
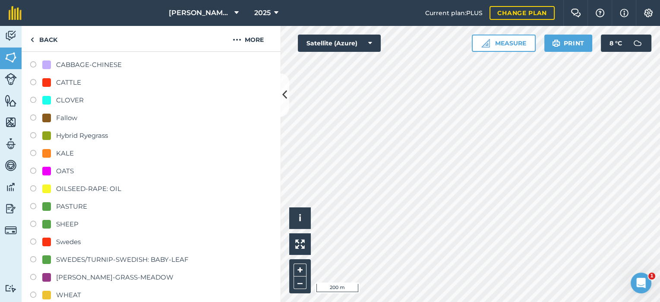
click at [33, 205] on label at bounding box center [36, 207] width 12 height 9
radio input "true"
radio input "false"
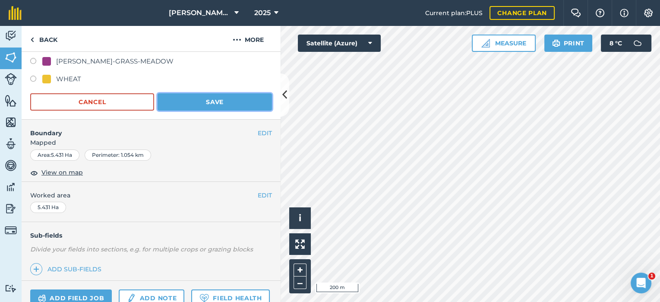
click at [224, 104] on button "Save" at bounding box center [215, 101] width 114 height 17
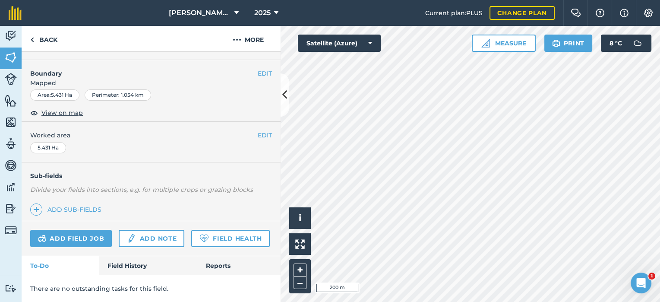
scroll to position [127, 0]
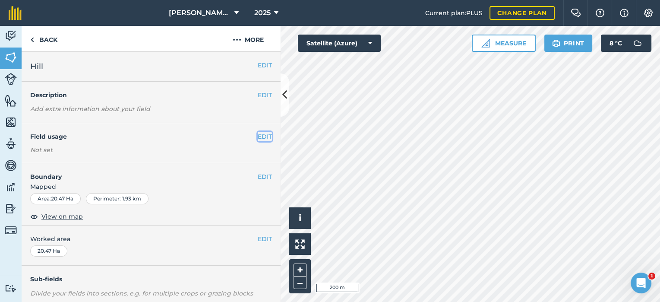
click at [258, 136] on button "EDIT" at bounding box center [265, 137] width 14 height 10
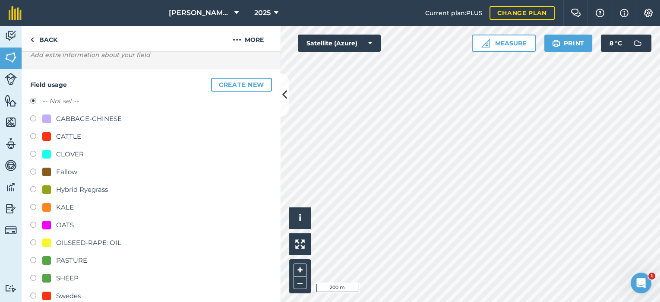
scroll to position [108, 0]
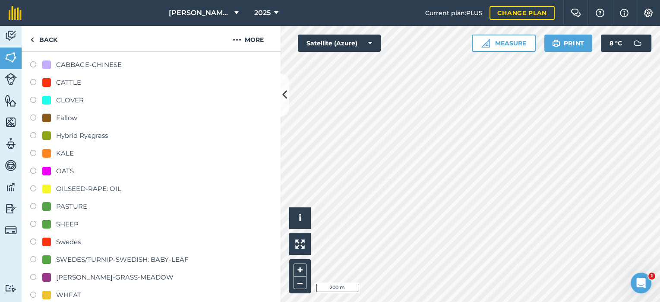
click at [32, 205] on label at bounding box center [36, 207] width 12 height 9
radio input "true"
radio input "false"
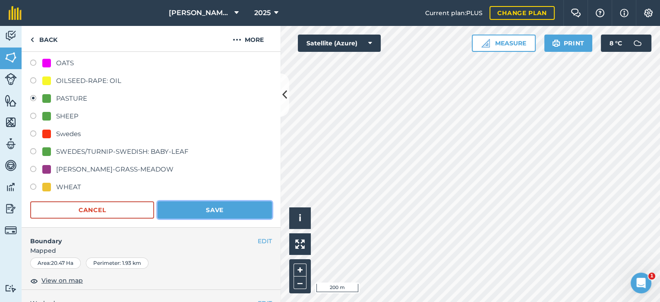
click at [194, 212] on button "Save" at bounding box center [215, 209] width 114 height 17
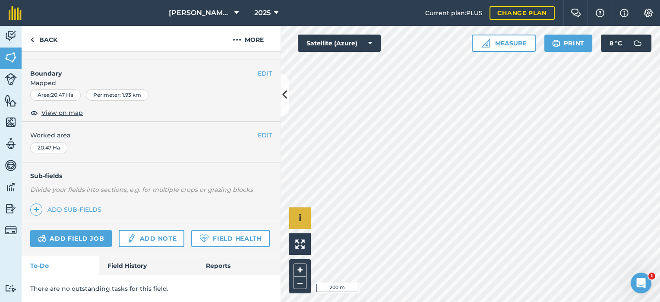
scroll to position [127, 0]
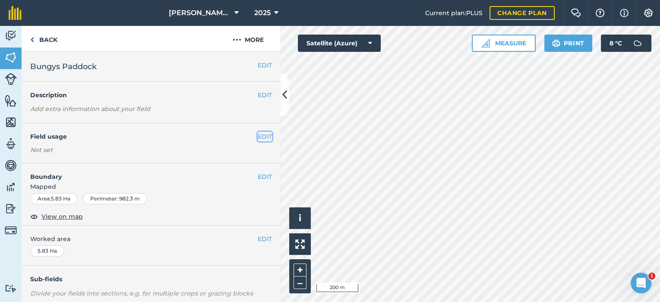
click at [259, 133] on button "EDIT" at bounding box center [265, 137] width 14 height 10
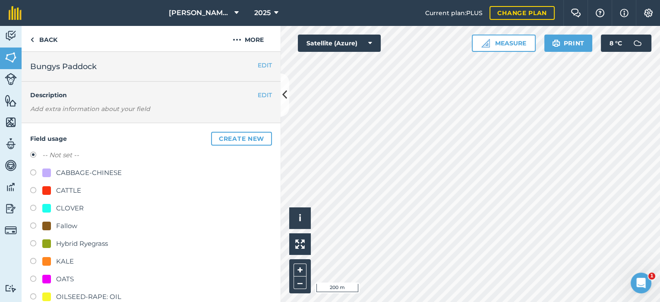
scroll to position [54, 0]
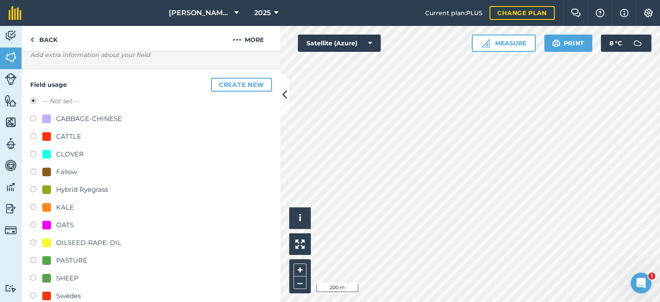
click at [32, 258] on label at bounding box center [36, 261] width 12 height 9
radio input "true"
radio input "false"
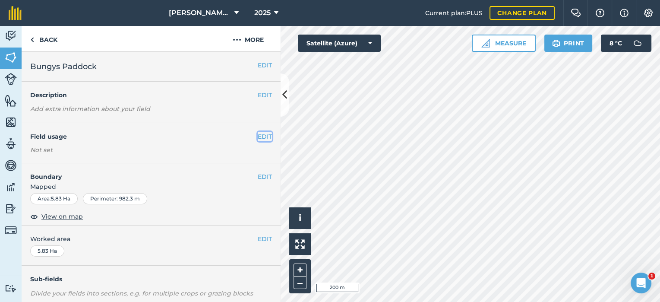
click at [259, 134] on button "EDIT" at bounding box center [265, 137] width 14 height 10
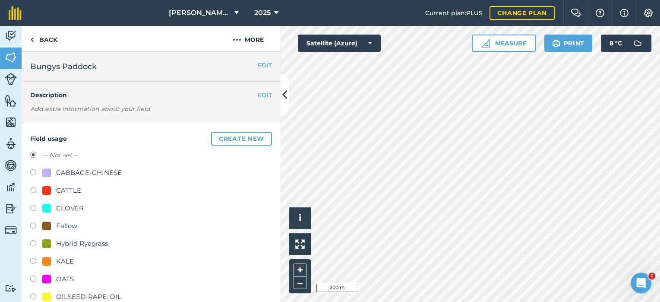
scroll to position [54, 0]
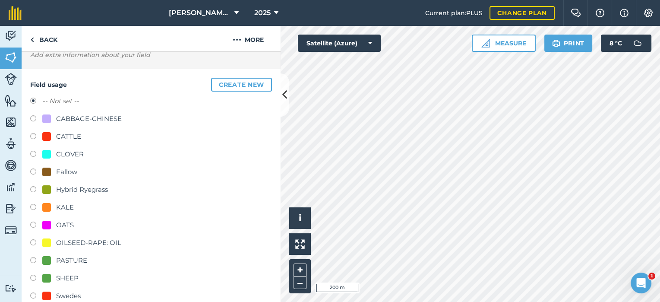
click at [34, 257] on label at bounding box center [36, 261] width 12 height 9
radio input "true"
radio input "false"
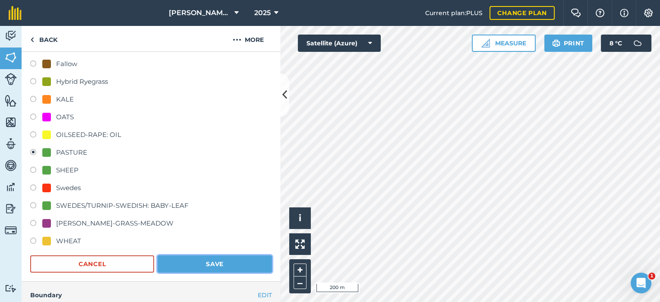
click at [212, 264] on button "Save" at bounding box center [215, 263] width 114 height 17
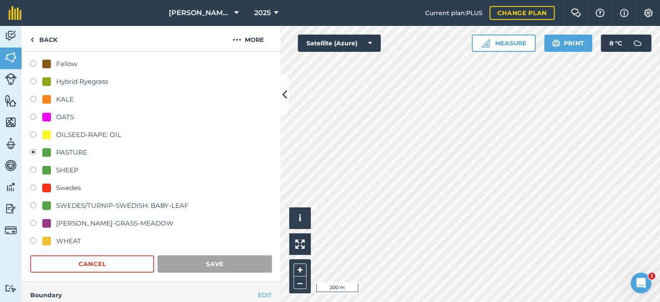
scroll to position [127, 0]
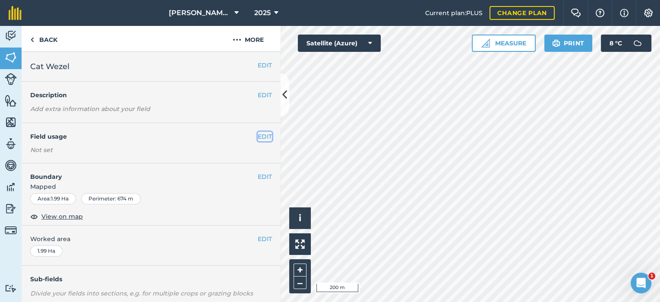
click at [261, 134] on button "EDIT" at bounding box center [265, 137] width 14 height 10
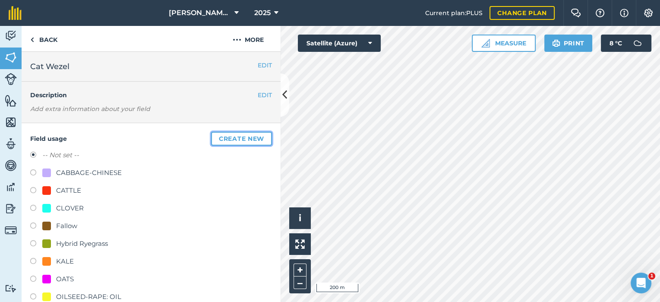
click at [253, 139] on button "Create new" at bounding box center [241, 139] width 61 height 14
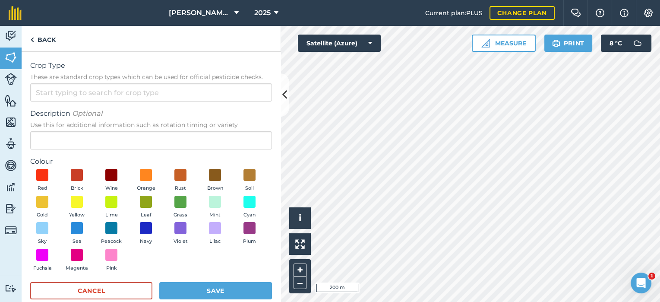
scroll to position [14, 0]
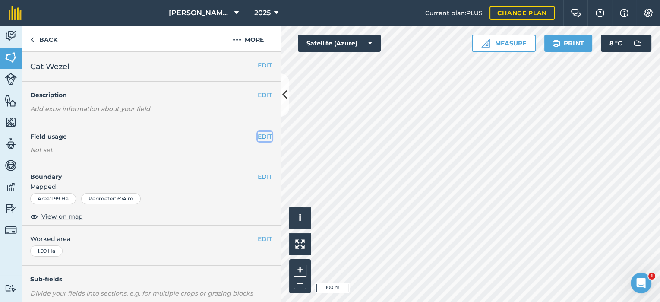
click at [258, 137] on button "EDIT" at bounding box center [265, 137] width 14 height 10
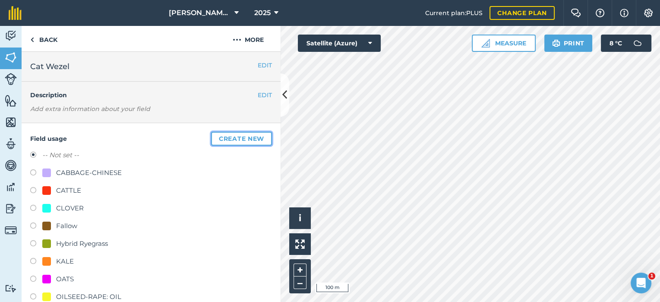
click at [247, 136] on button "Create new" at bounding box center [241, 139] width 61 height 14
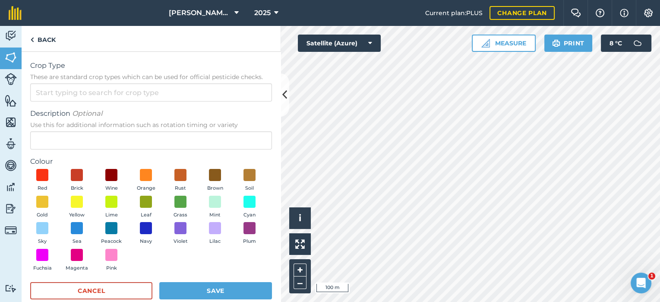
scroll to position [14, 0]
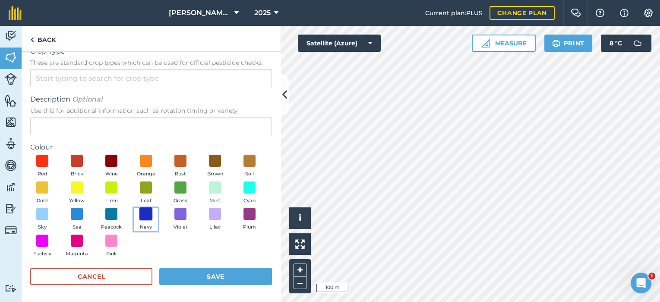
click at [153, 213] on span at bounding box center [145, 213] width 13 height 13
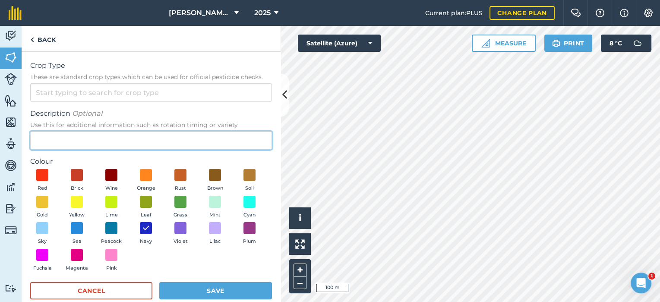
click at [86, 132] on input "Description Optional Use this for additional information such as rotation timin…" at bounding box center [151, 140] width 242 height 18
type input "Waste area"
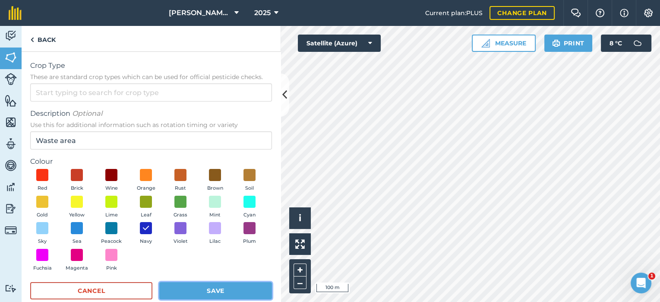
click at [225, 290] on button "Save" at bounding box center [215, 290] width 113 height 17
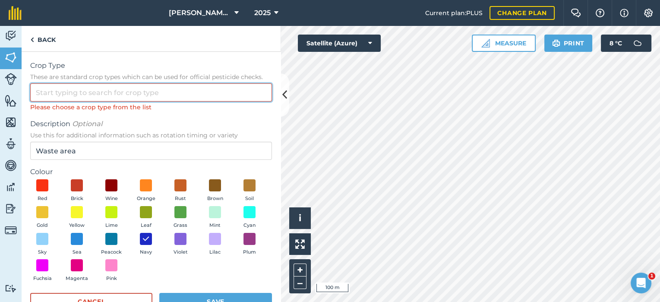
click at [81, 92] on input "Crop Type These are standard crop types which can be used for official pesticid…" at bounding box center [151, 92] width 242 height 18
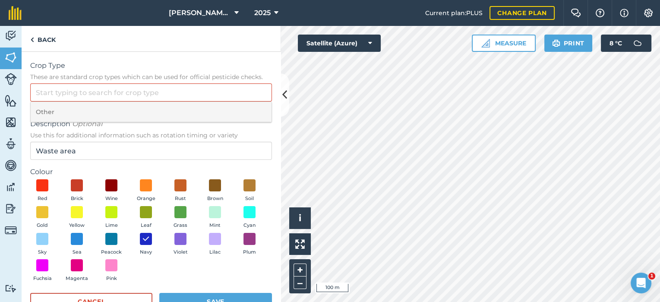
click at [60, 109] on li "Other" at bounding box center [151, 112] width 241 height 20
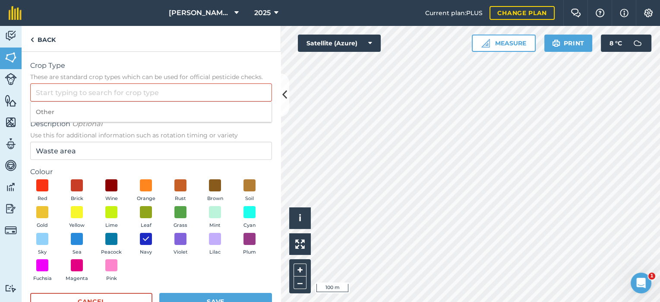
type input "Other"
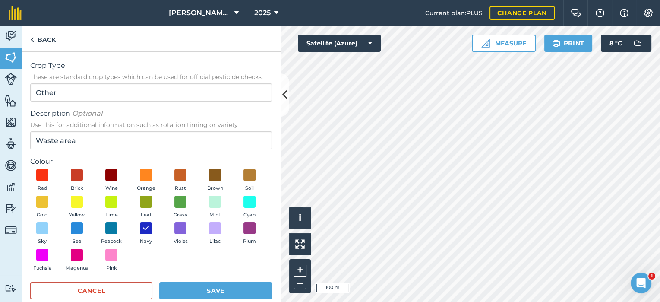
scroll to position [14, 0]
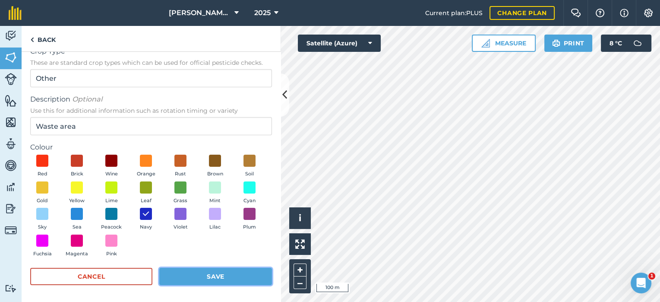
click at [239, 278] on button "Save" at bounding box center [215, 276] width 113 height 17
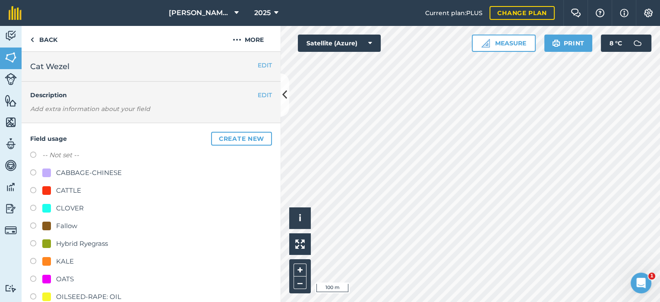
scroll to position [270, 0]
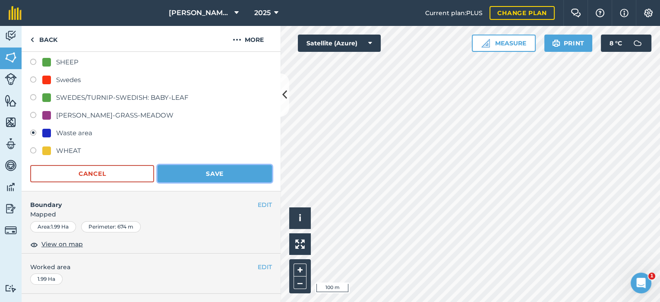
click at [191, 176] on button "Save" at bounding box center [215, 173] width 114 height 17
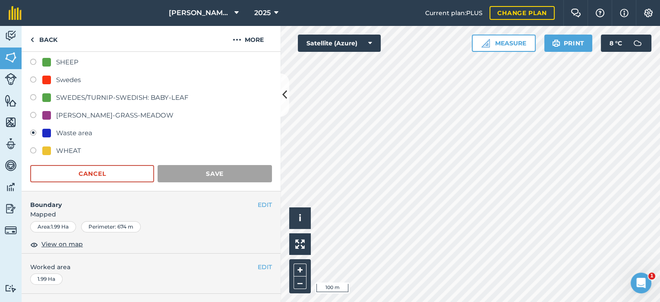
scroll to position [127, 0]
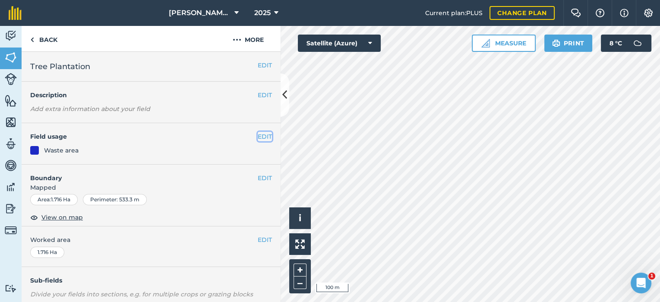
click at [258, 136] on button "EDIT" at bounding box center [265, 137] width 14 height 10
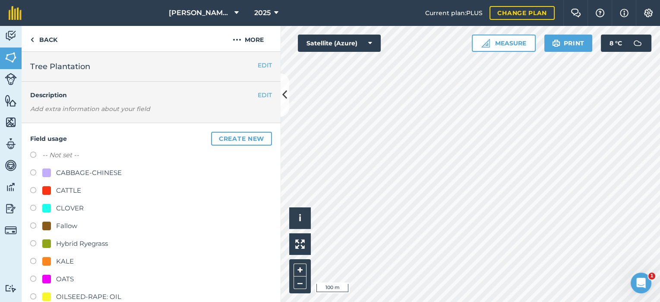
scroll to position [270, 0]
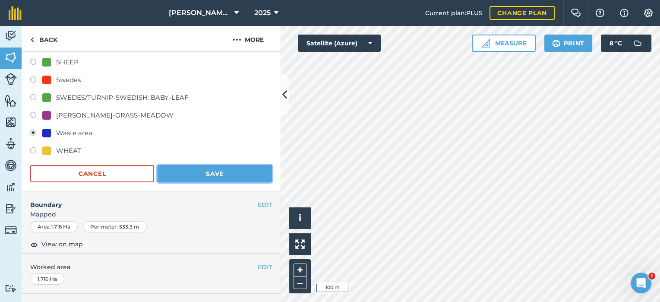
click at [197, 168] on button "Save" at bounding box center [215, 173] width 114 height 17
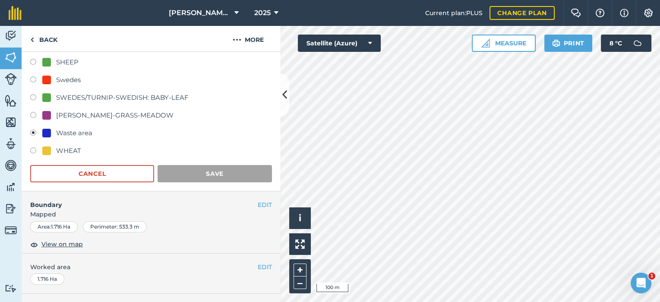
scroll to position [127, 0]
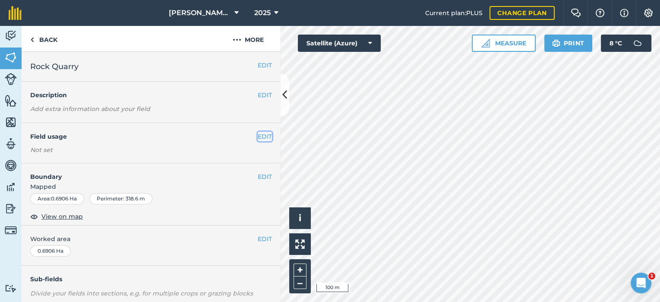
click at [258, 133] on button "EDIT" at bounding box center [265, 137] width 14 height 10
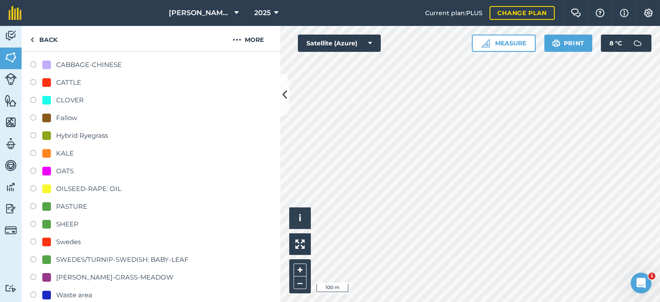
scroll to position [162, 0]
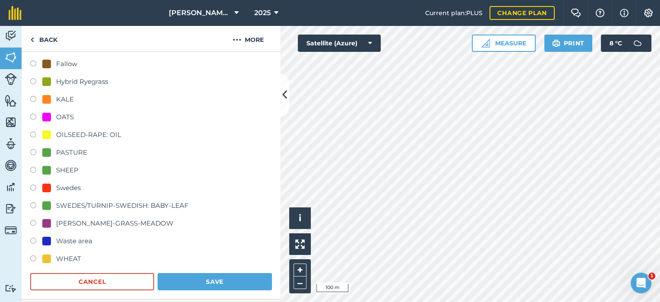
click at [32, 239] on label at bounding box center [36, 242] width 12 height 9
radio input "true"
radio input "false"
drag, startPoint x: 200, startPoint y: 284, endPoint x: 214, endPoint y: 282, distance: 13.6
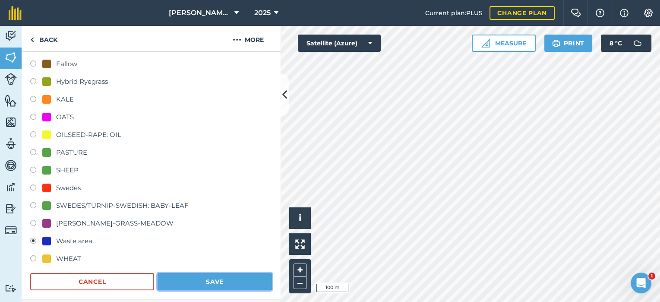
click at [201, 284] on button "Save" at bounding box center [215, 281] width 114 height 17
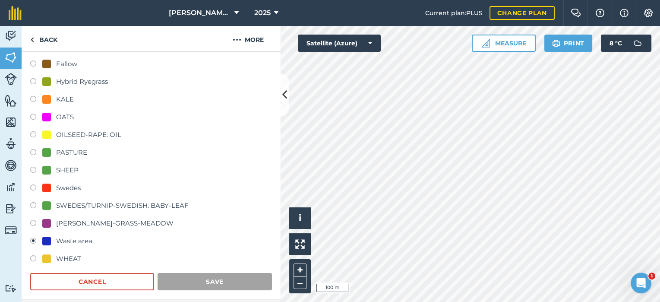
scroll to position [127, 0]
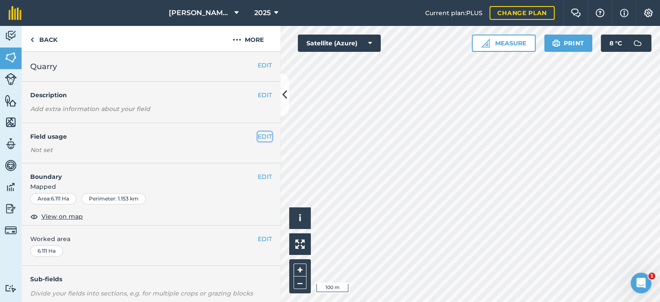
click at [258, 136] on button "EDIT" at bounding box center [265, 137] width 14 height 10
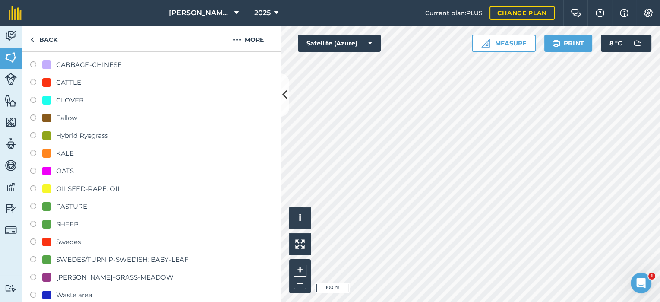
scroll to position [162, 0]
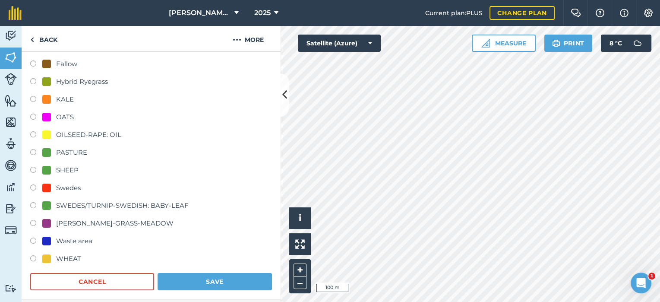
click at [31, 150] on label at bounding box center [36, 153] width 12 height 9
radio input "true"
radio input "false"
click at [219, 281] on button "Save" at bounding box center [215, 281] width 114 height 17
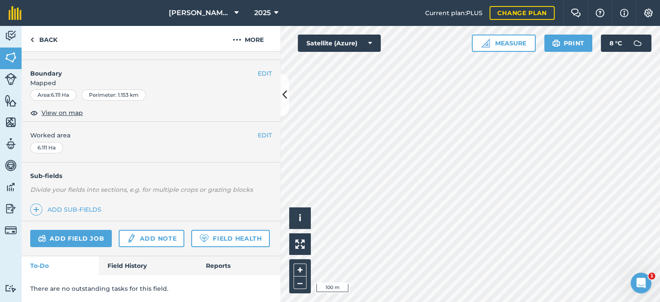
scroll to position [127, 0]
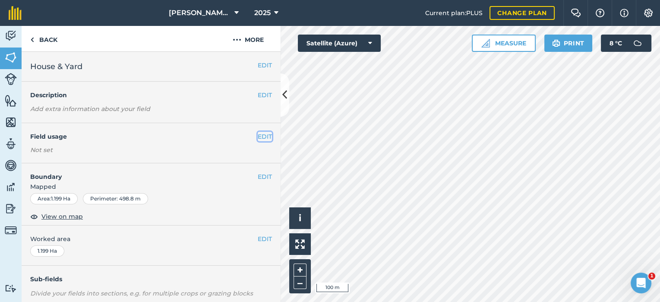
click at [261, 137] on button "EDIT" at bounding box center [265, 137] width 14 height 10
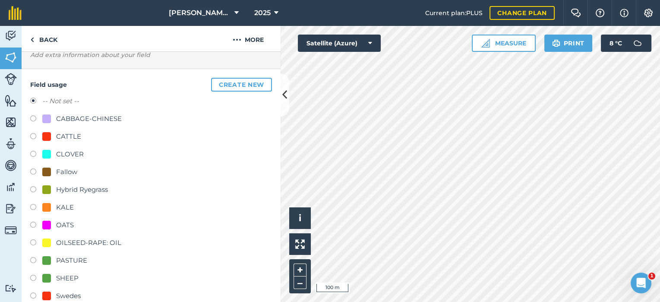
scroll to position [162, 0]
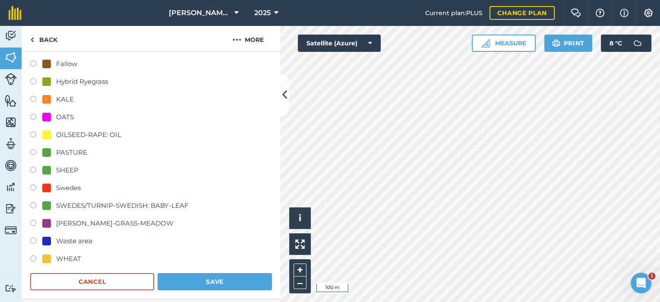
drag, startPoint x: 68, startPoint y: 241, endPoint x: 55, endPoint y: 240, distance: 13.5
click at [55, 240] on div "Waste area" at bounding box center [67, 241] width 50 height 10
radio input "true"
radio input "false"
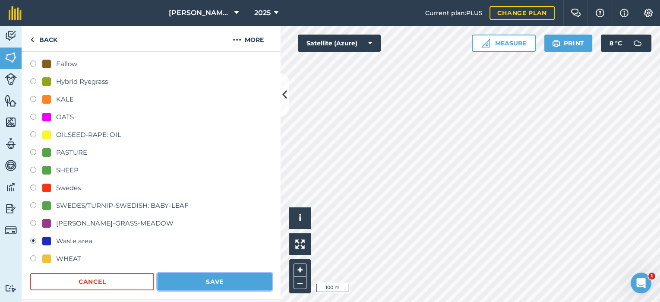
click at [236, 278] on button "Save" at bounding box center [215, 281] width 114 height 17
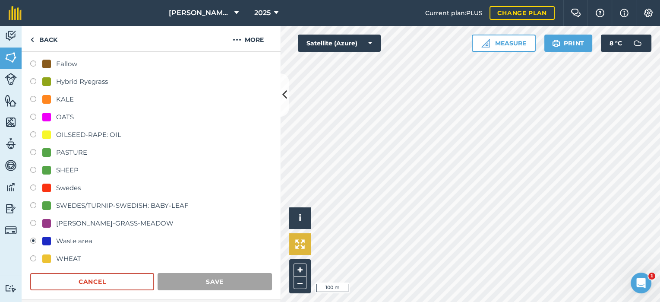
scroll to position [127, 0]
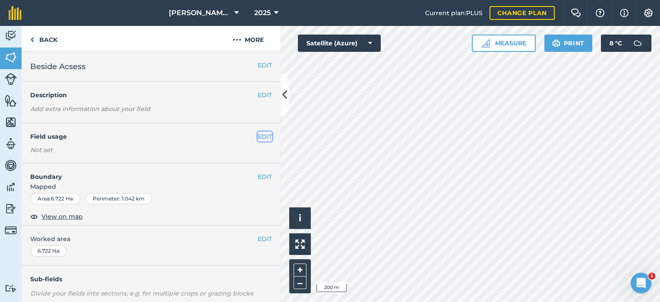
click at [258, 134] on button "EDIT" at bounding box center [265, 137] width 14 height 10
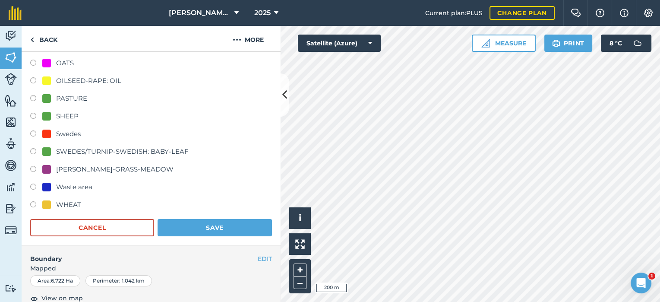
scroll to position [54, 0]
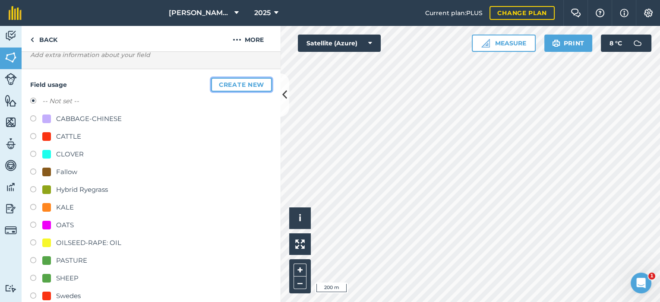
click at [248, 84] on button "Create new" at bounding box center [241, 85] width 61 height 14
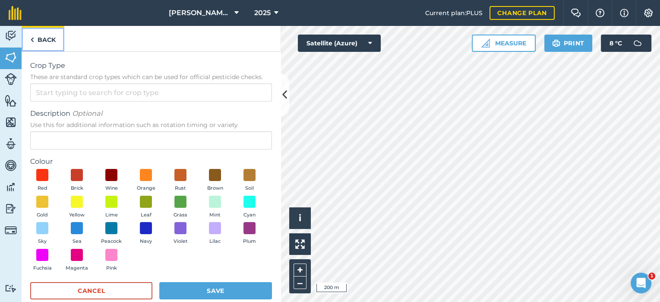
click at [34, 39] on link "Back" at bounding box center [43, 38] width 43 height 25
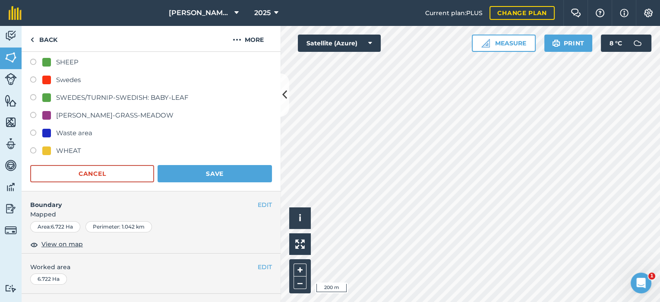
scroll to position [0, 0]
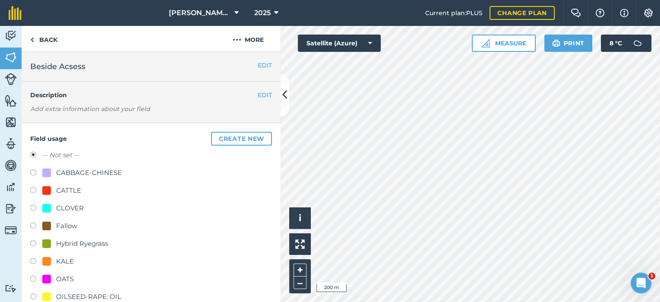
drag, startPoint x: 50, startPoint y: 190, endPoint x: 193, endPoint y: 215, distance: 145.5
click at [193, 215] on div "CLOVER" at bounding box center [151, 209] width 242 height 13
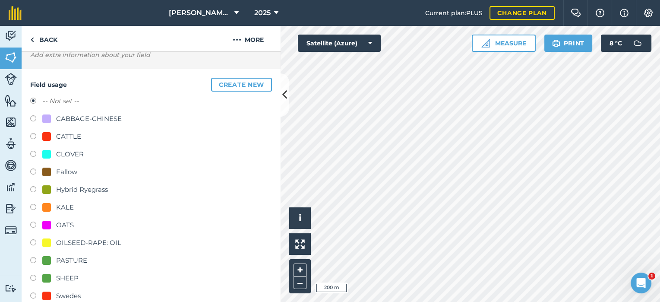
click at [43, 278] on div at bounding box center [46, 278] width 9 height 9
radio input "true"
radio input "false"
click at [33, 276] on label at bounding box center [36, 279] width 12 height 9
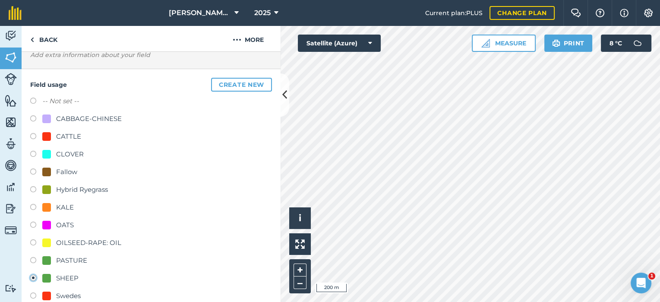
drag, startPoint x: 56, startPoint y: 275, endPoint x: 235, endPoint y: 237, distance: 183.2
click at [235, 238] on div "OILSEED-RAPE: OIL" at bounding box center [151, 244] width 242 height 13
click at [243, 82] on button "Create new" at bounding box center [241, 85] width 61 height 14
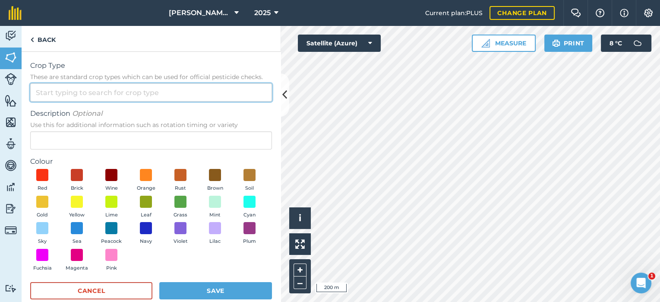
click at [76, 92] on input "Crop Type These are standard crop types which can be used for official pesticid…" at bounding box center [151, 92] width 242 height 18
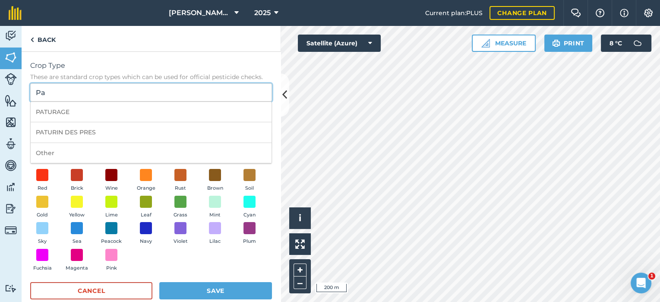
type input "P"
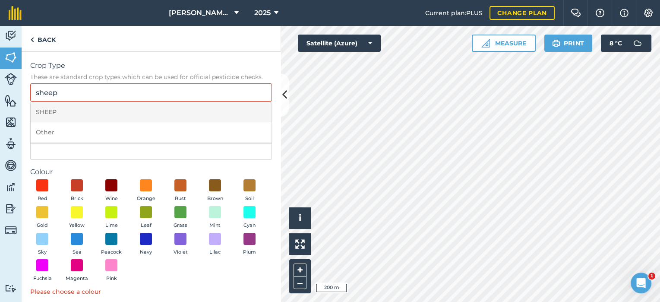
click at [60, 108] on li "SHEEP" at bounding box center [151, 112] width 241 height 20
type input "SHEEP"
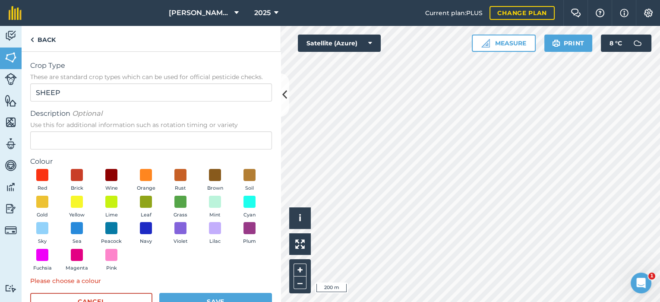
scroll to position [25, 0]
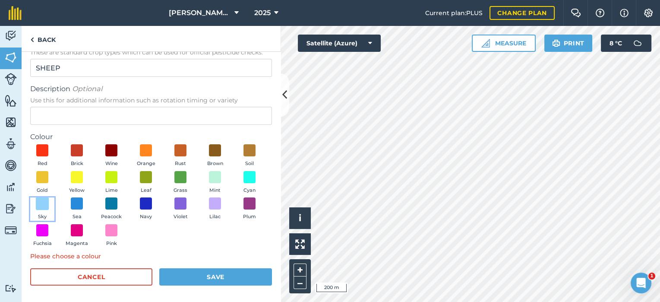
click at [49, 202] on span at bounding box center [42, 203] width 13 height 13
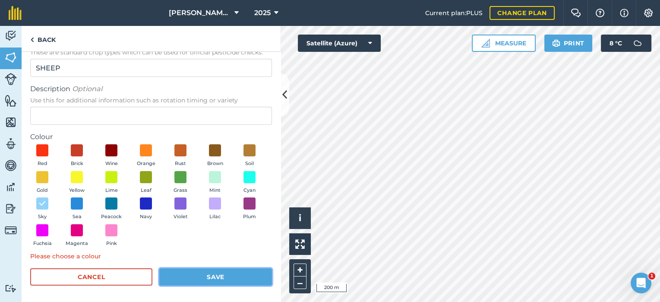
click at [187, 276] on button "Save" at bounding box center [215, 276] width 113 height 17
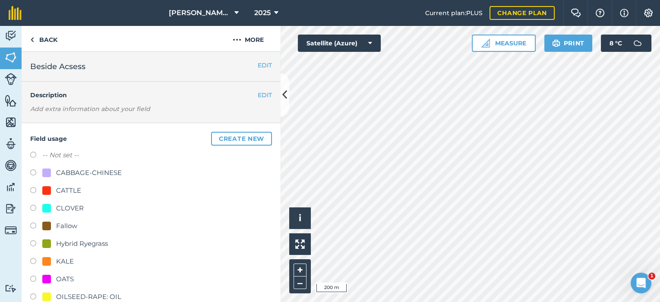
scroll to position [108, 0]
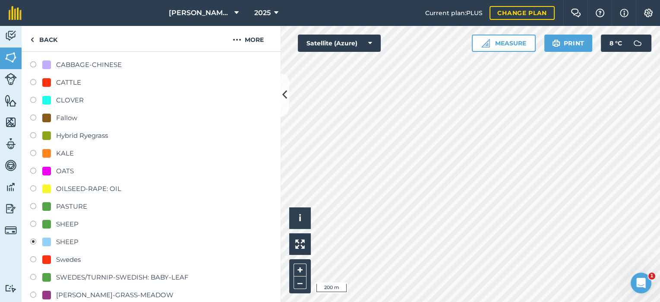
click at [44, 221] on div at bounding box center [46, 224] width 9 height 9
radio input "true"
radio input "false"
drag, startPoint x: 44, startPoint y: 221, endPoint x: 136, endPoint y: 244, distance: 95.0
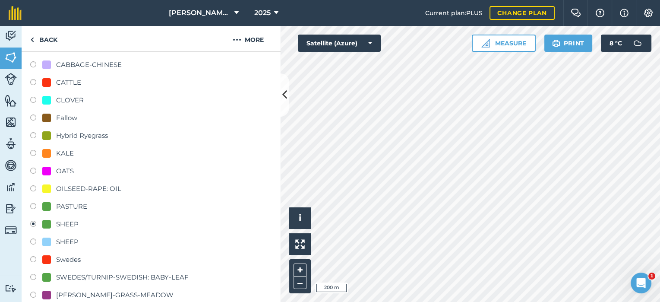
click at [136, 244] on div "SHEEP" at bounding box center [151, 243] width 242 height 13
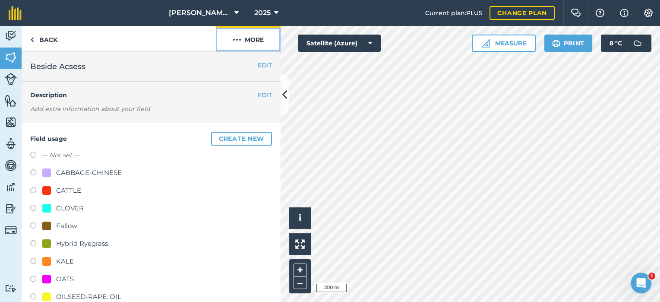
click at [254, 38] on button "More" at bounding box center [248, 38] width 65 height 25
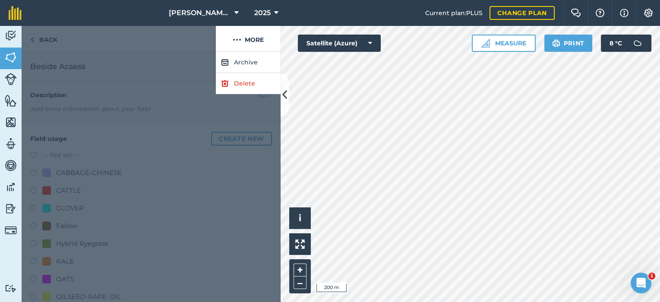
click at [105, 38] on div at bounding box center [119, 39] width 194 height 26
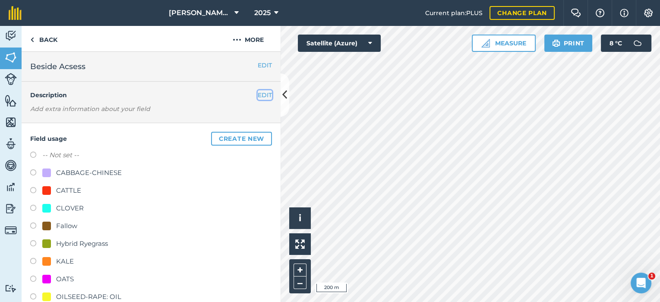
click at [258, 95] on button "EDIT" at bounding box center [265, 95] width 14 height 10
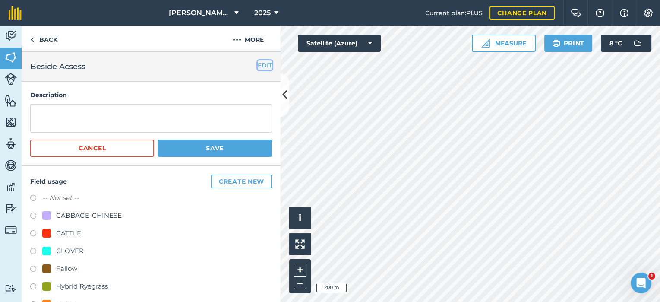
click at [258, 63] on button "EDIT" at bounding box center [265, 65] width 14 height 10
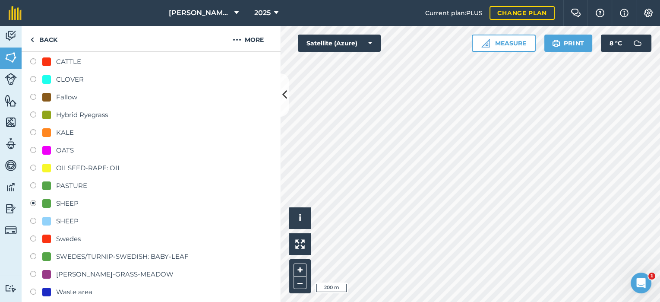
scroll to position [54, 0]
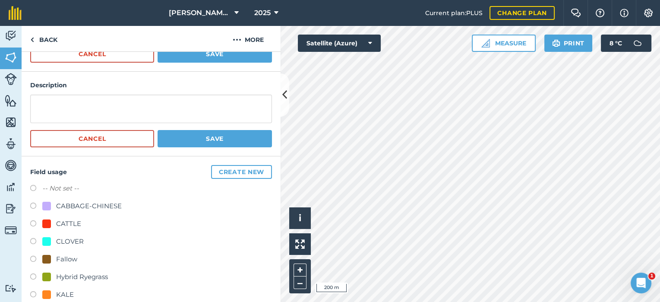
click at [56, 173] on h4 "Field usage Create new" at bounding box center [151, 172] width 242 height 14
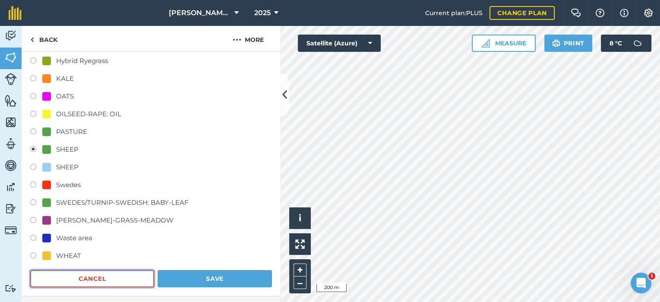
click at [121, 277] on button "Cancel" at bounding box center [92, 278] width 124 height 17
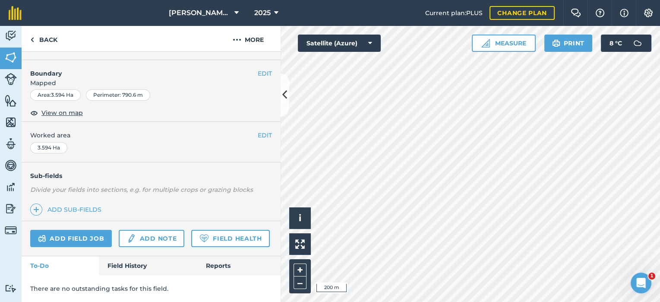
scroll to position [214, 0]
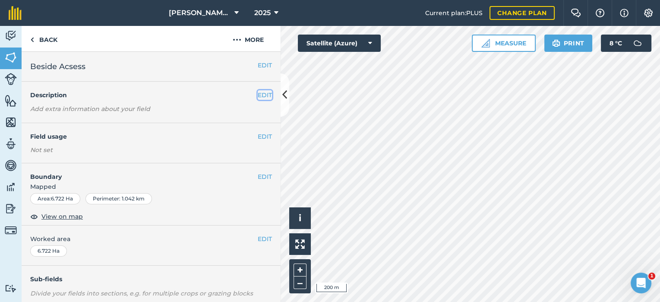
click at [264, 92] on button "EDIT" at bounding box center [265, 95] width 14 height 10
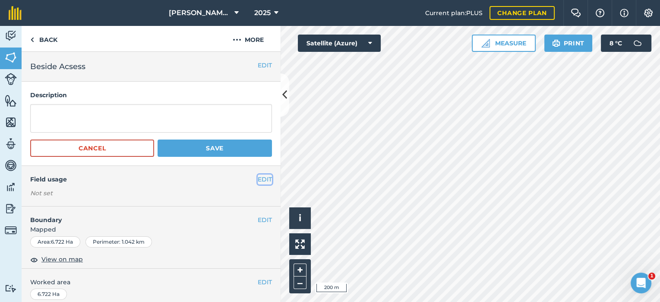
click at [262, 174] on button "EDIT" at bounding box center [265, 179] width 14 height 10
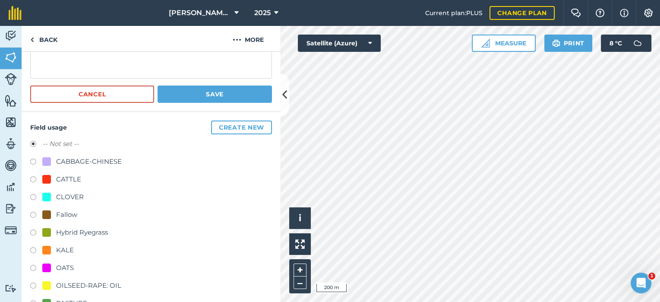
scroll to position [216, 0]
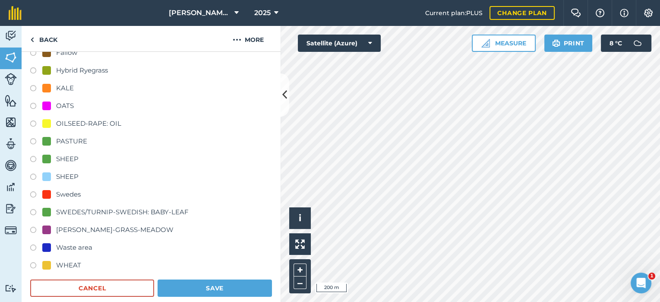
click at [32, 138] on label at bounding box center [36, 142] width 12 height 9
radio input "true"
radio input "false"
click at [211, 287] on button "Save" at bounding box center [215, 287] width 114 height 17
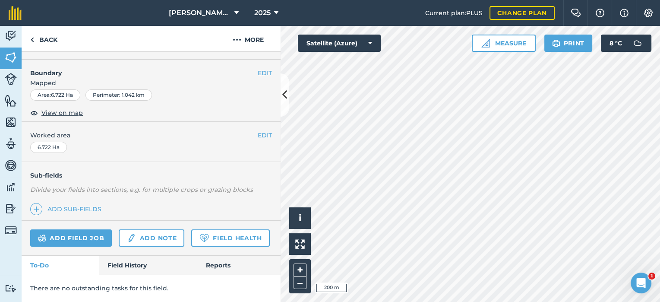
scroll to position [170, 0]
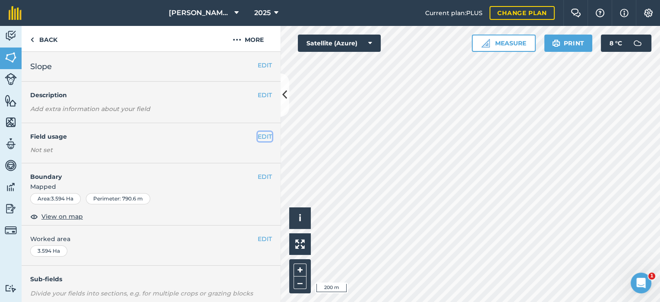
click at [258, 134] on button "EDIT" at bounding box center [265, 137] width 14 height 10
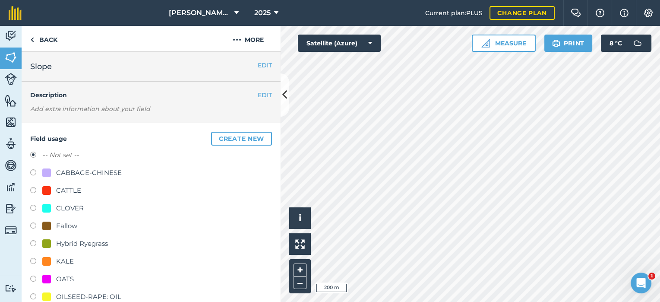
click at [32, 223] on label at bounding box center [36, 226] width 12 height 9
radio input "true"
radio input "false"
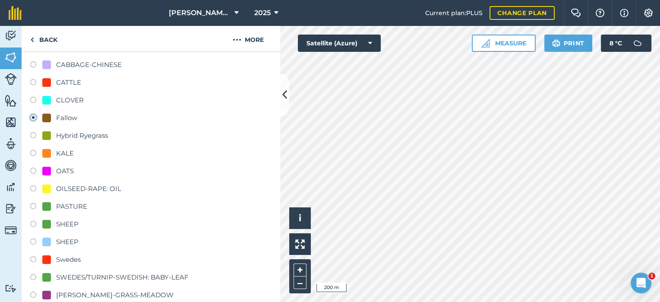
scroll to position [216, 0]
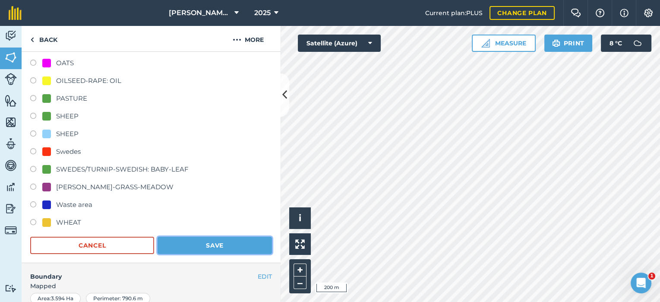
click at [211, 244] on button "Save" at bounding box center [215, 245] width 114 height 17
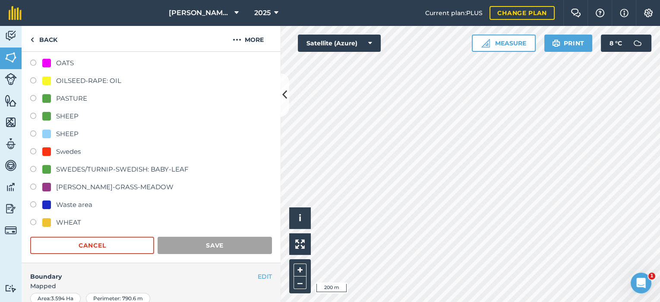
scroll to position [127, 0]
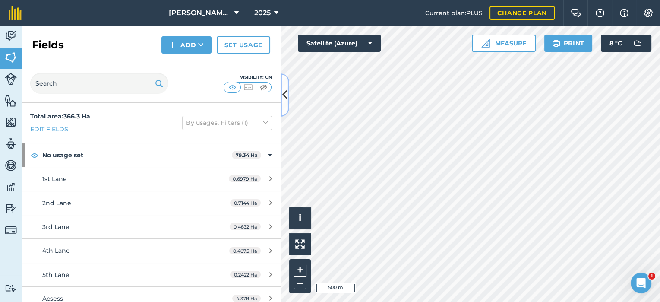
click at [282, 85] on button at bounding box center [285, 94] width 9 height 43
